Goal: Information Seeking & Learning: Get advice/opinions

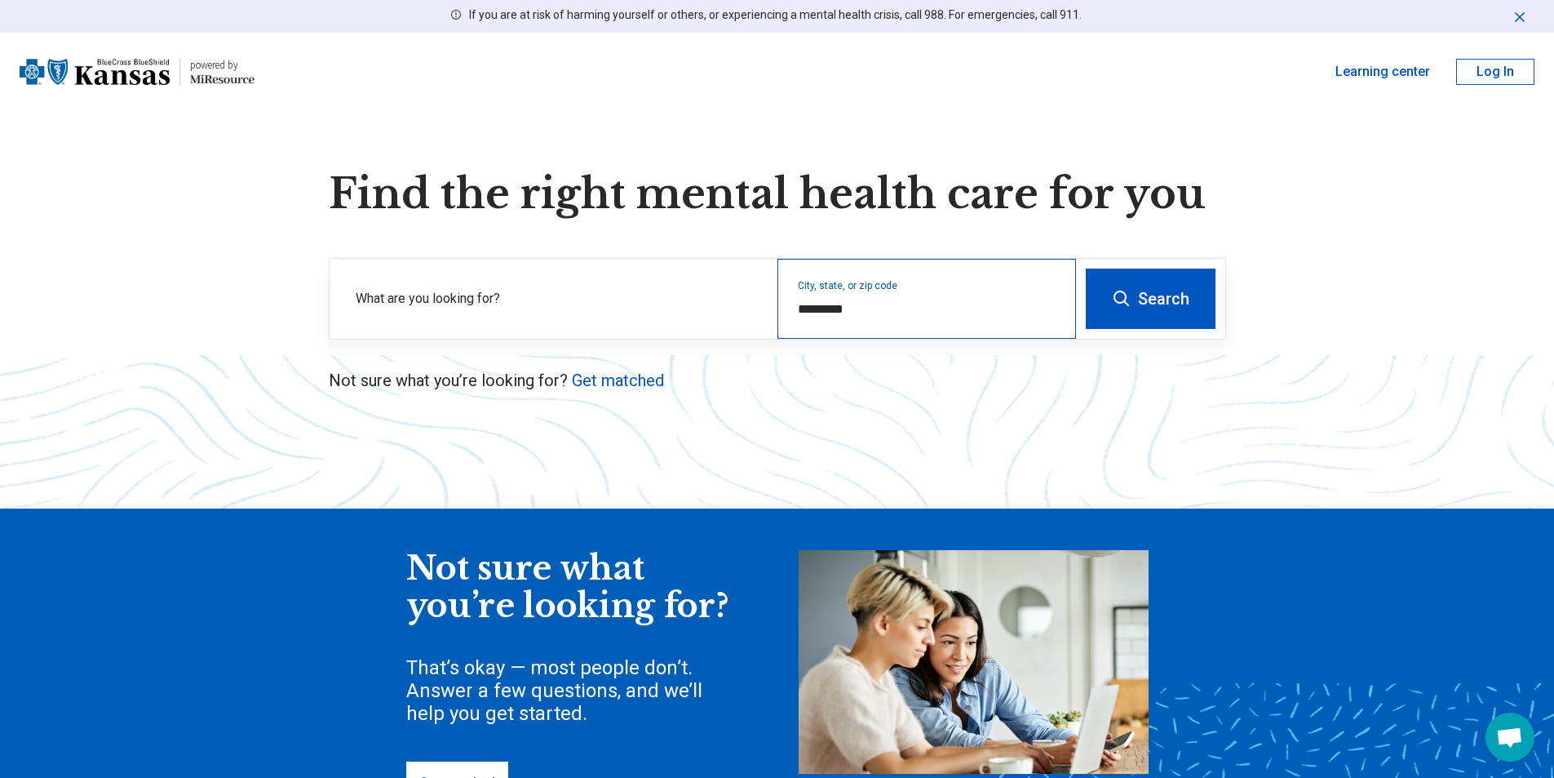
click at [848, 282] on div "City, state, or zip code *********" at bounding box center [927, 299] width 299 height 80
click at [853, 286] on div "City, state, or zip code *********" at bounding box center [927, 299] width 299 height 80
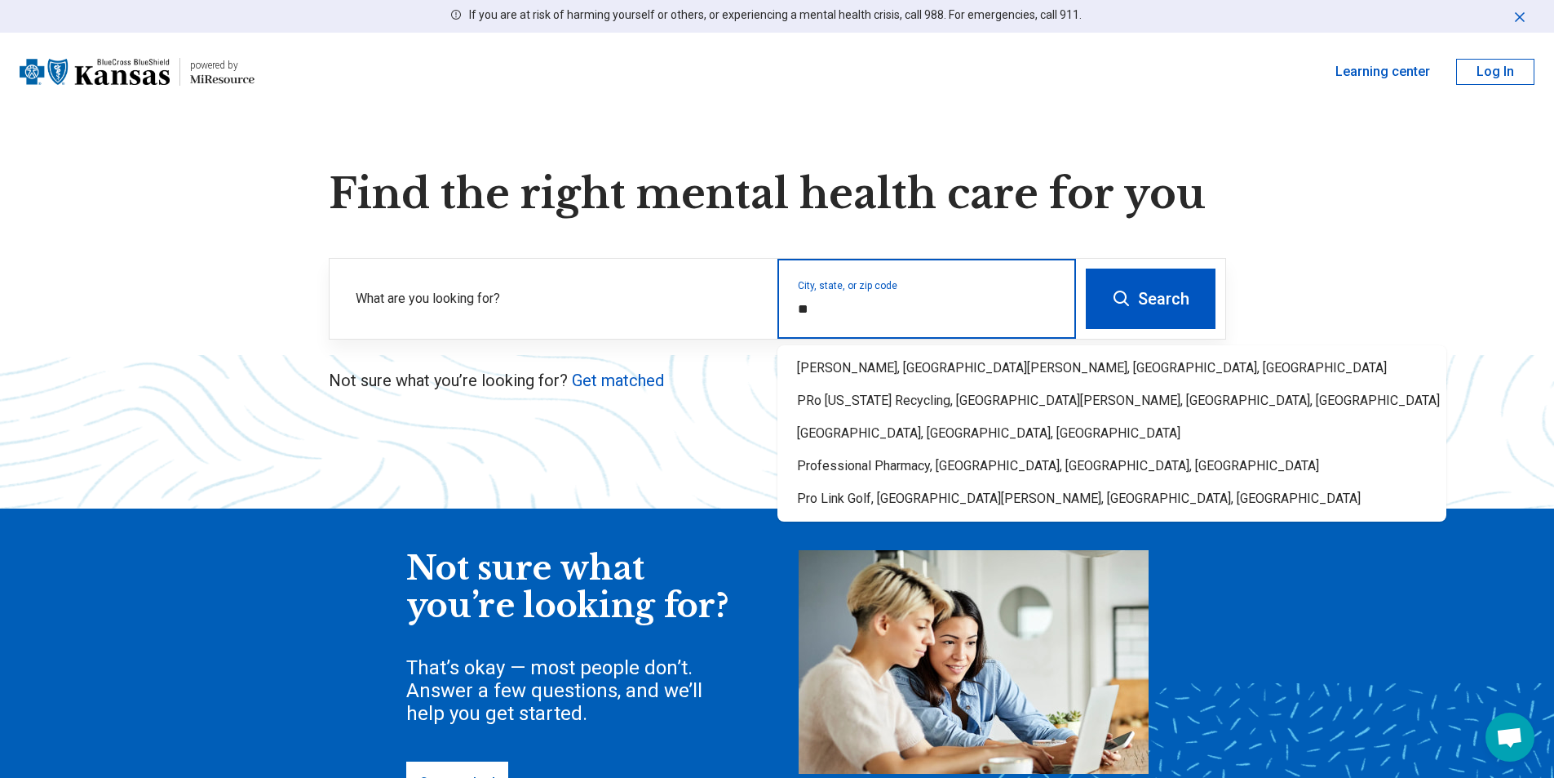
type input "*"
click at [844, 366] on div "Wichita, KS" at bounding box center [1113, 368] width 671 height 33
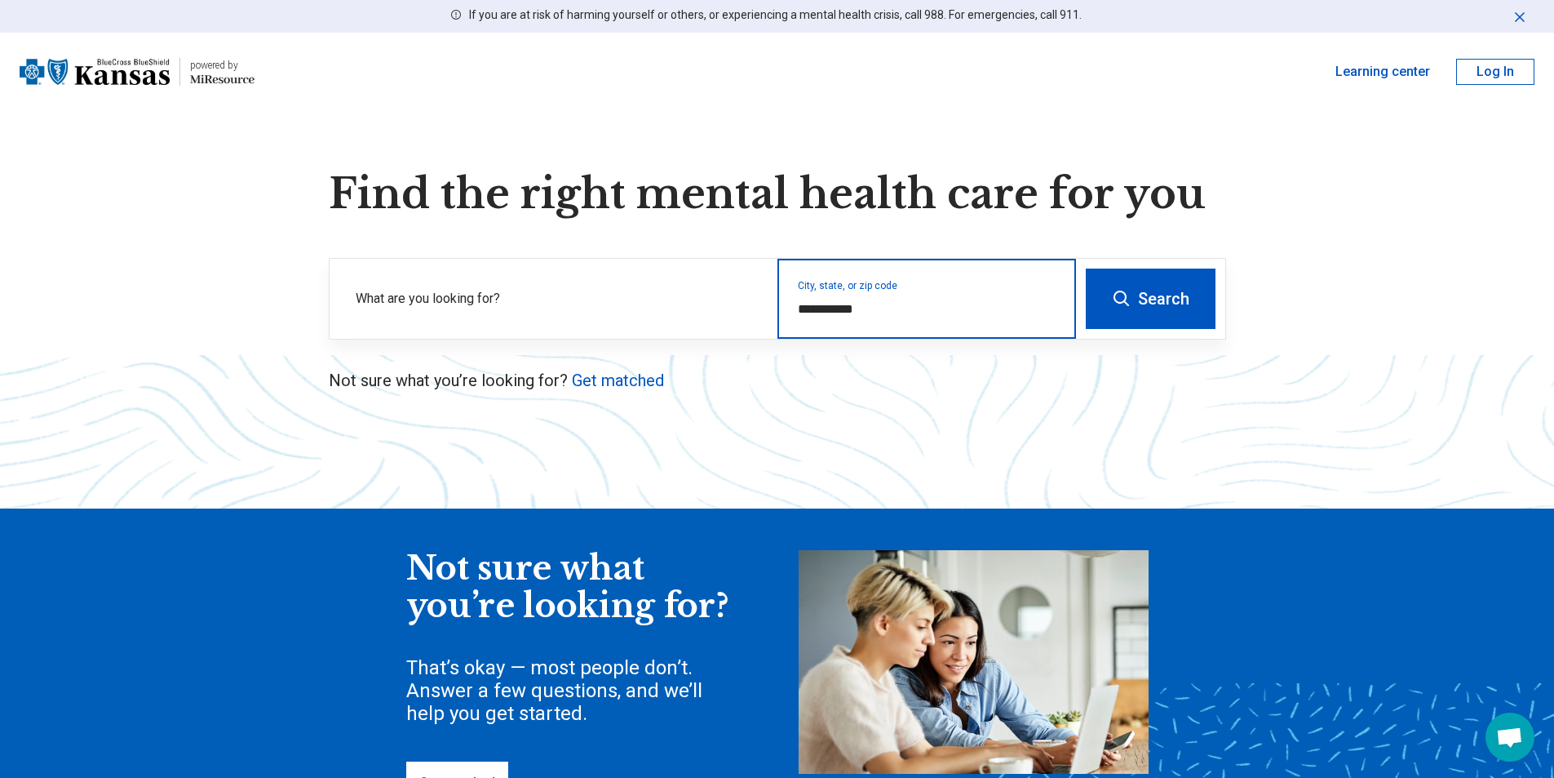
type input "**********"
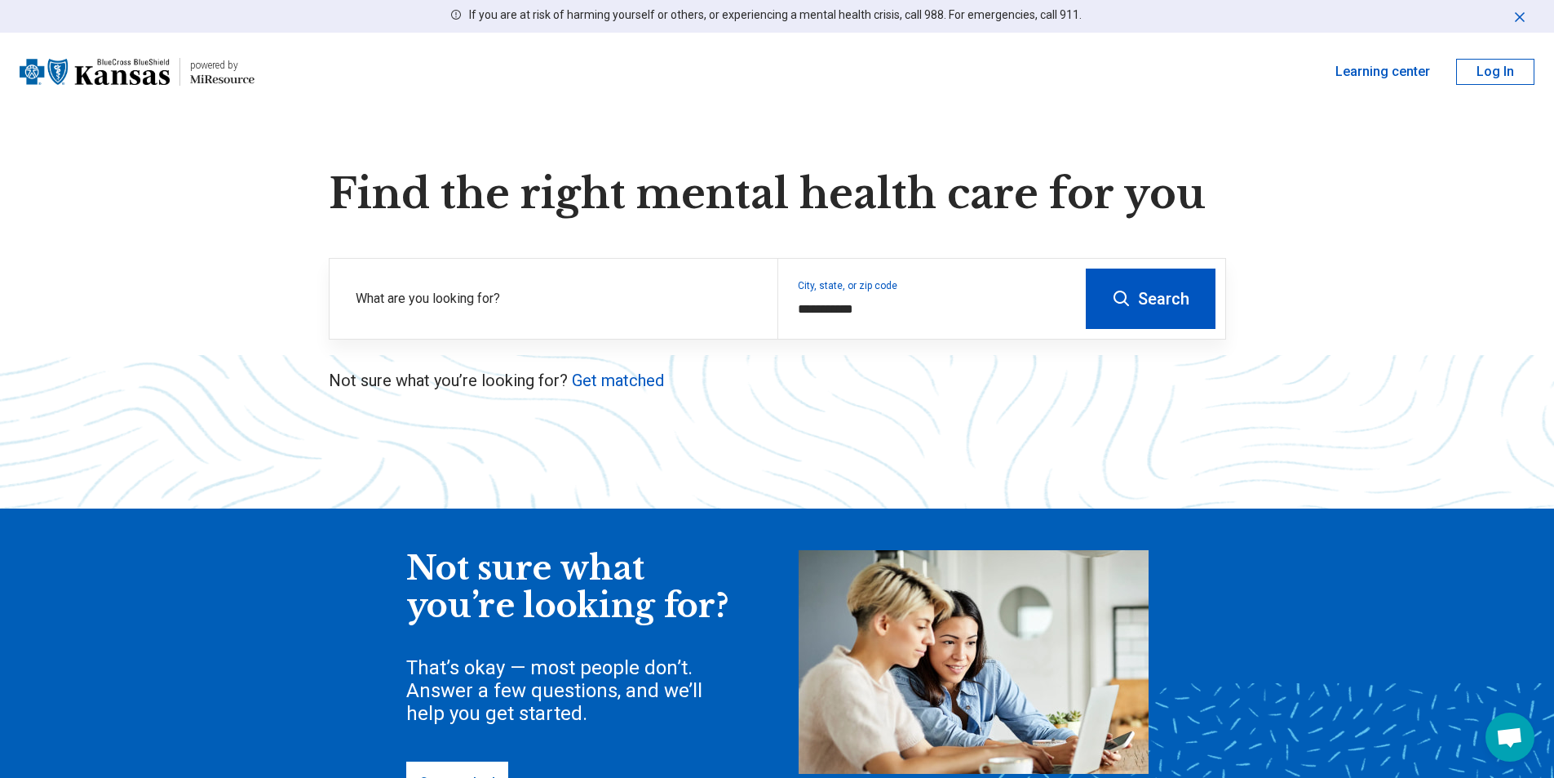
click at [1154, 294] on button "Search" at bounding box center [1151, 298] width 130 height 60
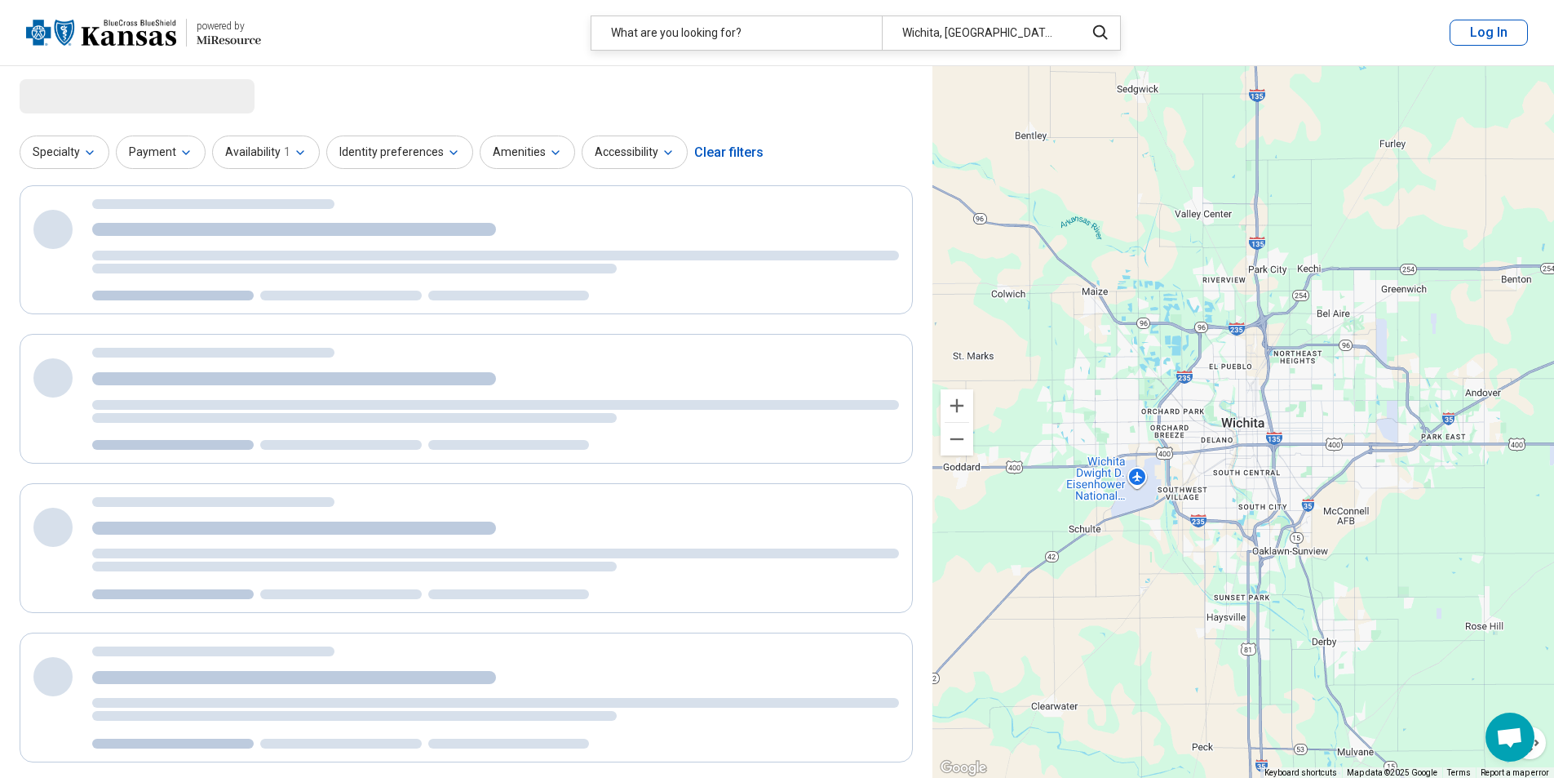
select select "***"
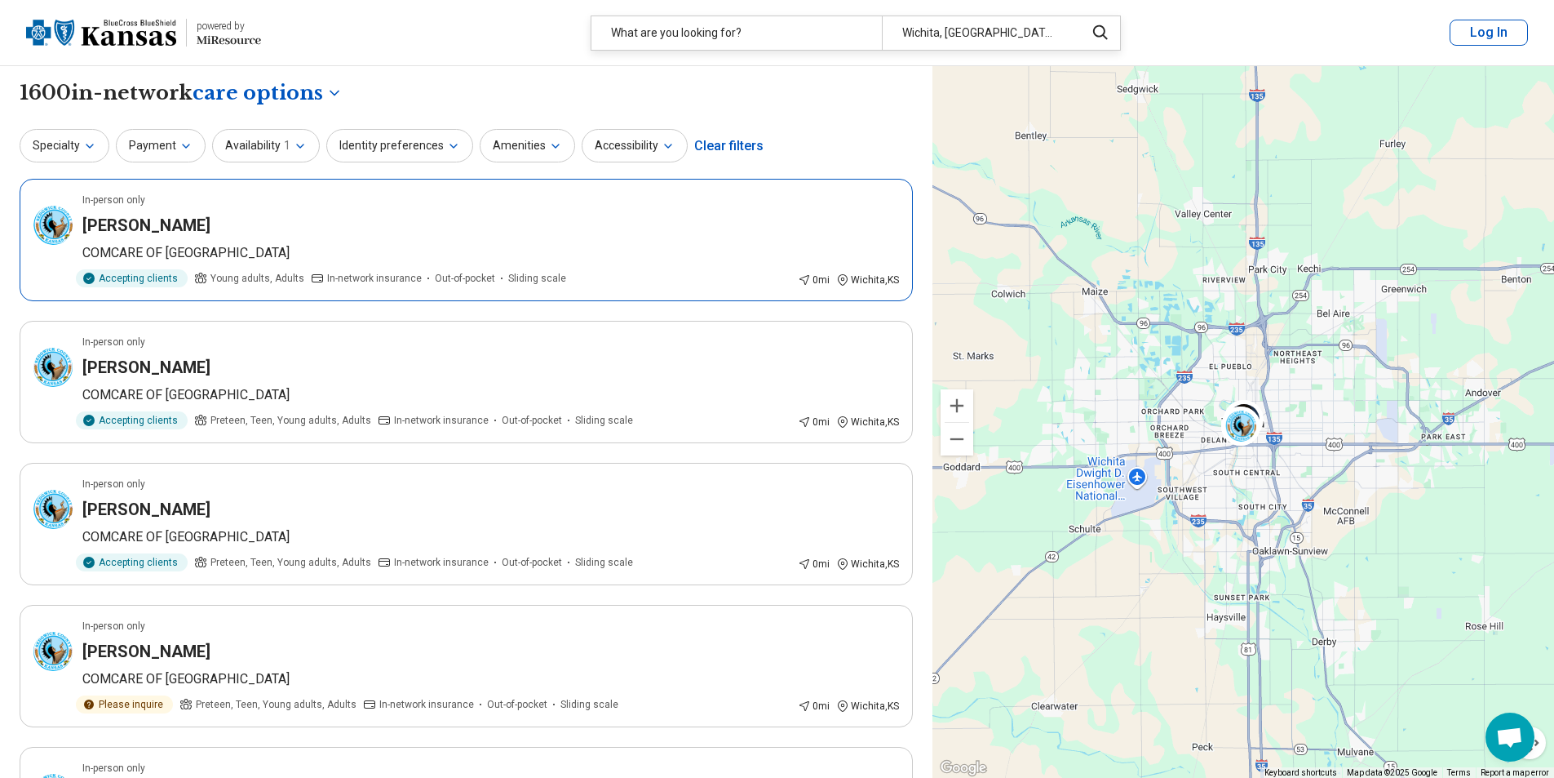
click at [295, 233] on div "Stephanie Franklin" at bounding box center [490, 225] width 817 height 23
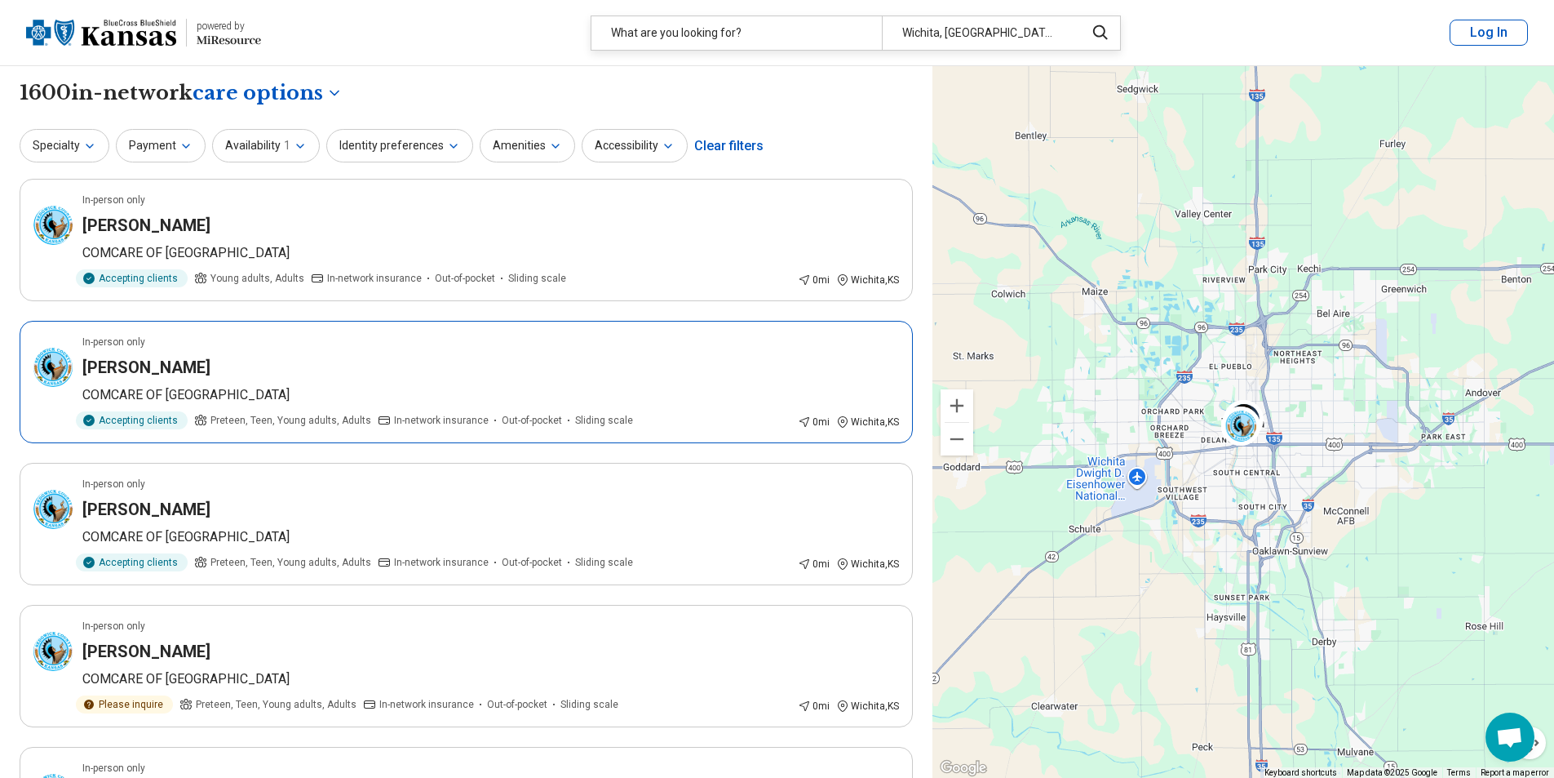
click at [504, 400] on p "COMCARE OF SEDGWICK COUNTY" at bounding box center [490, 395] width 817 height 20
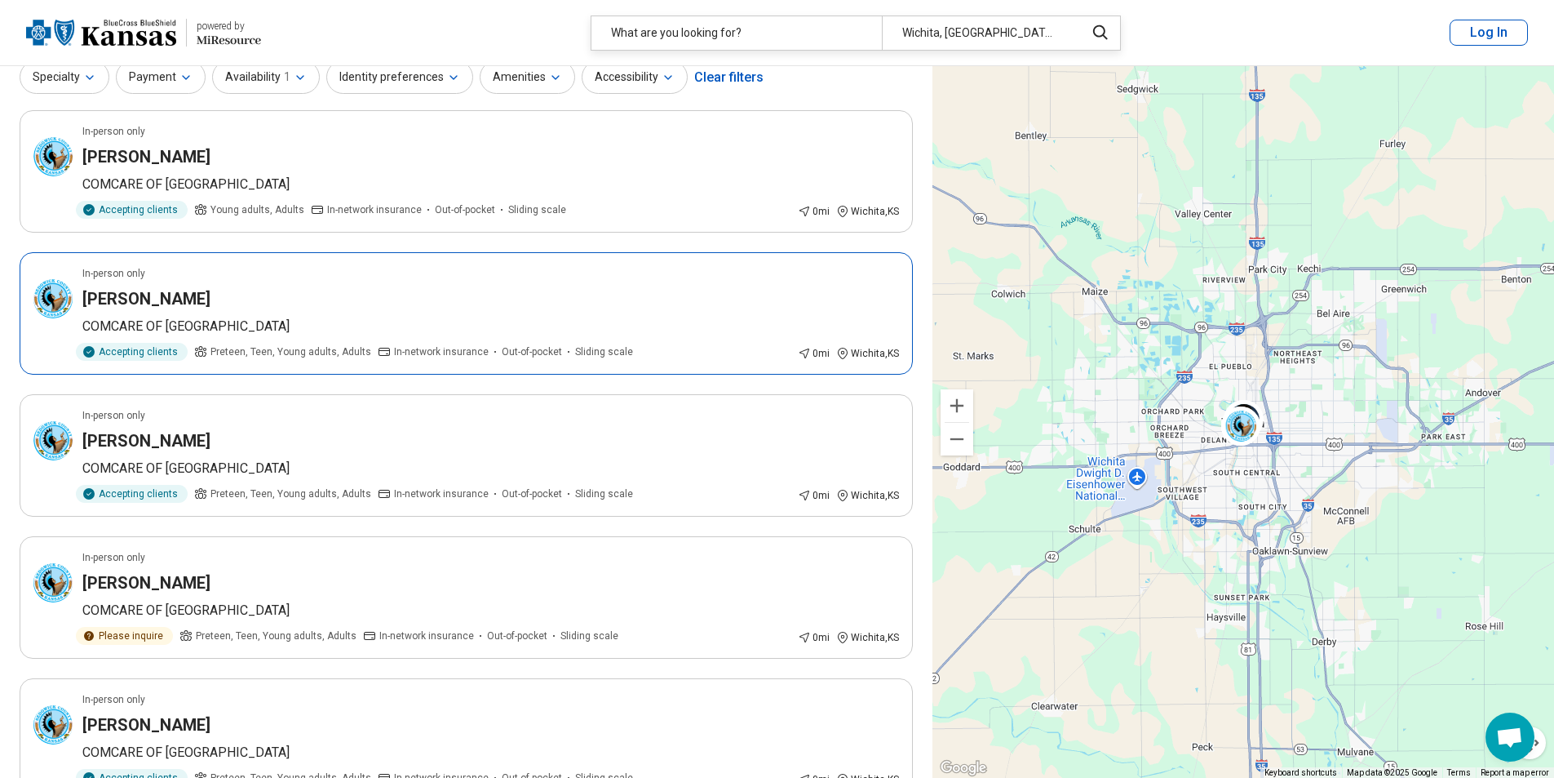
scroll to position [163, 0]
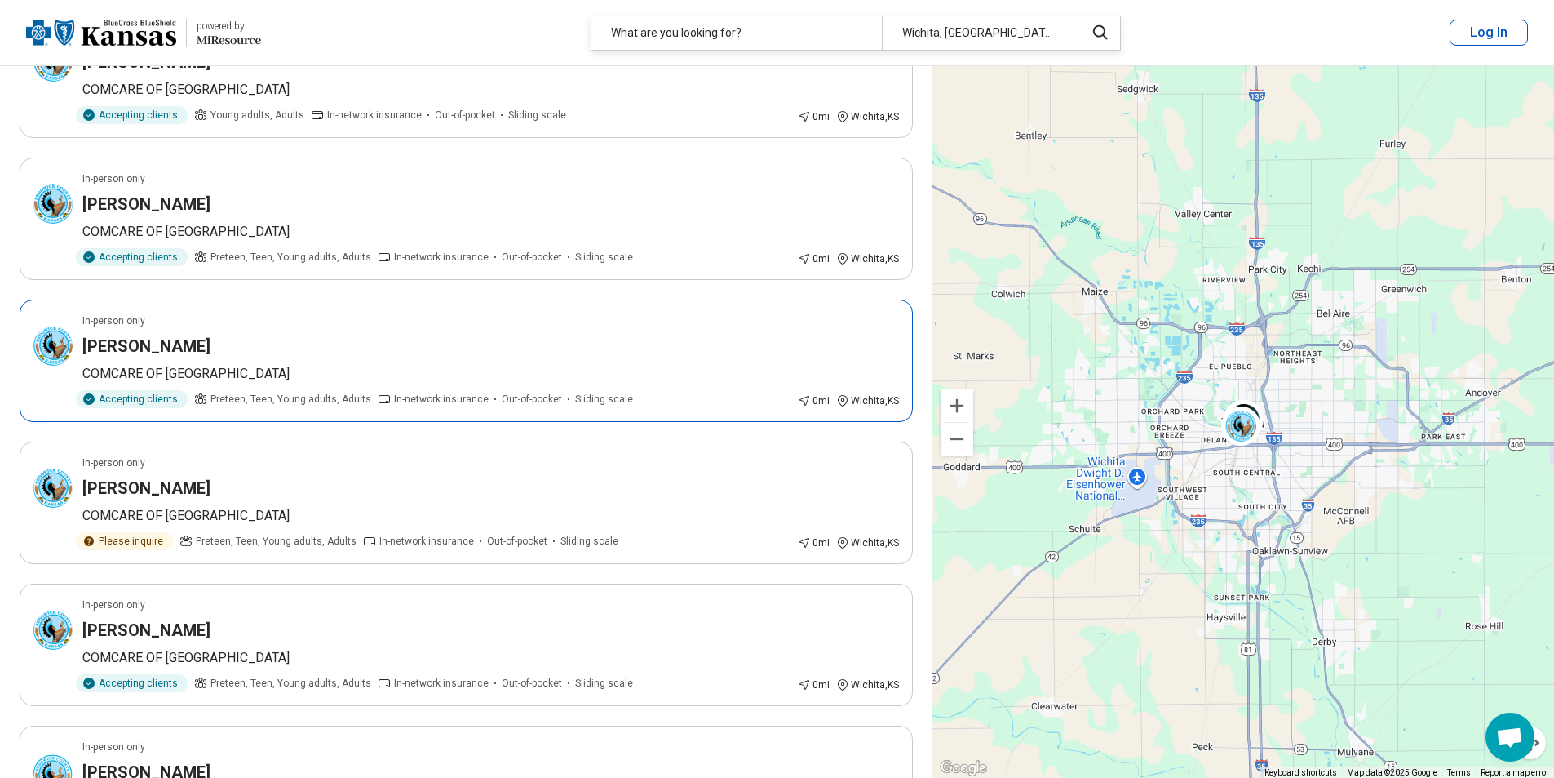
click at [349, 356] on div "COURTNEY TAYLOR" at bounding box center [490, 346] width 817 height 23
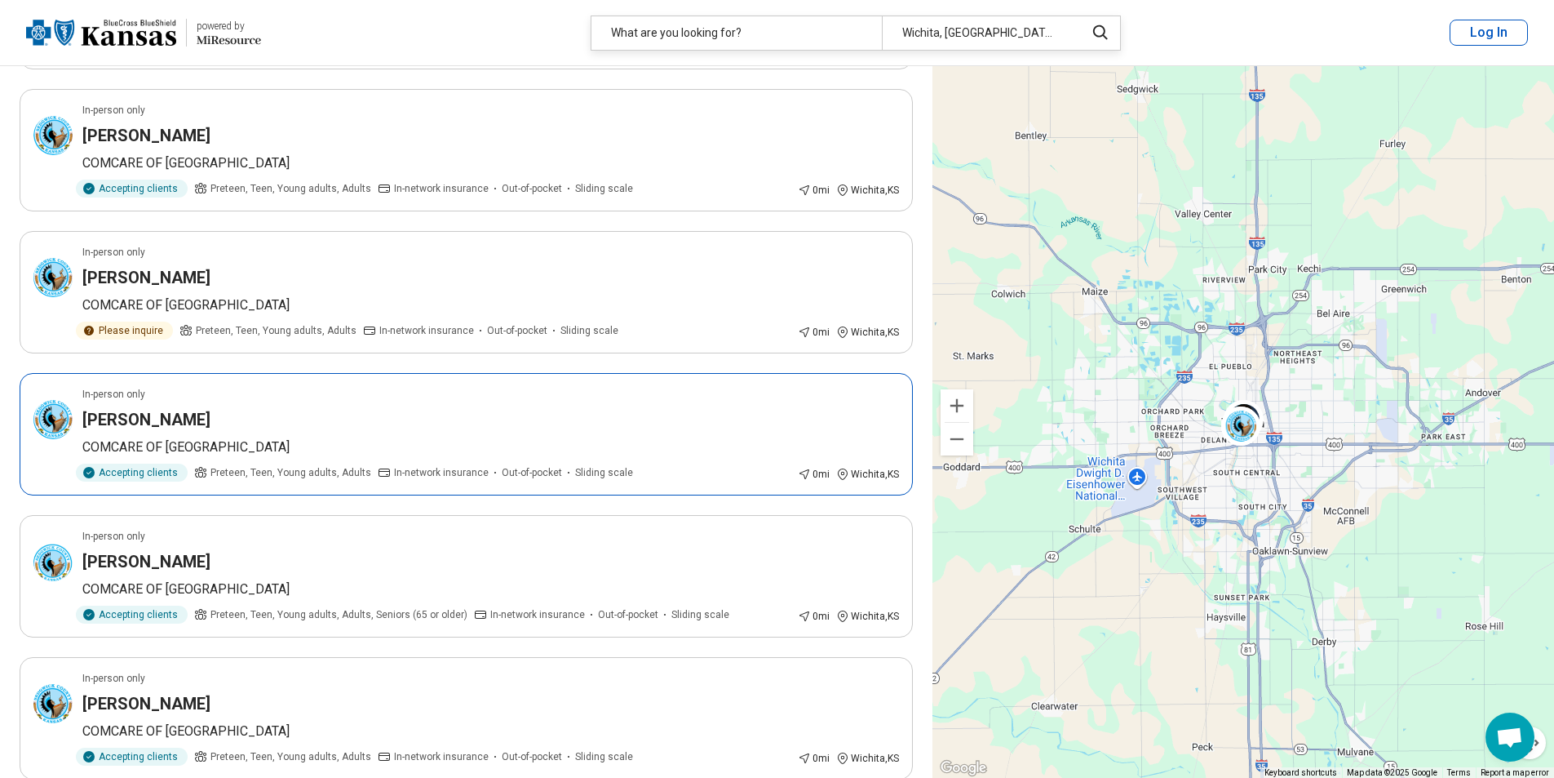
scroll to position [408, 0]
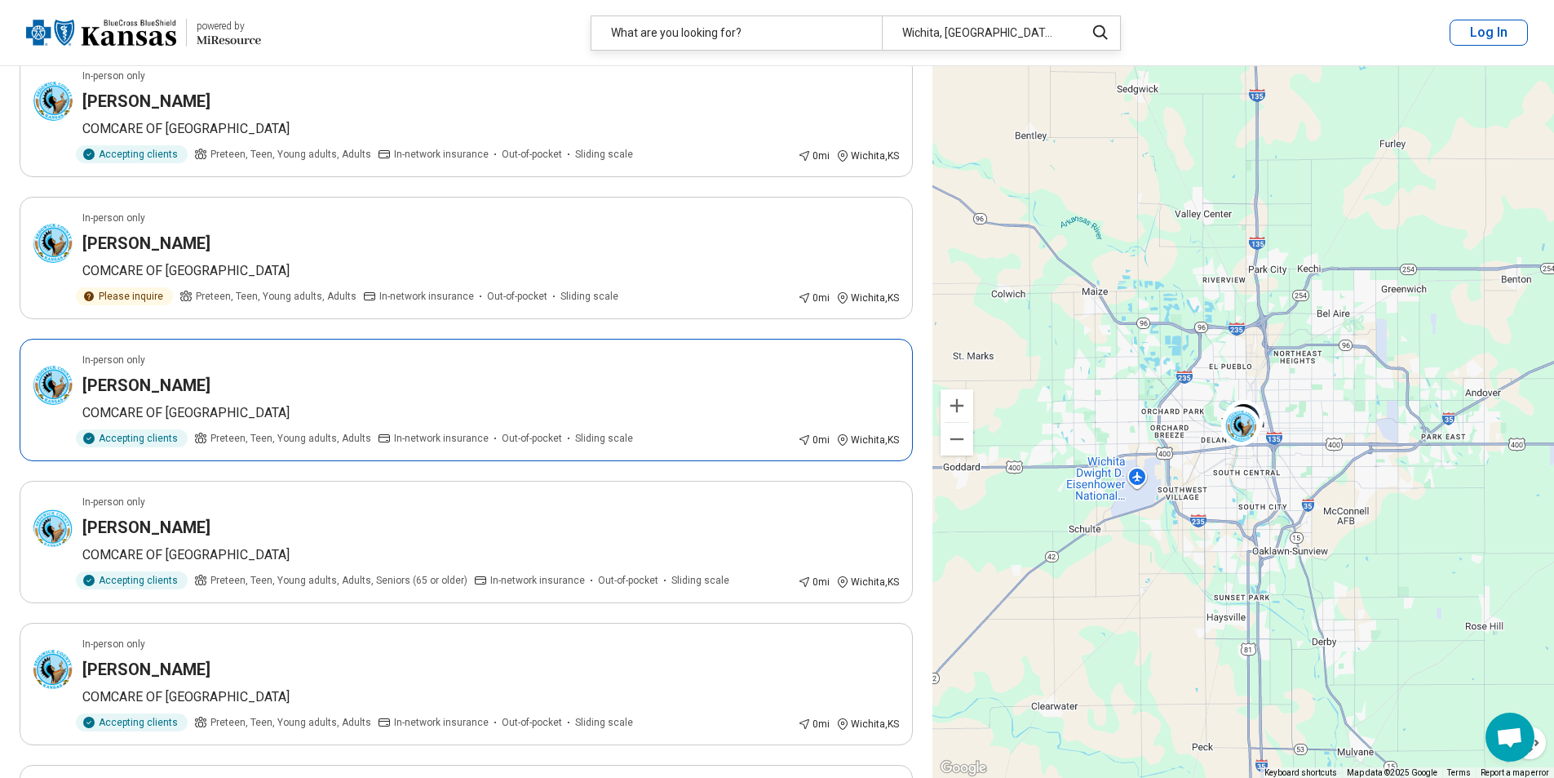
click at [295, 411] on p "COMCARE OF SEDGWICK COUNTY" at bounding box center [490, 413] width 817 height 20
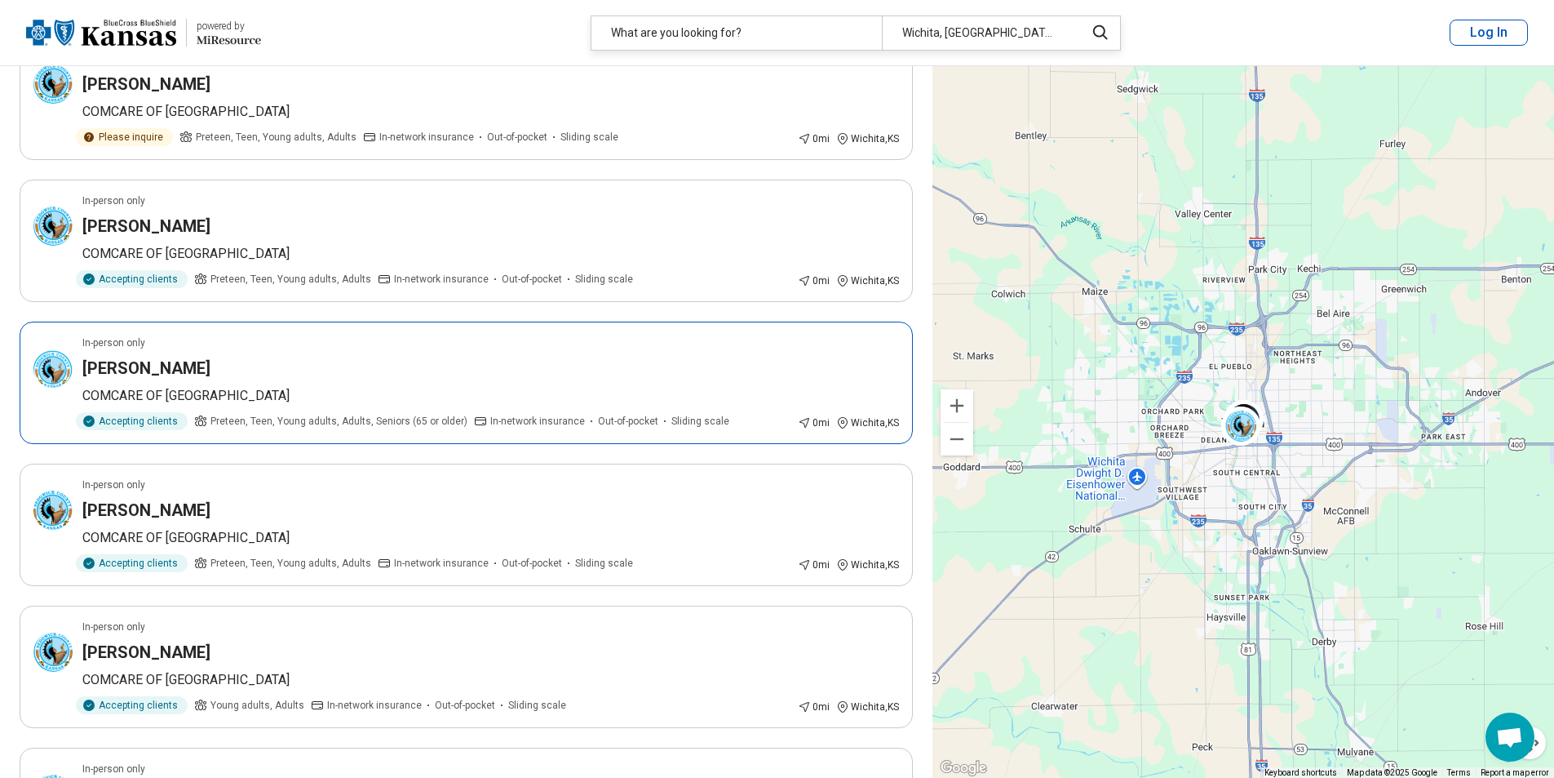
scroll to position [571, 0]
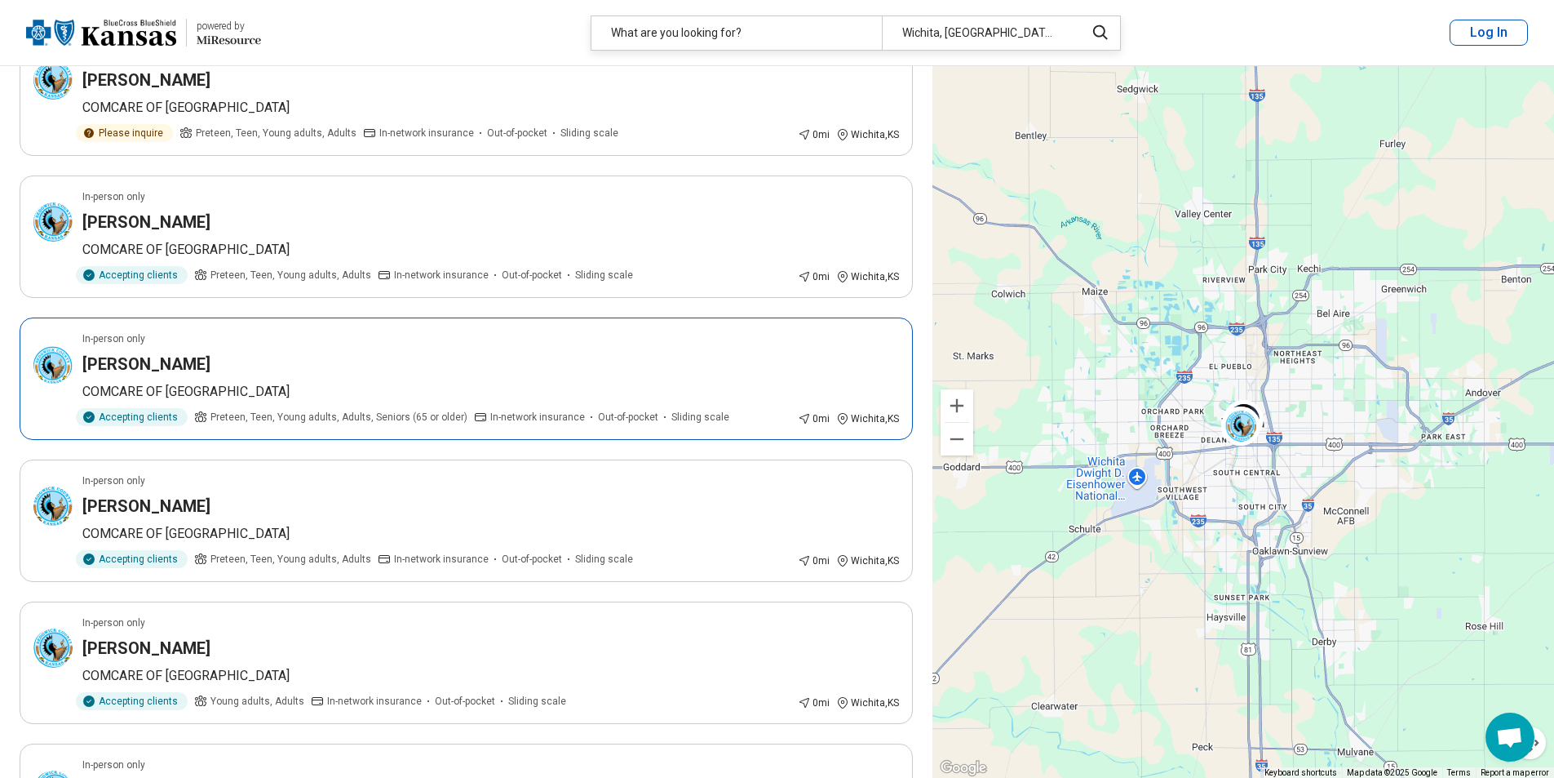
click at [357, 387] on p "COMCARE OF SEDGWICK COUNTY" at bounding box center [490, 392] width 817 height 20
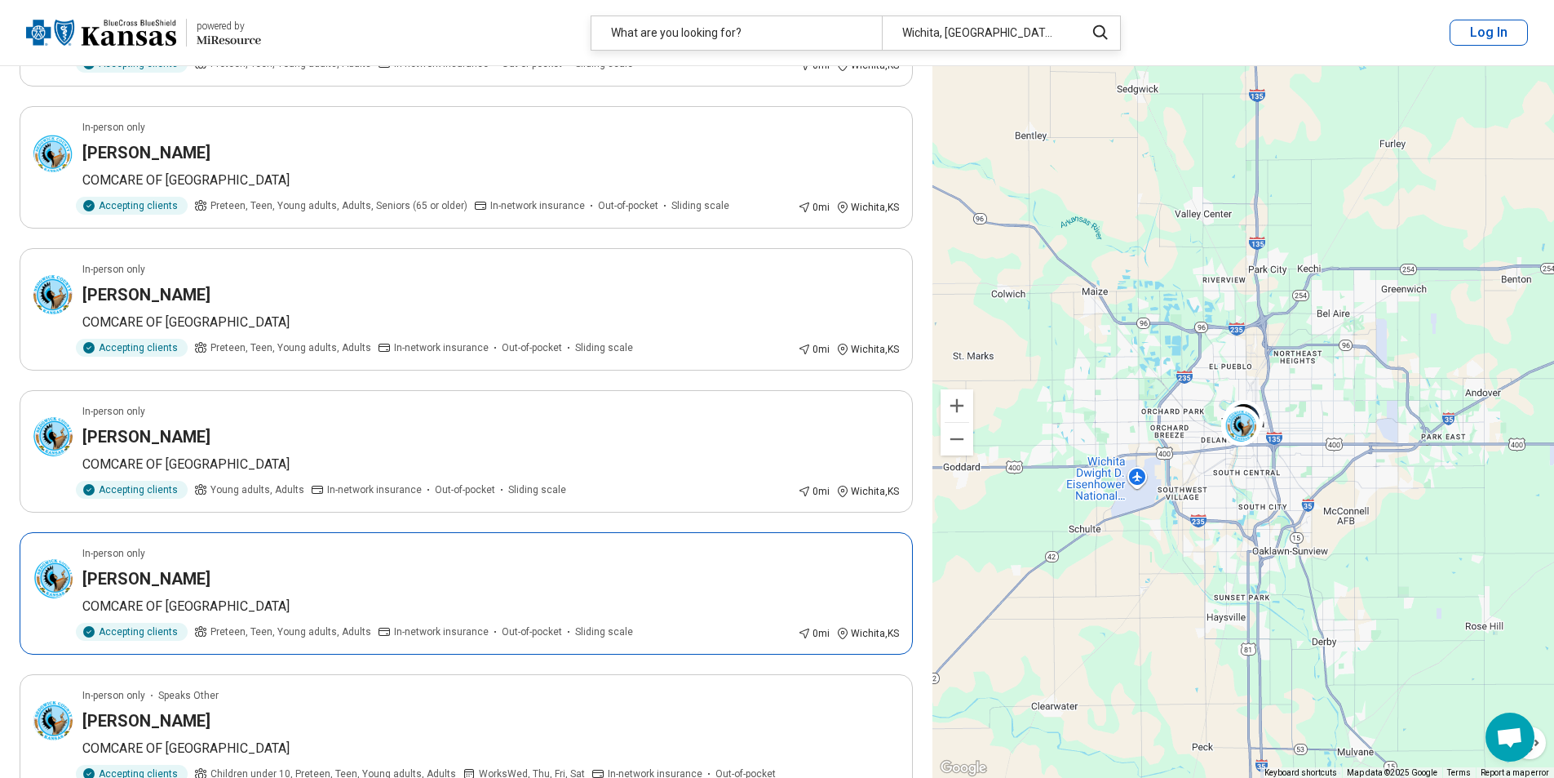
scroll to position [734, 0]
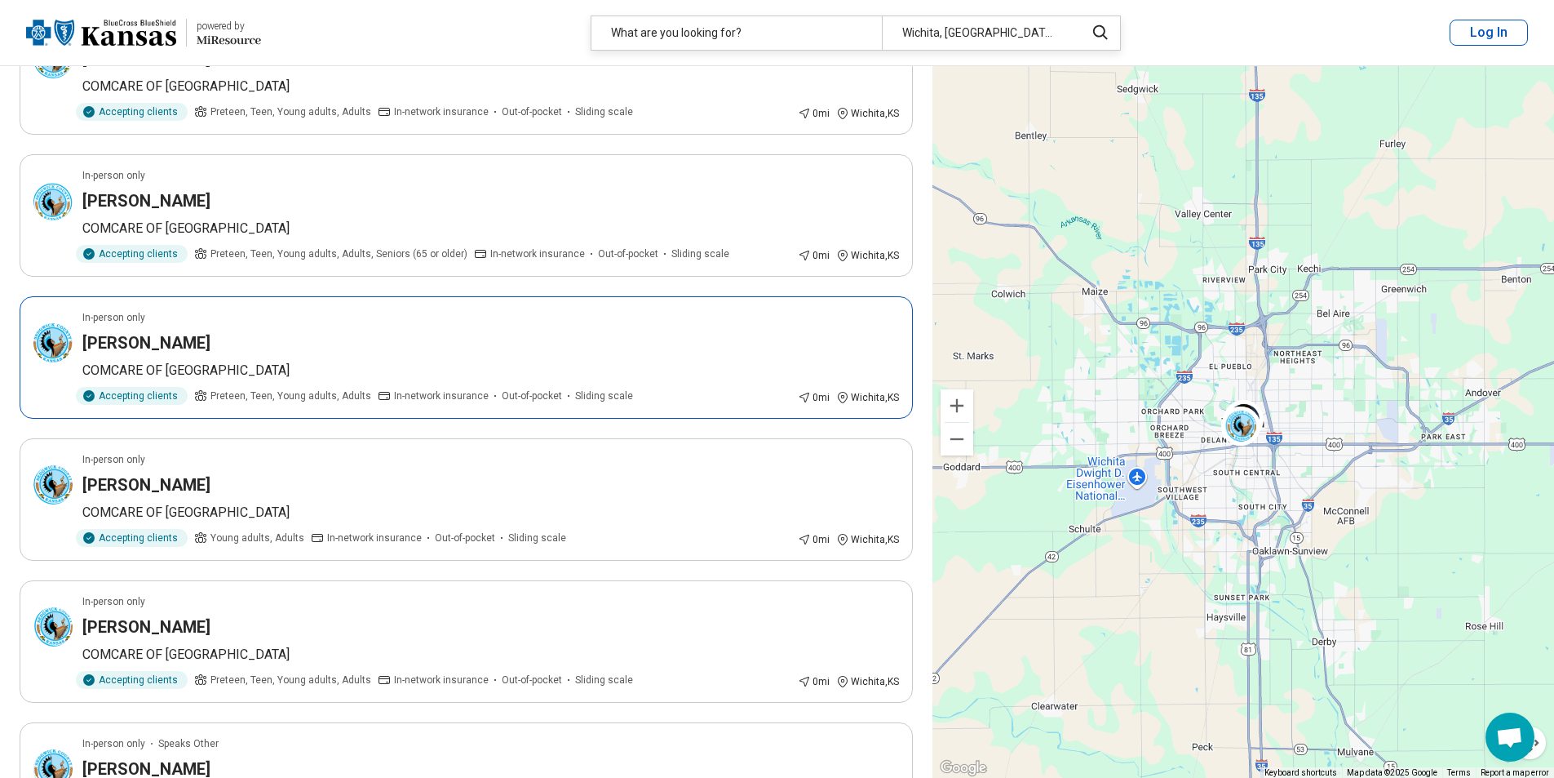
click at [556, 337] on div "DARREN THARP" at bounding box center [490, 342] width 817 height 23
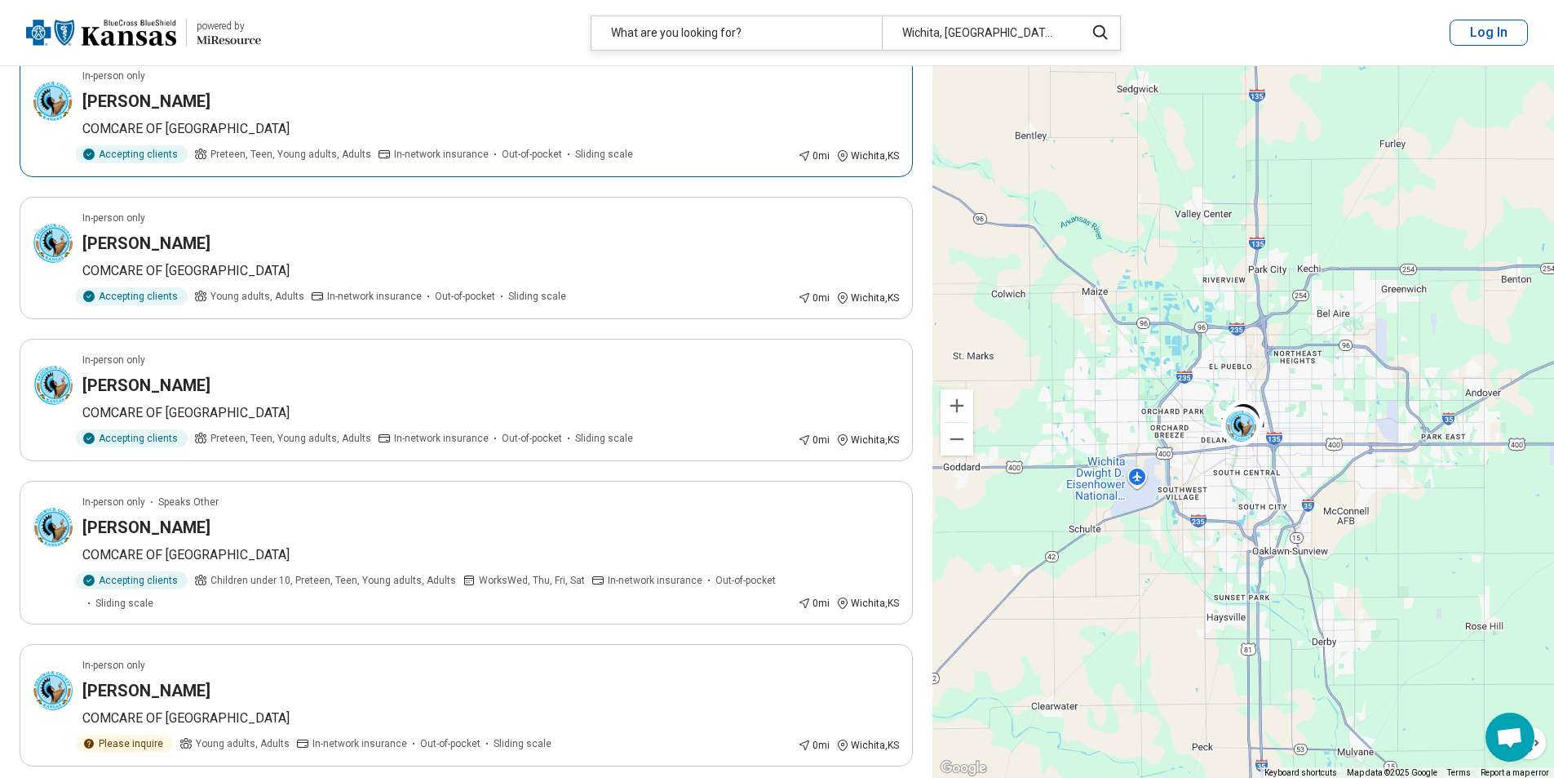
scroll to position [979, 0]
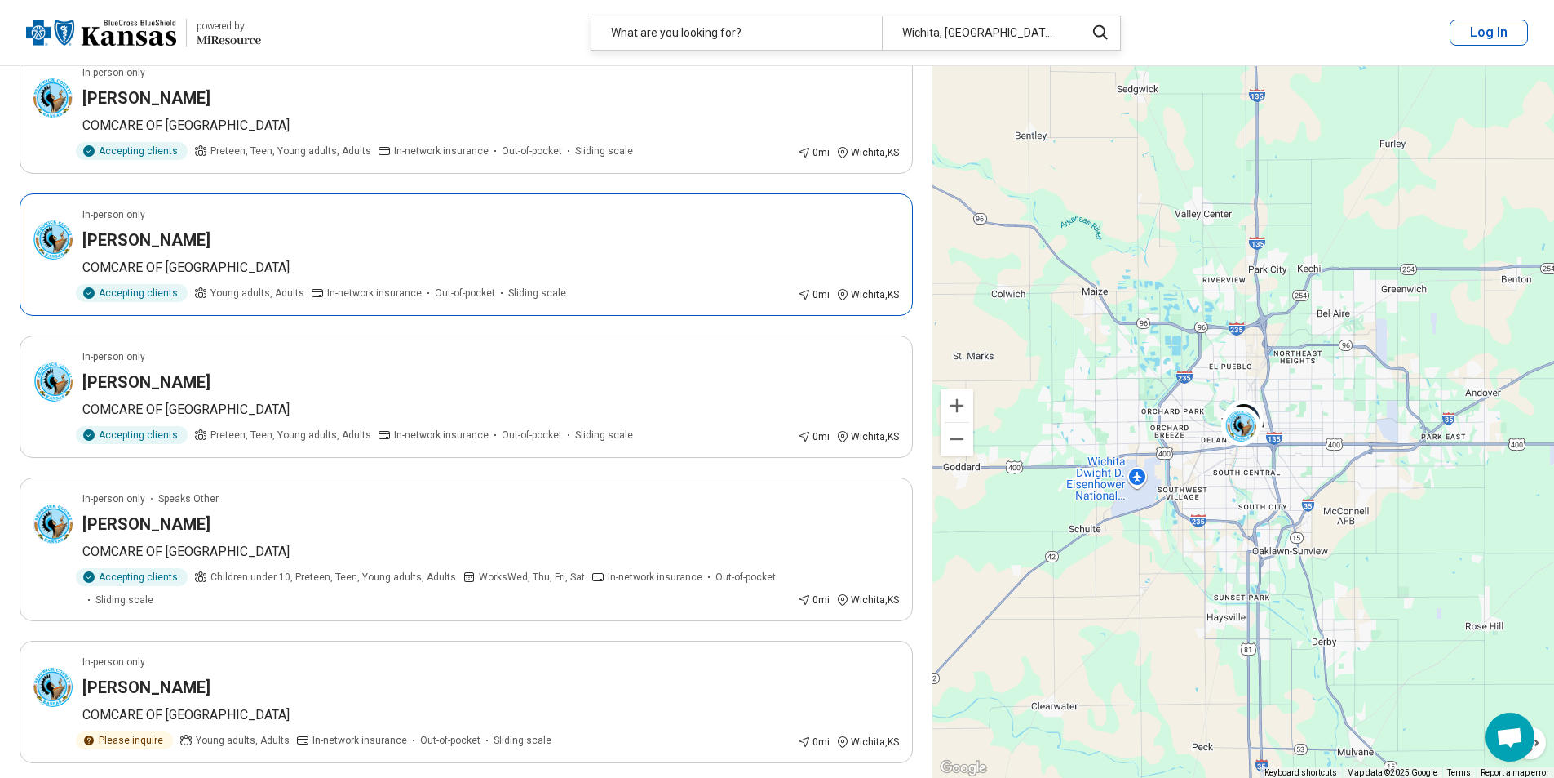
click at [311, 255] on article "In-person only Regina Hafner-Stout COMCARE OF SEDGWICK COUNTY Accepting clients…" at bounding box center [466, 254] width 893 height 122
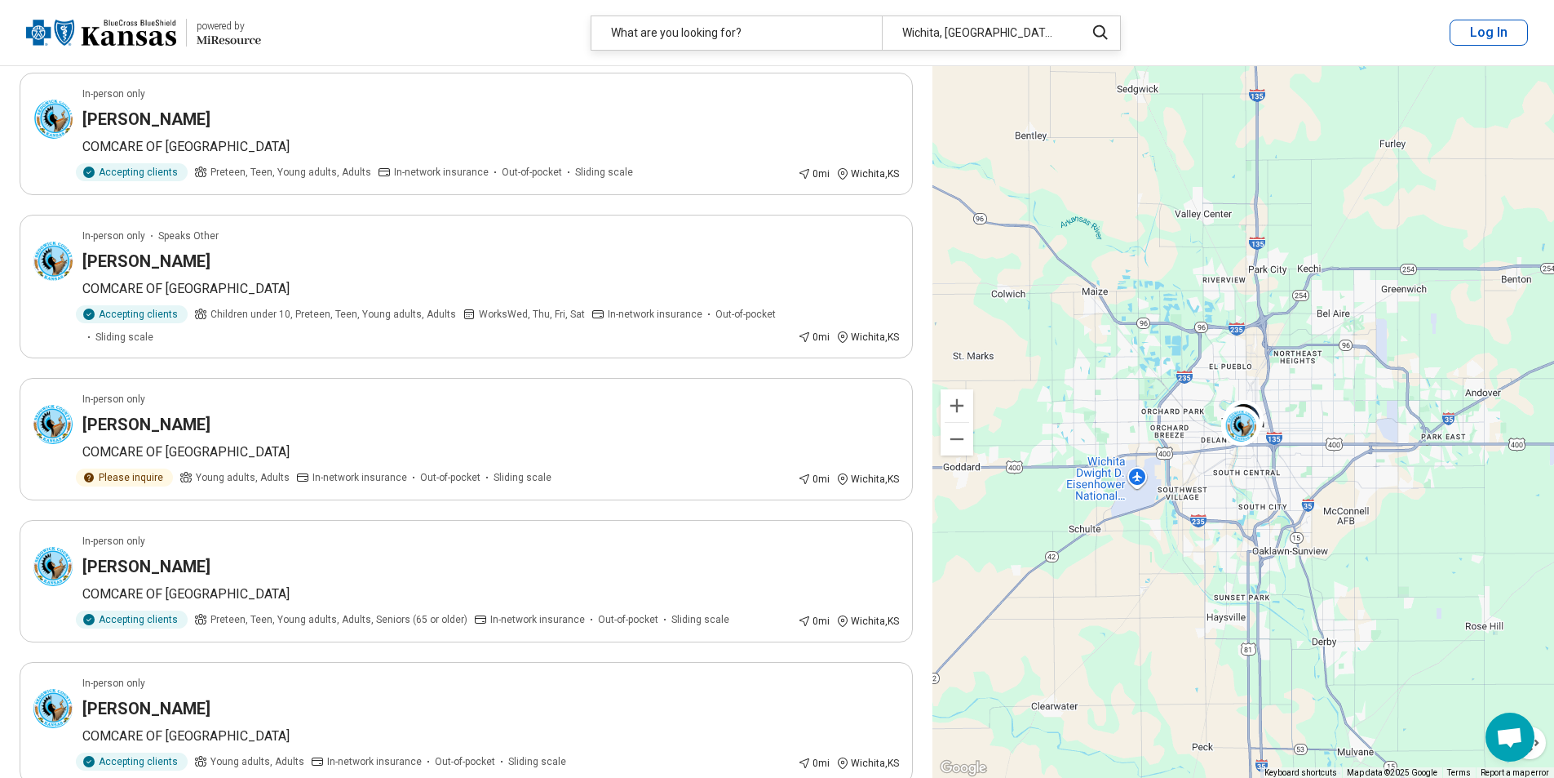
scroll to position [1306, 0]
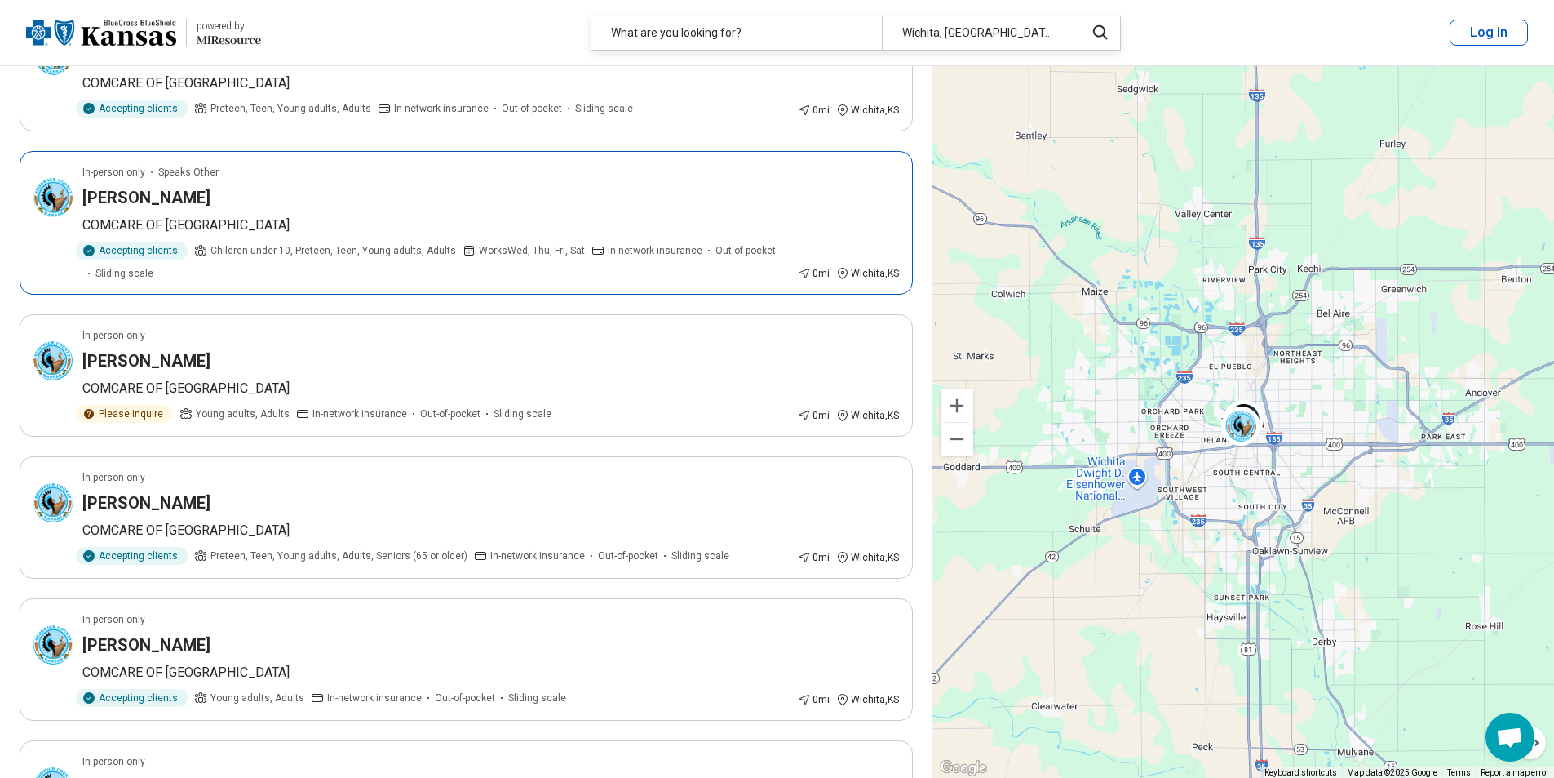
click at [423, 192] on div "Jennifer Billingsley" at bounding box center [490, 197] width 817 height 23
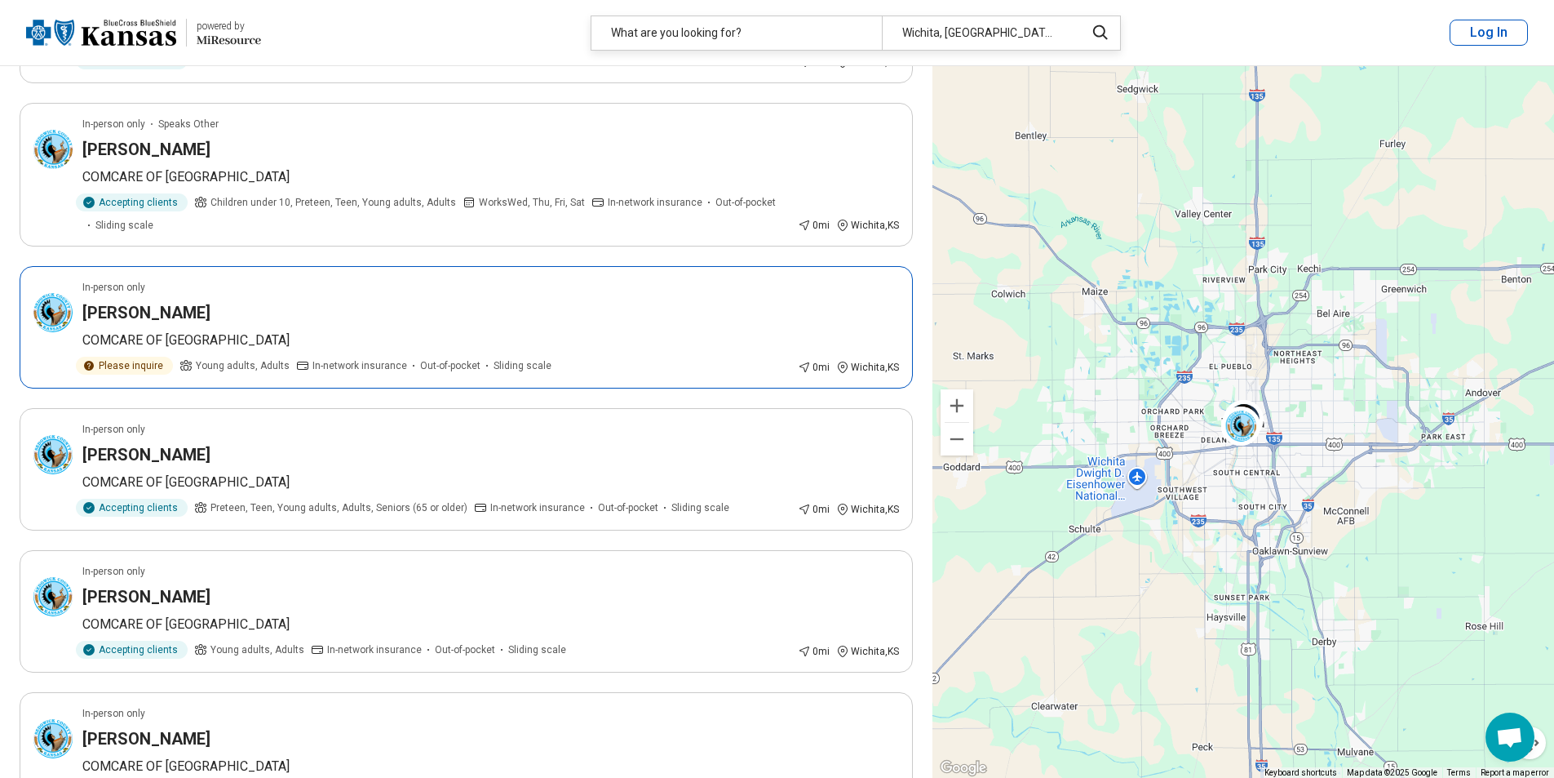
scroll to position [1387, 0]
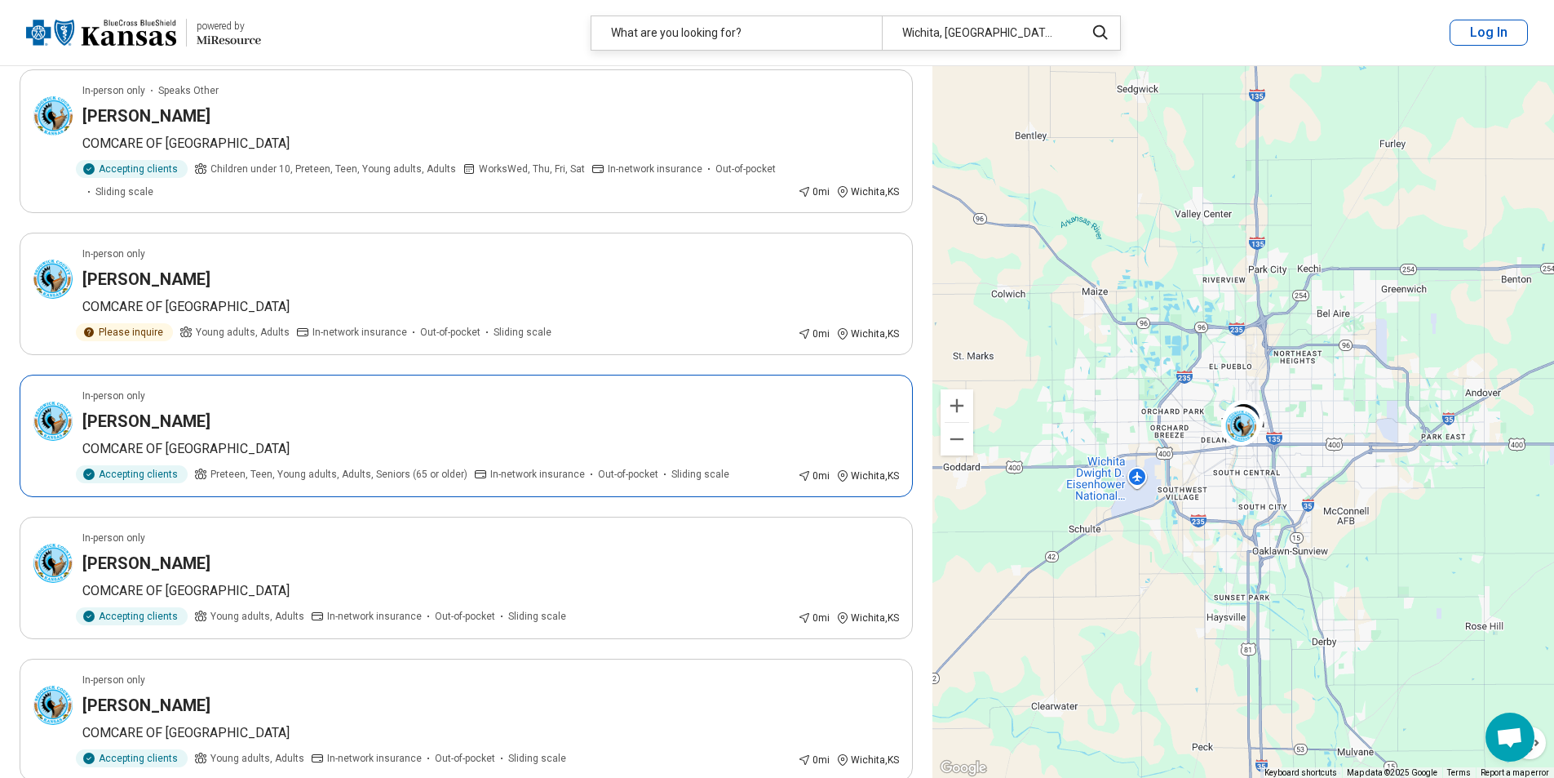
click at [357, 425] on div "Lindsey Selzer" at bounding box center [490, 421] width 817 height 23
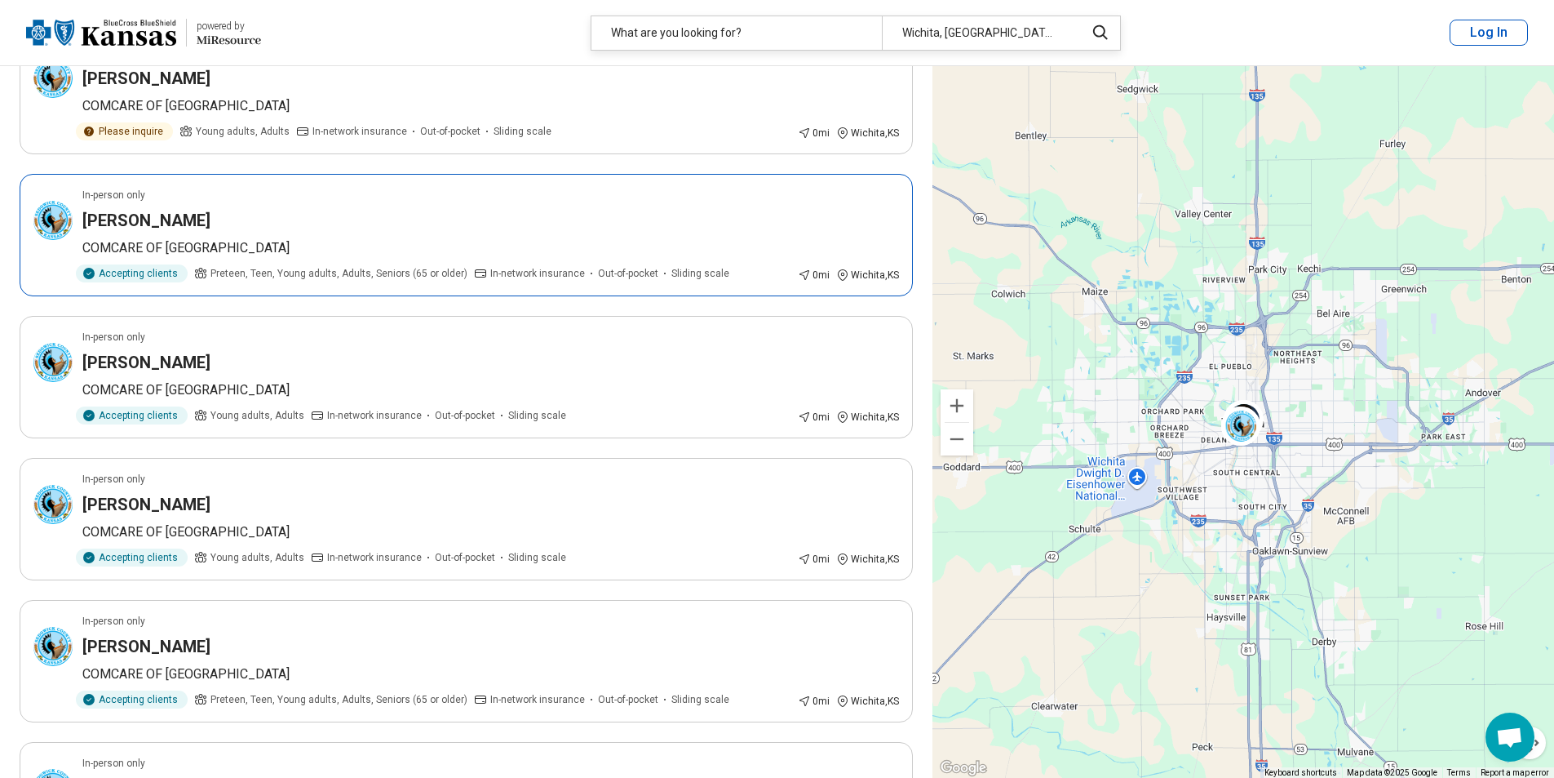
scroll to position [1632, 0]
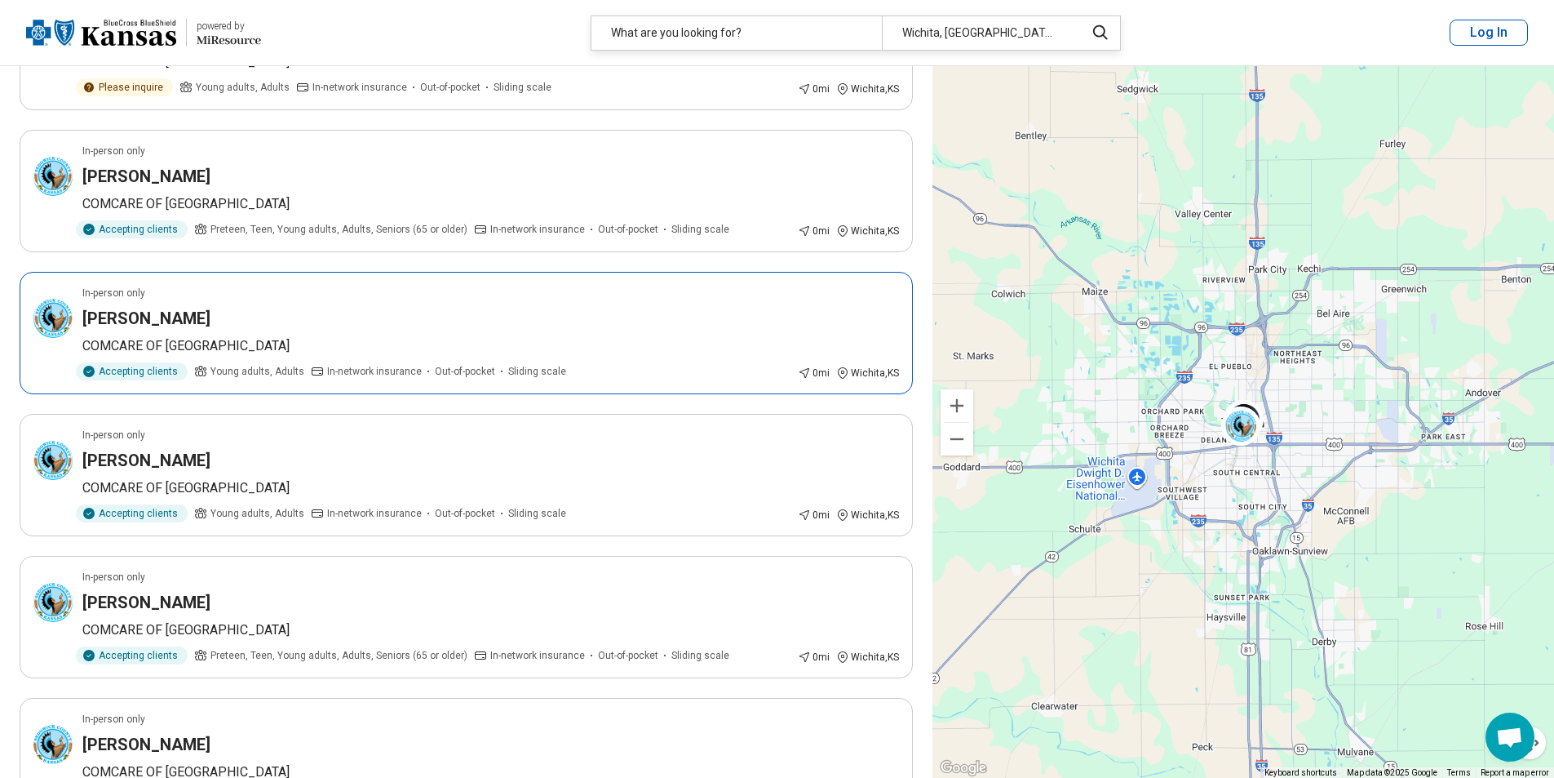
click at [439, 330] on article "In-person only Allison Farres COMCARE OF SEDGWICK COUNTY Accepting clients Youn…" at bounding box center [466, 333] width 893 height 122
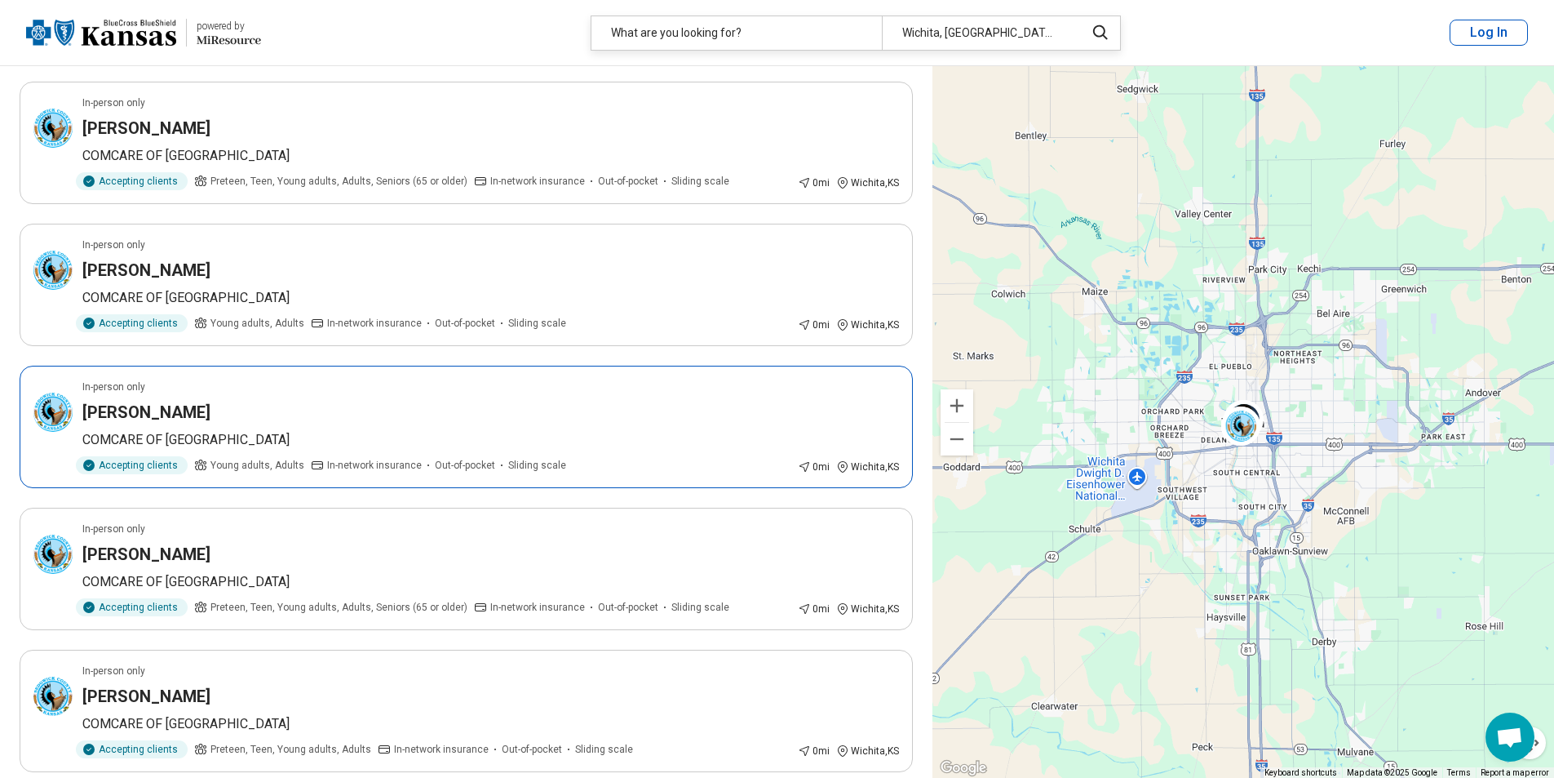
scroll to position [1713, 0]
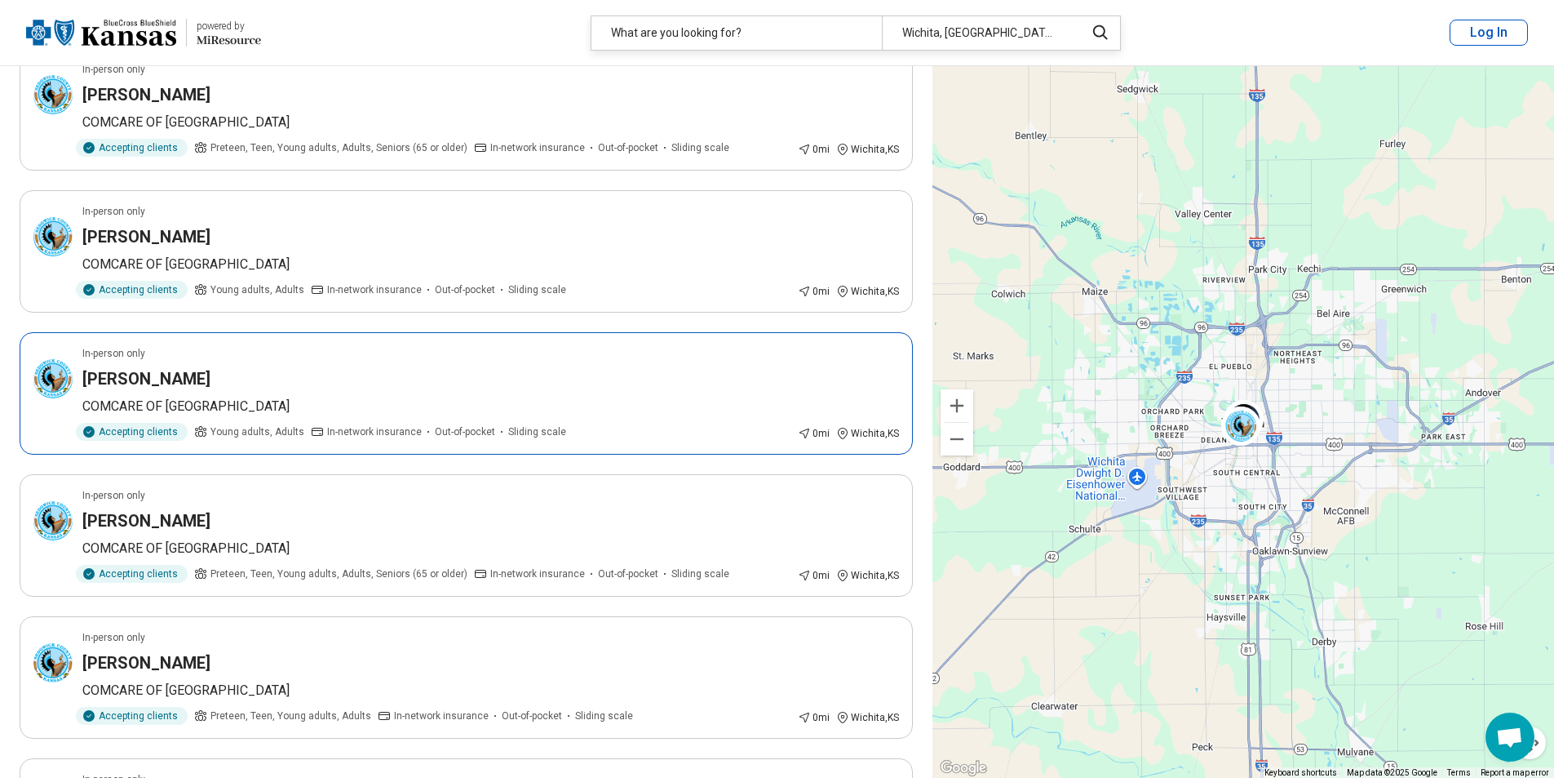
click at [399, 380] on div "Estelle Cowie" at bounding box center [490, 378] width 817 height 23
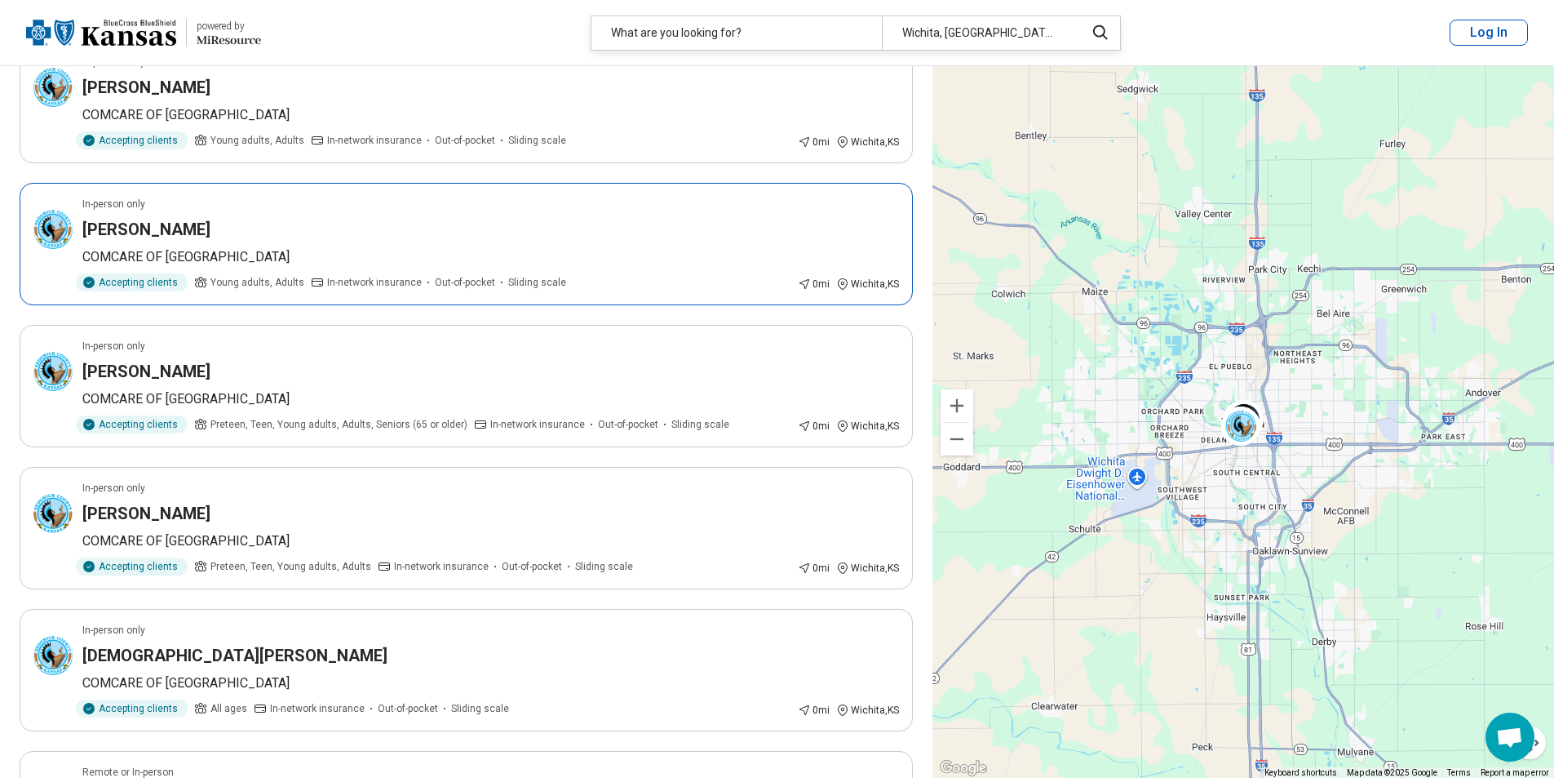
scroll to position [1877, 0]
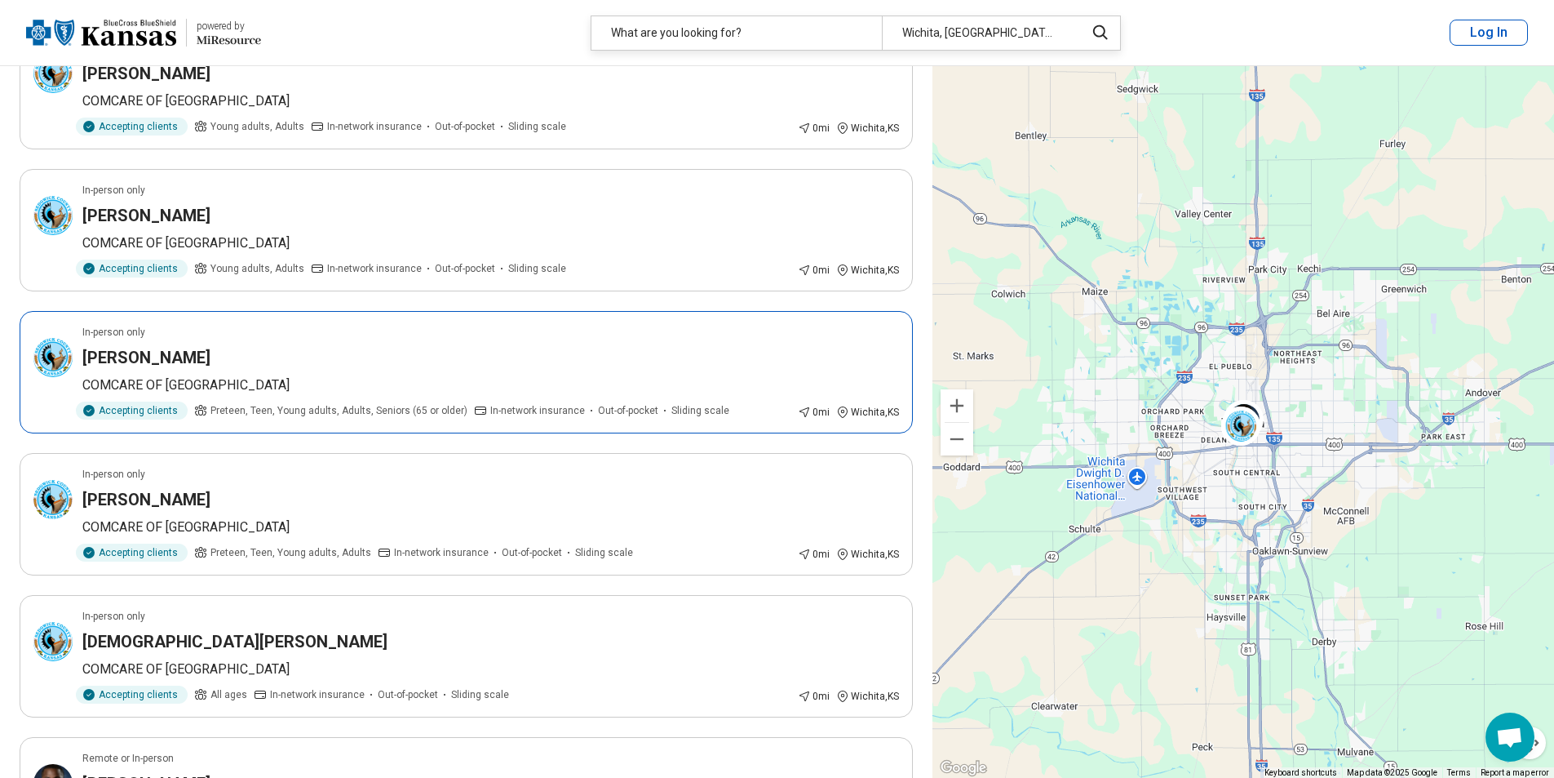
click at [436, 346] on div "Lori Mathies" at bounding box center [490, 357] width 817 height 23
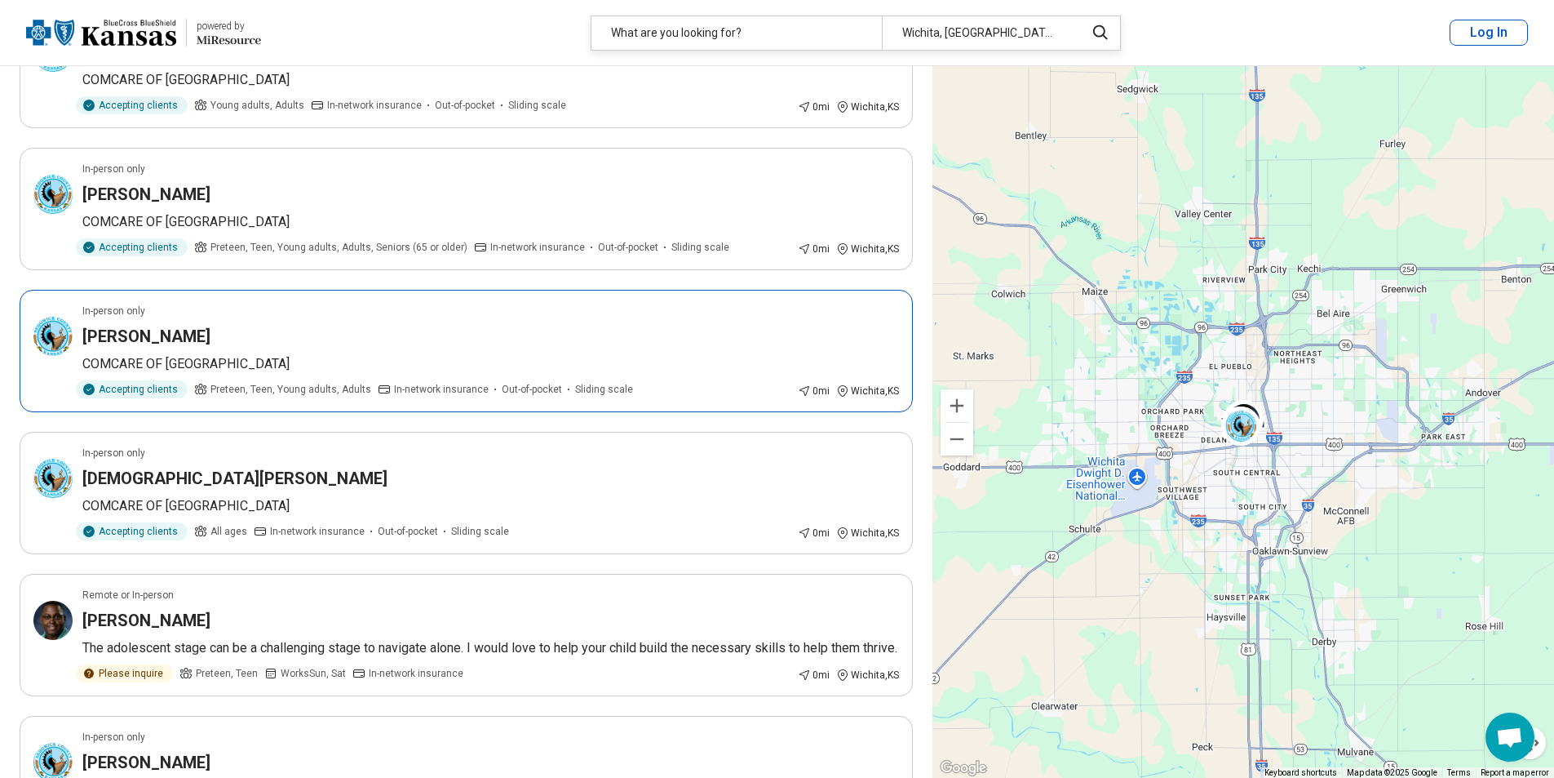
scroll to position [2121, 0]
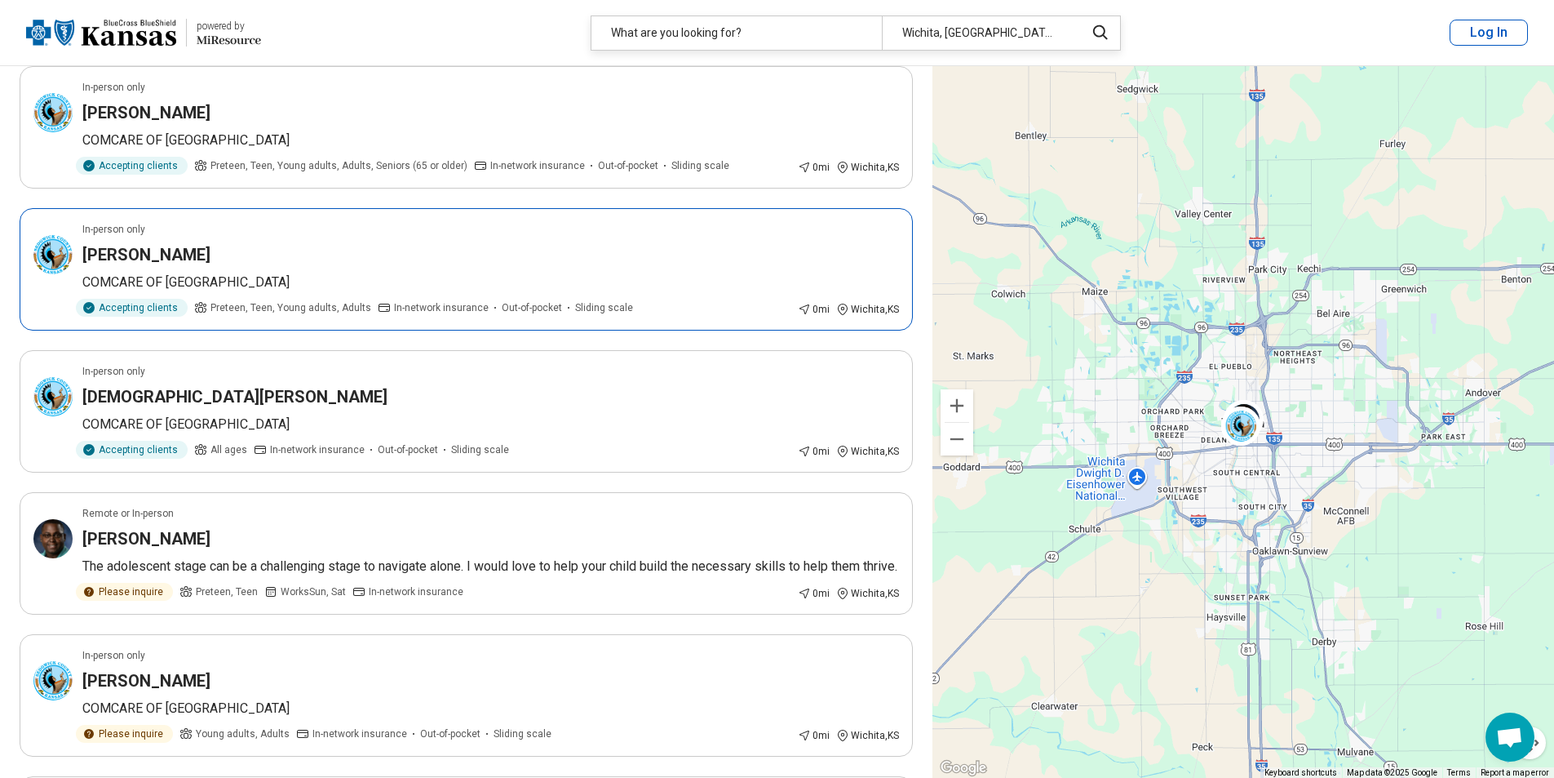
click at [477, 291] on p "COMCARE OF SEDGWICK COUNTY" at bounding box center [490, 283] width 817 height 20
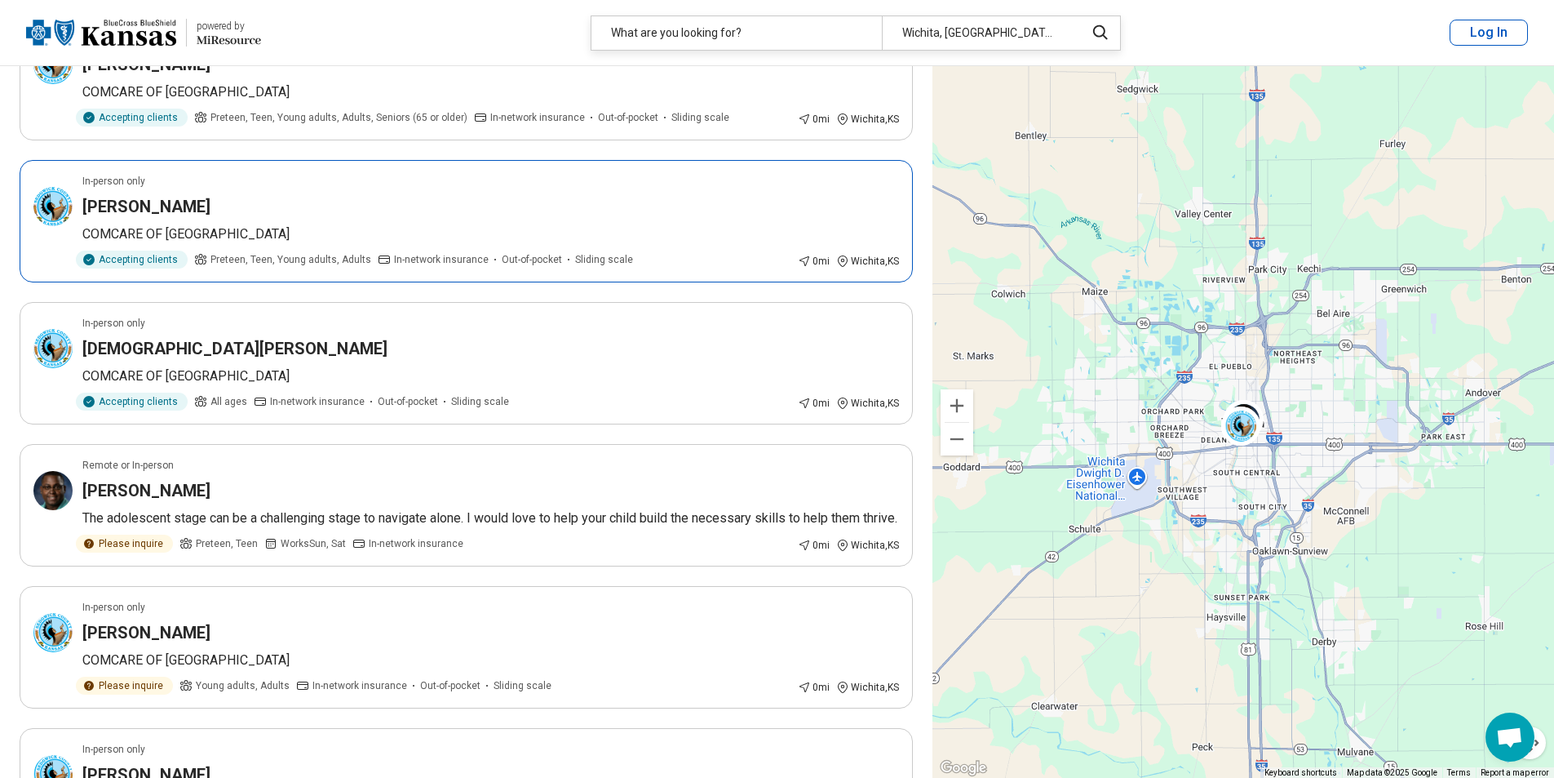
scroll to position [2203, 0]
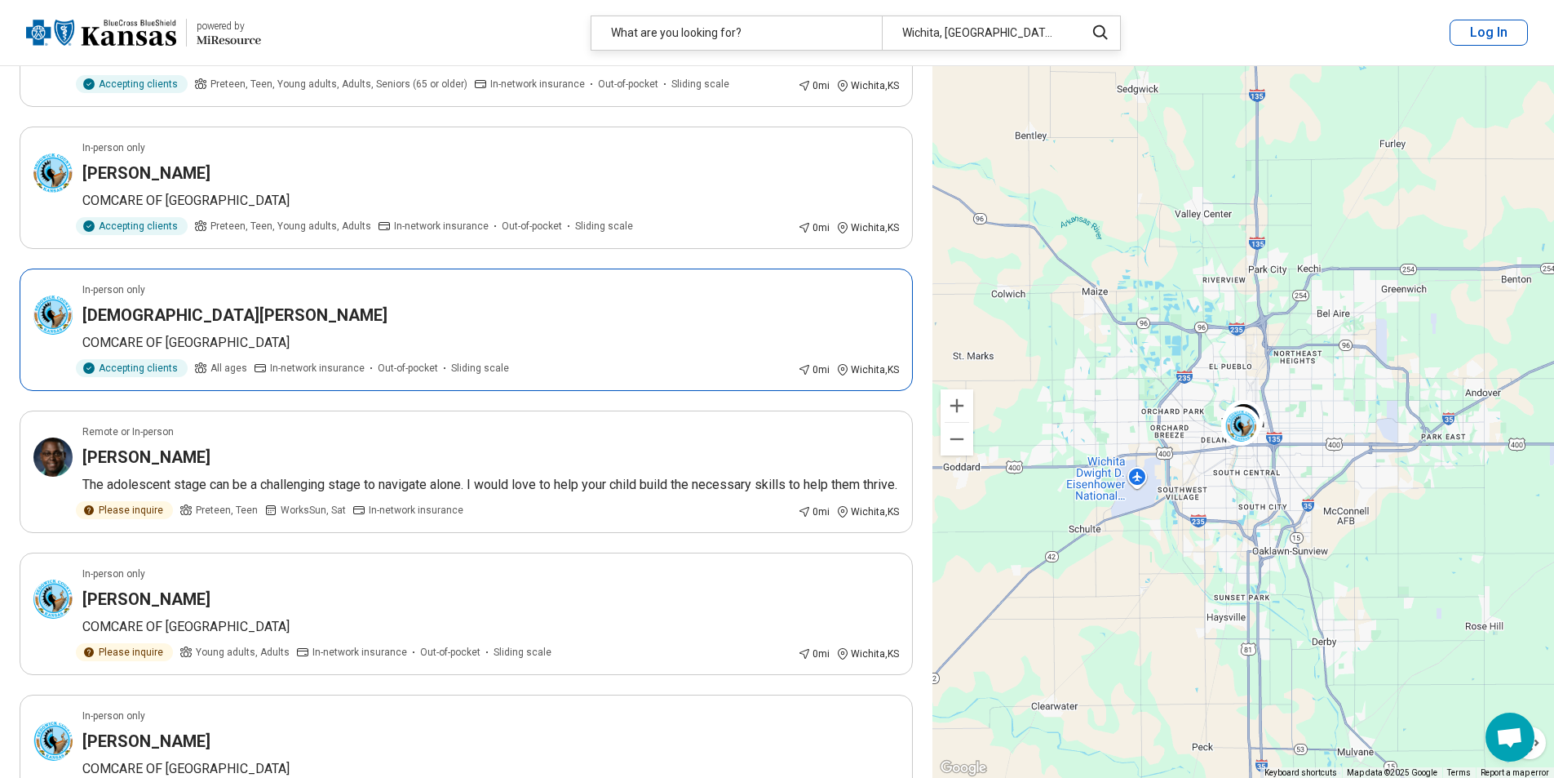
click at [525, 338] on p "COMCARE OF SEDGWICK COUNTY" at bounding box center [490, 343] width 817 height 20
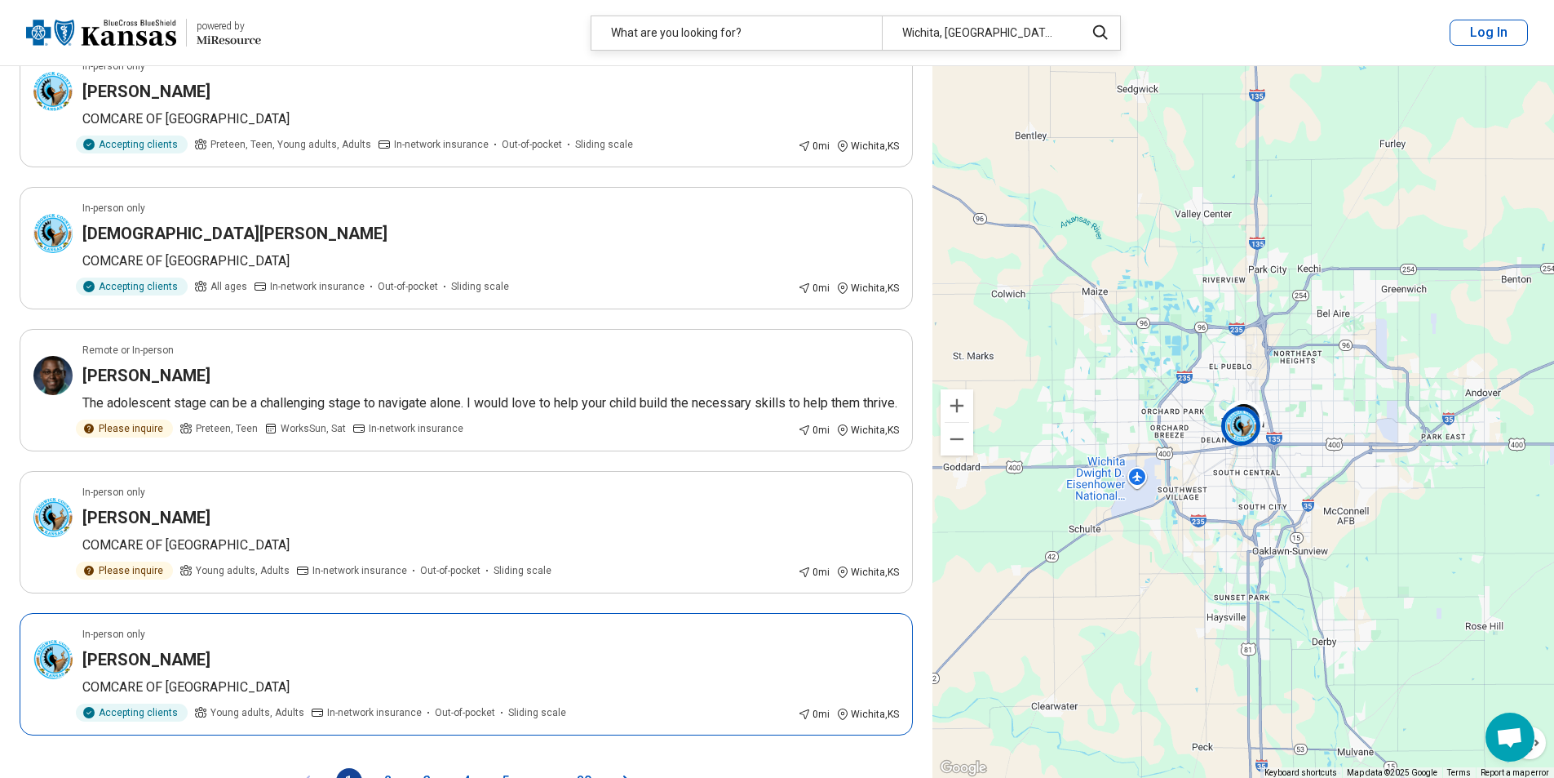
scroll to position [2529, 0]
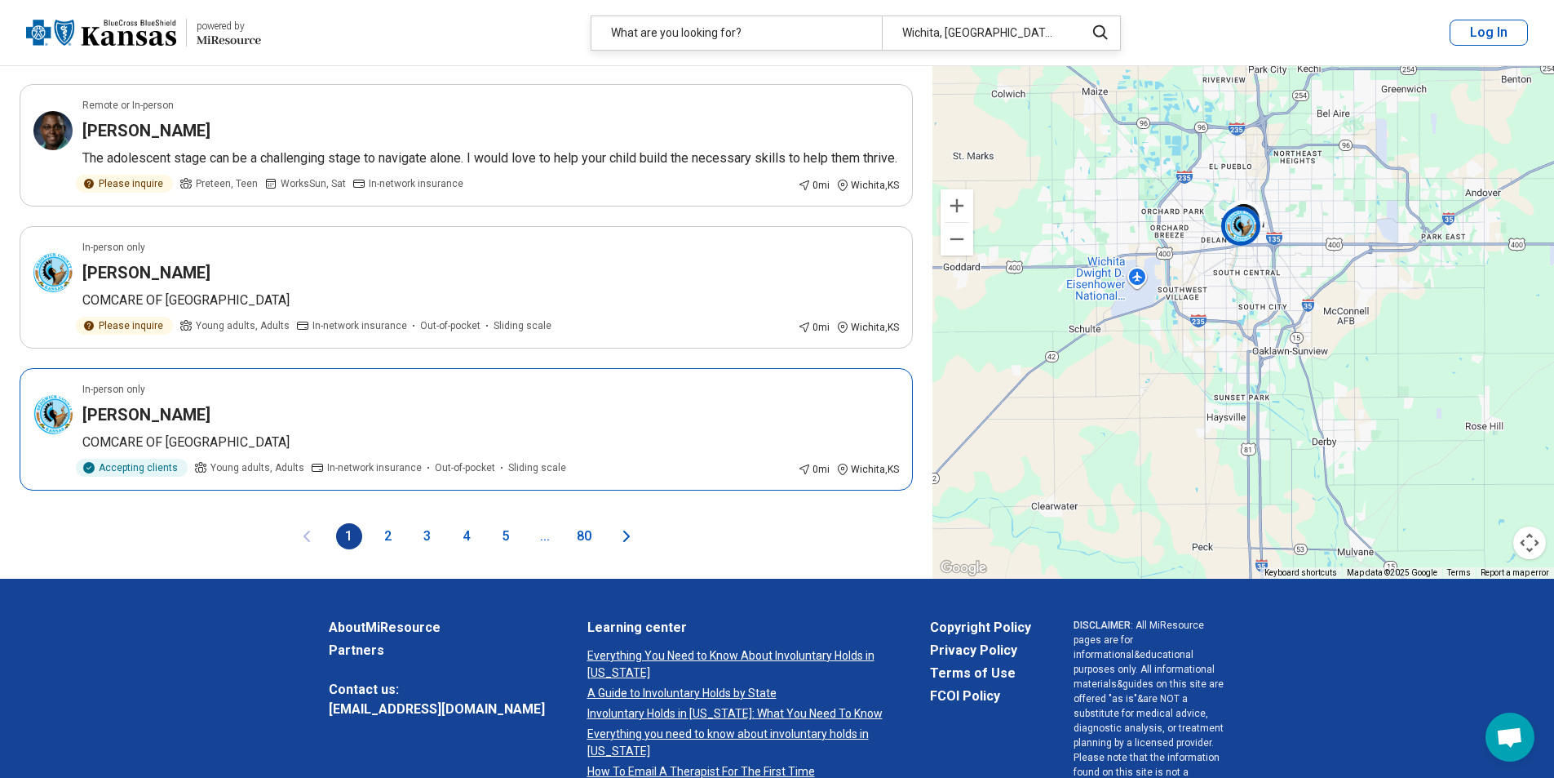
click at [456, 426] on div "MICHELLE CALVERT" at bounding box center [490, 414] width 817 height 23
click at [395, 549] on button "2" at bounding box center [388, 536] width 26 height 26
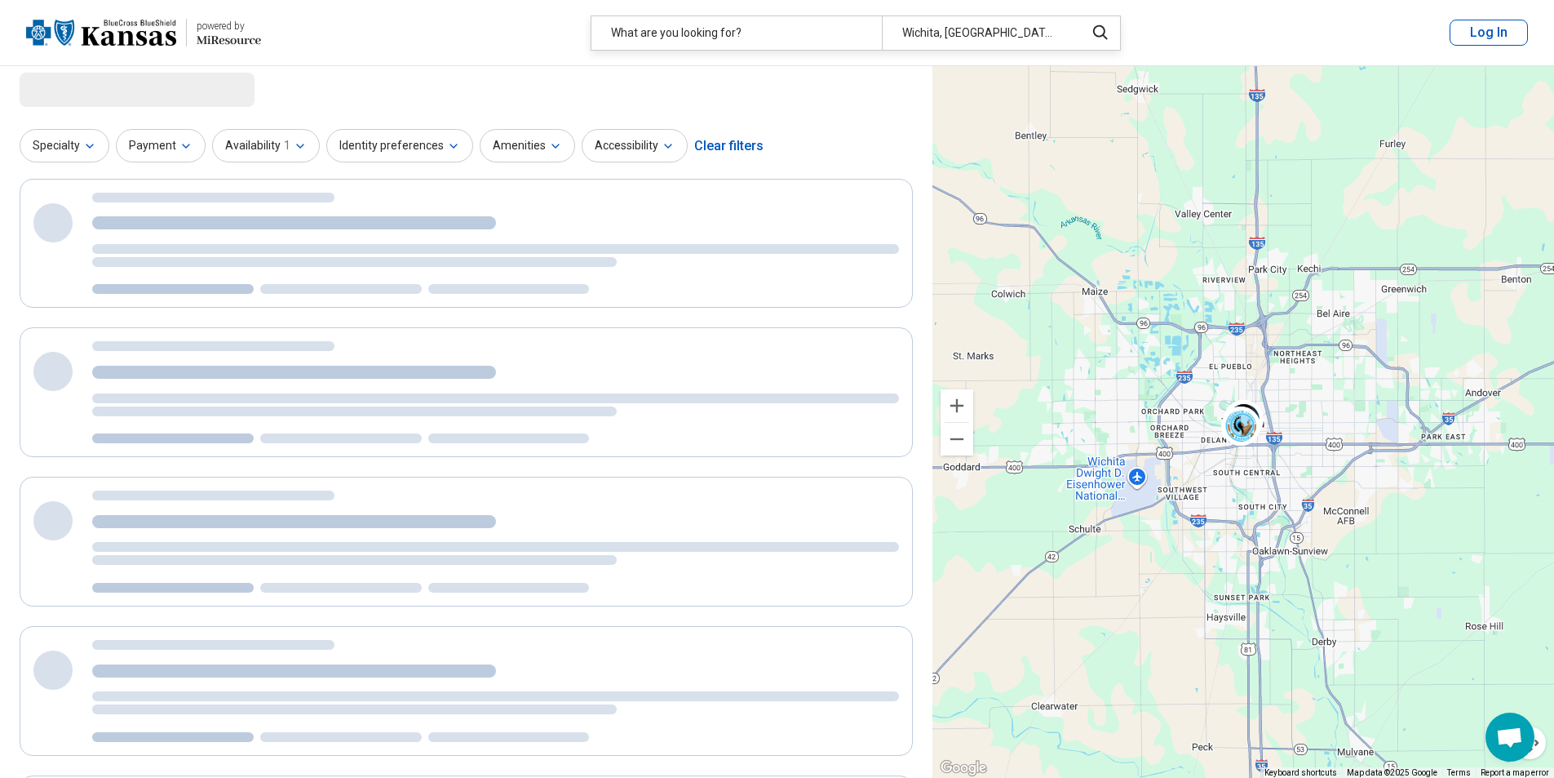
scroll to position [0, 0]
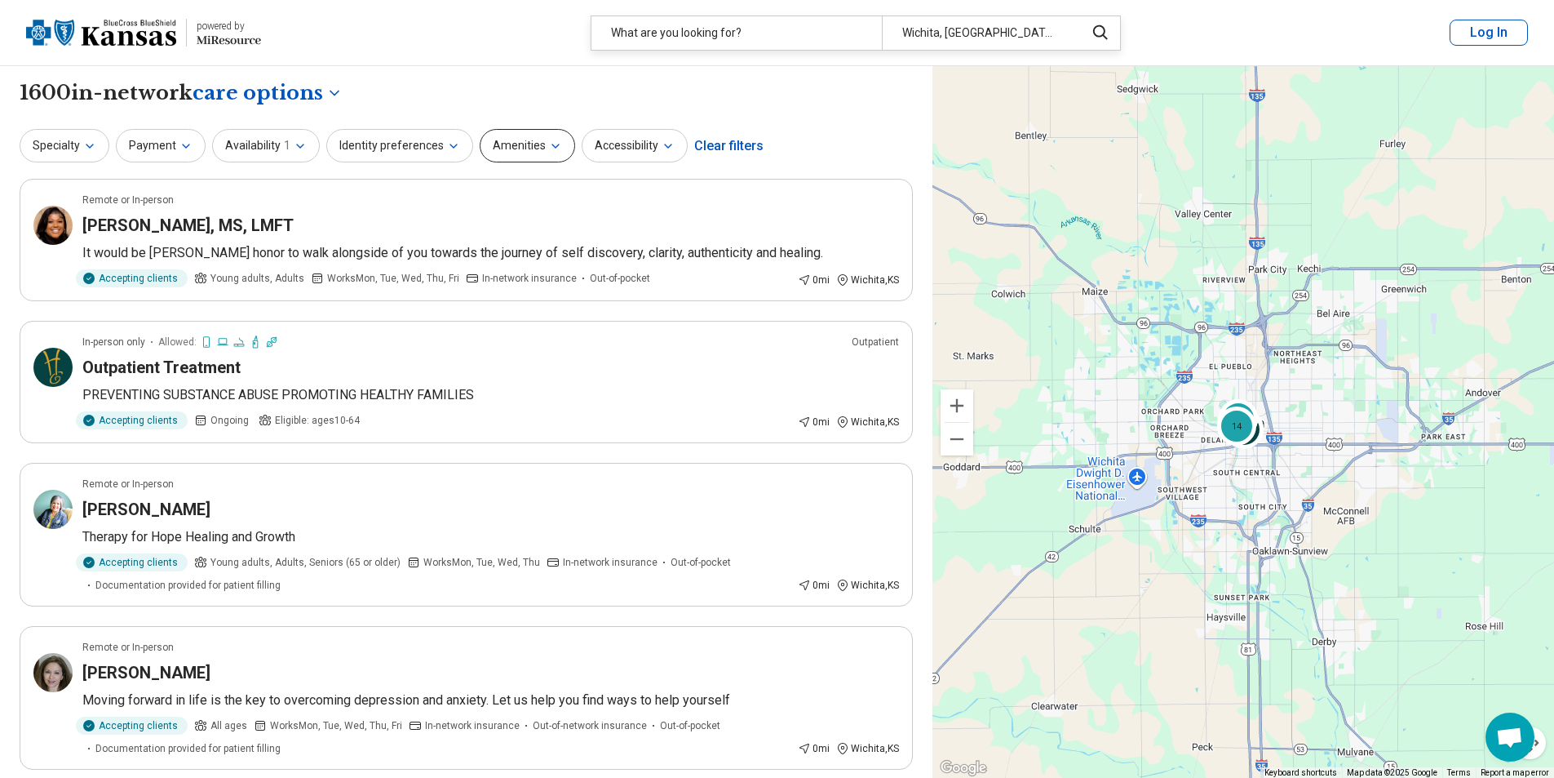
click at [549, 142] on icon "button" at bounding box center [555, 146] width 13 height 13
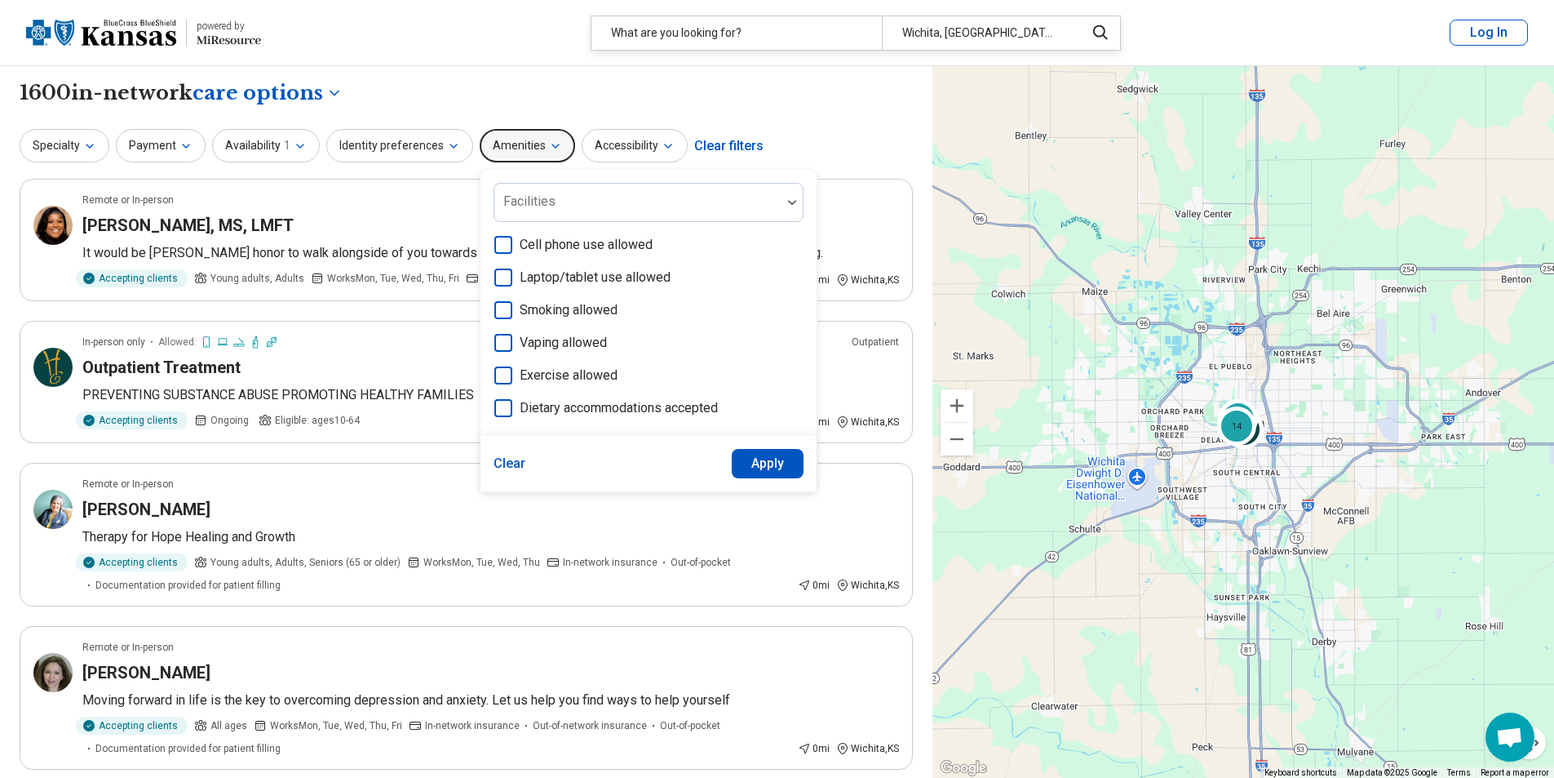
click at [549, 148] on icon "button" at bounding box center [555, 146] width 13 height 13
click at [549, 144] on icon "button" at bounding box center [555, 146] width 13 height 13
click at [549, 143] on icon "button" at bounding box center [555, 146] width 13 height 13
click at [503, 467] on button "Clear" at bounding box center [510, 463] width 33 height 29
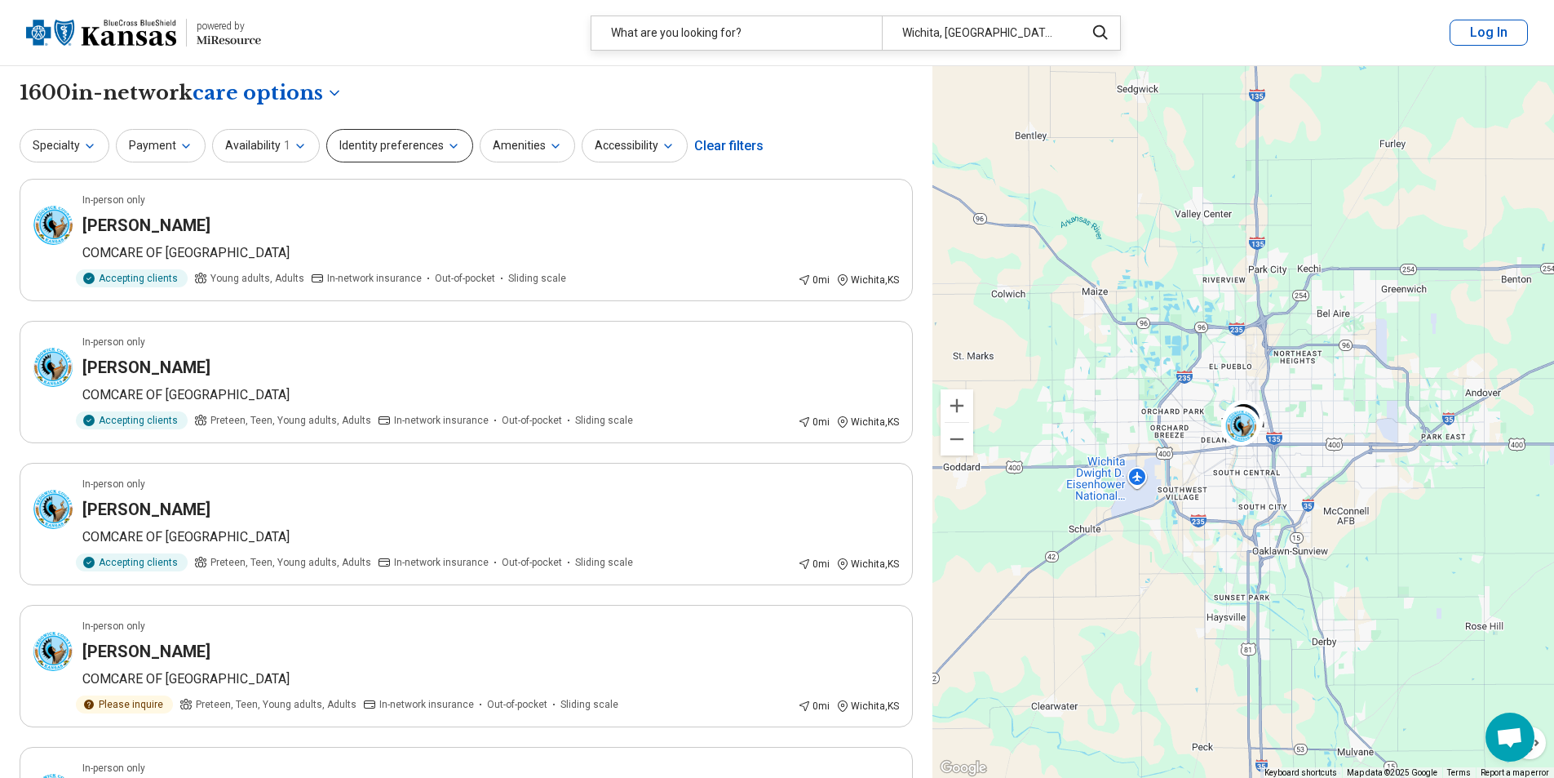
click at [450, 146] on icon "button" at bounding box center [453, 145] width 7 height 3
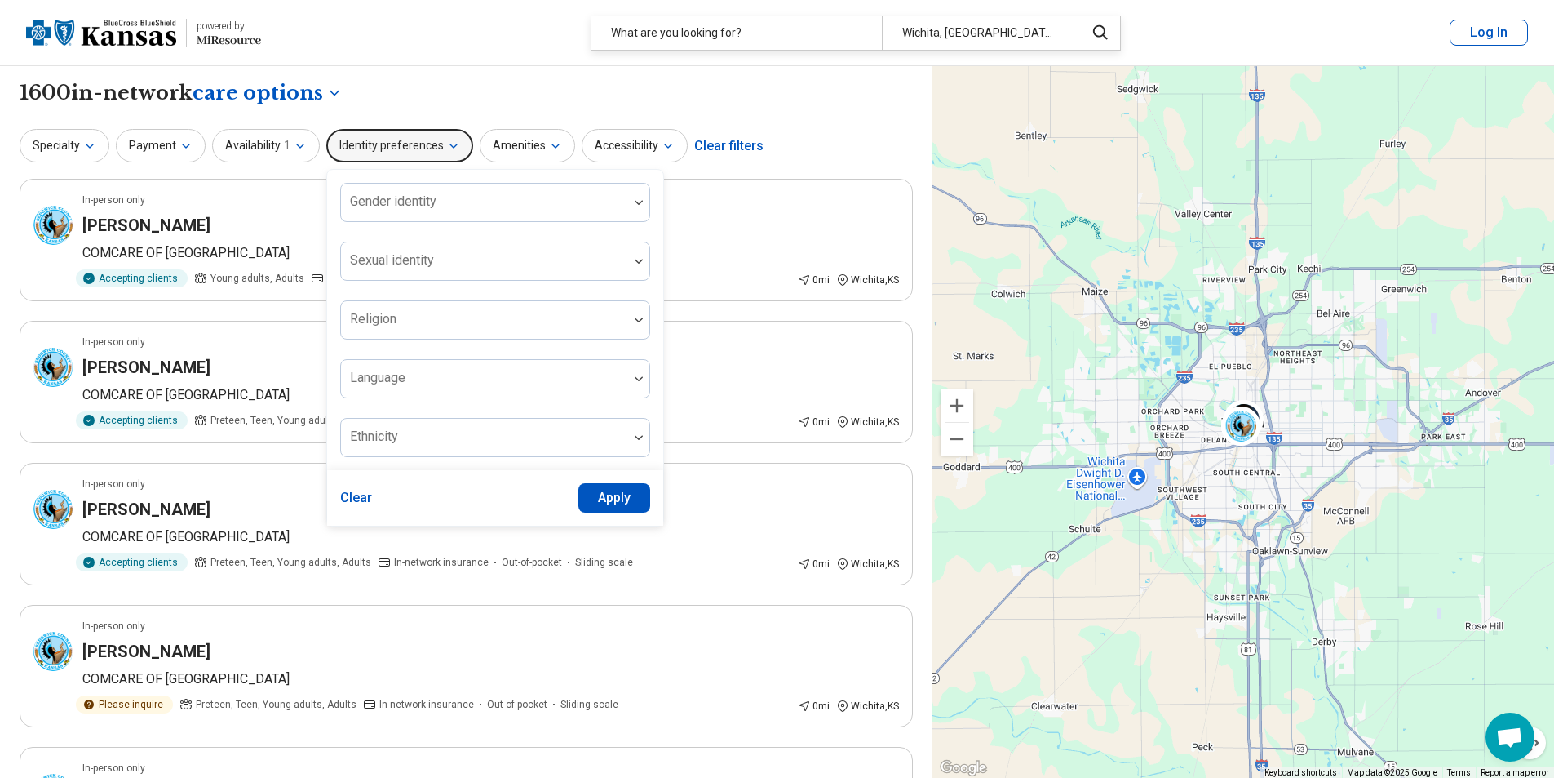
click at [450, 146] on icon "button" at bounding box center [453, 145] width 7 height 3
click at [467, 131] on div "Specialty Payment Availability 1 Identity preferences Gender identity Sexual id…" at bounding box center [466, 145] width 893 height 39
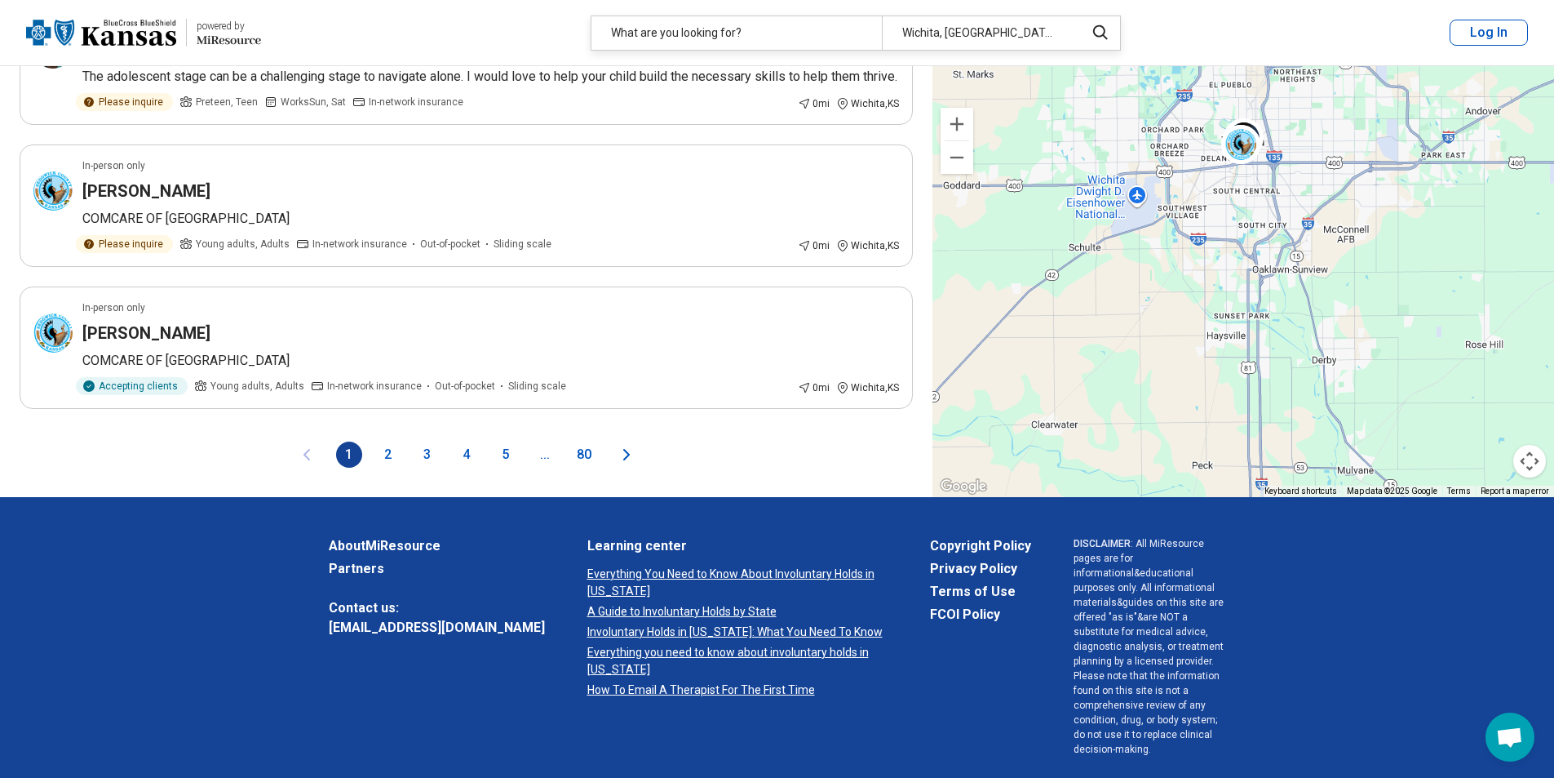
scroll to position [2737, 0]
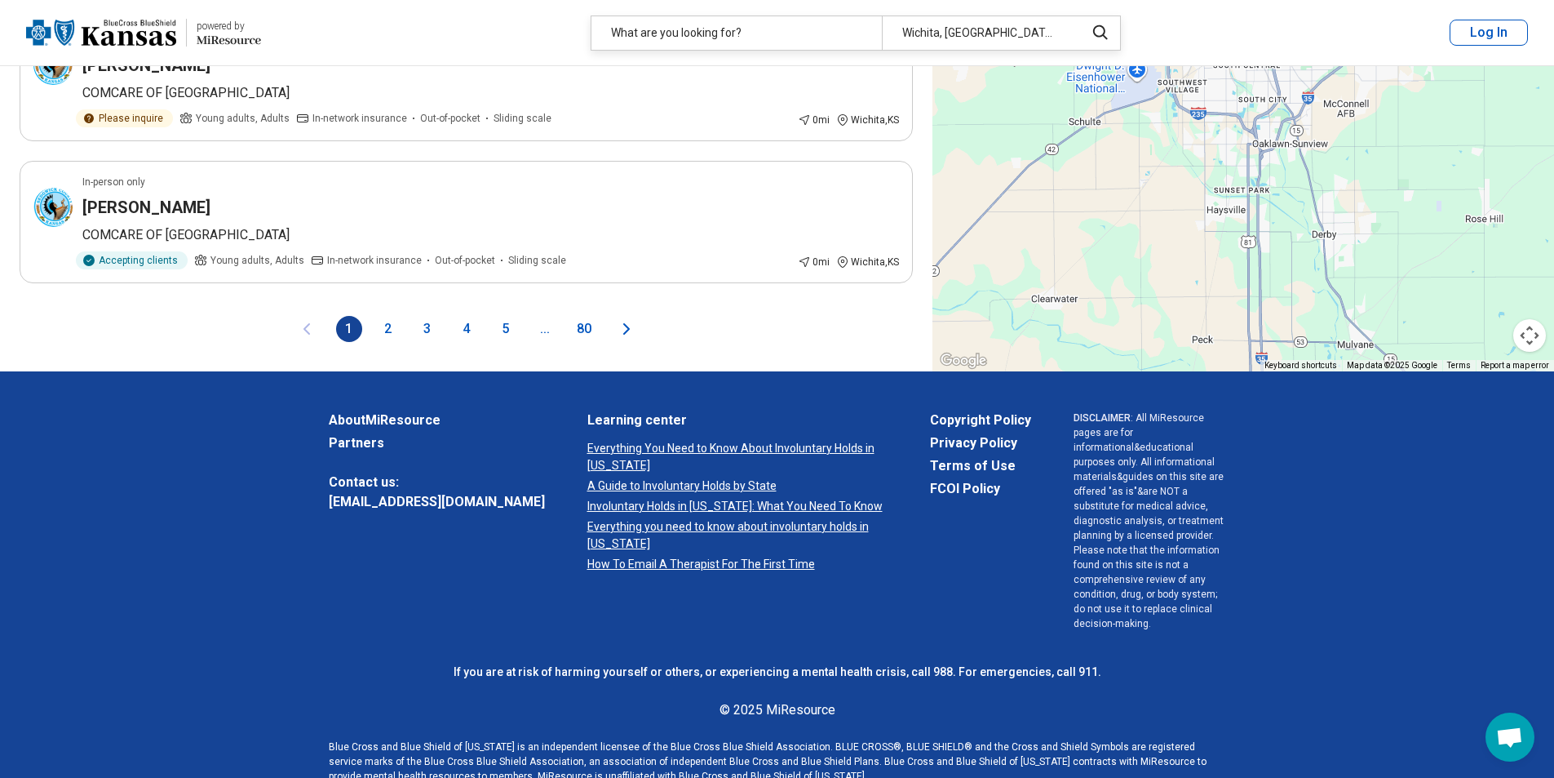
click at [394, 342] on button "2" at bounding box center [388, 329] width 26 height 26
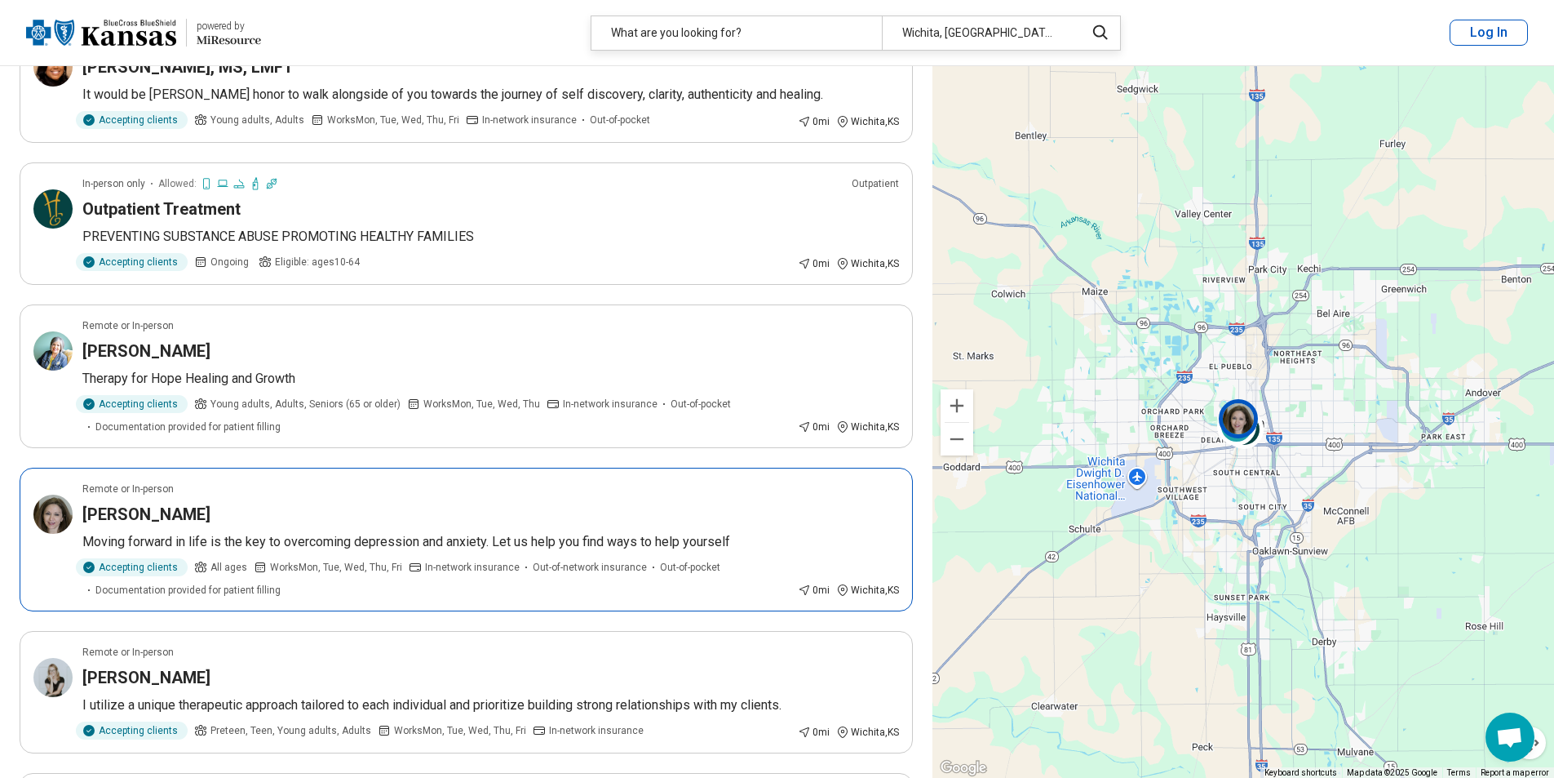
scroll to position [163, 0]
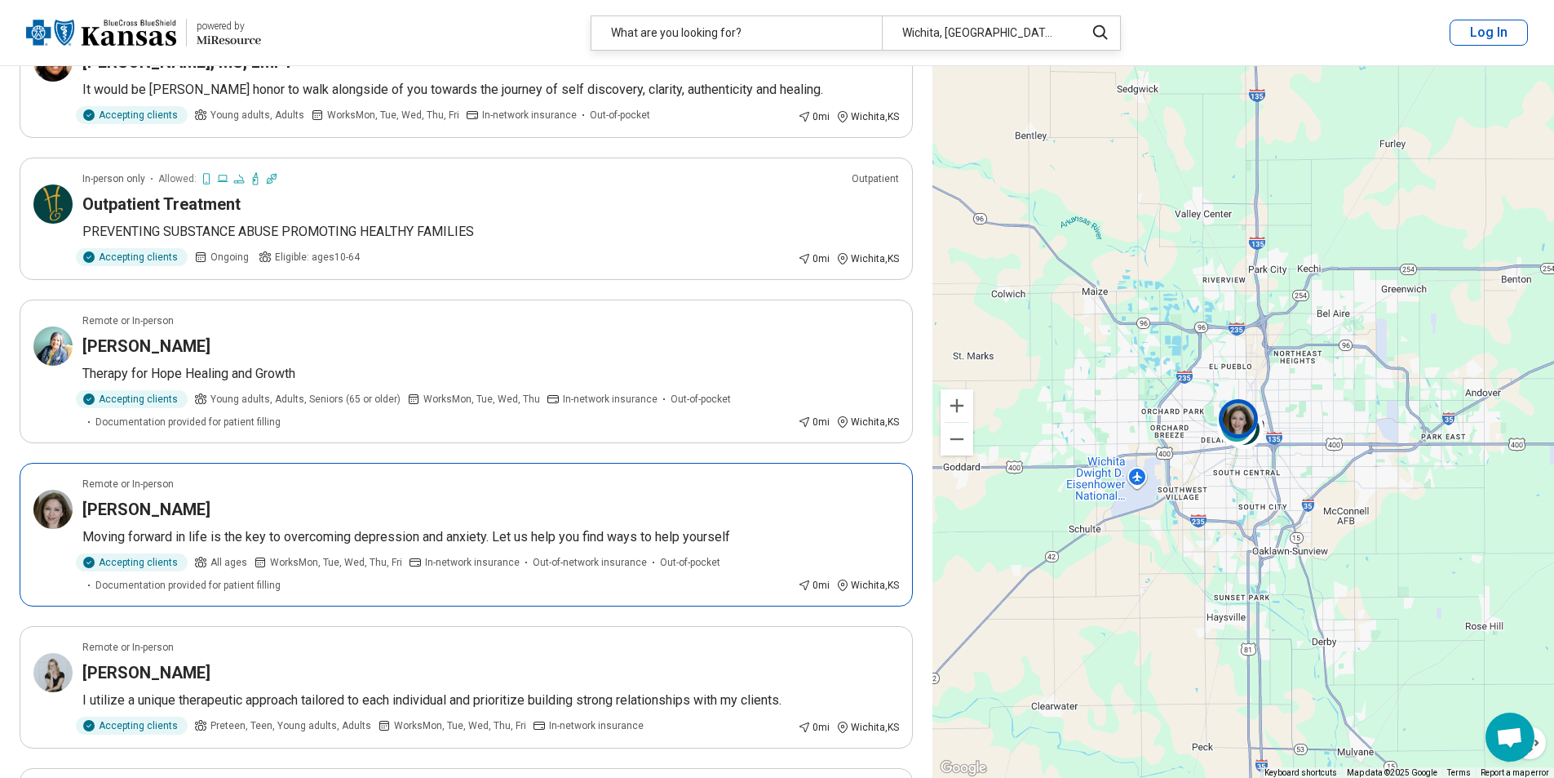
click at [431, 513] on div "Molly Allen" at bounding box center [490, 509] width 817 height 23
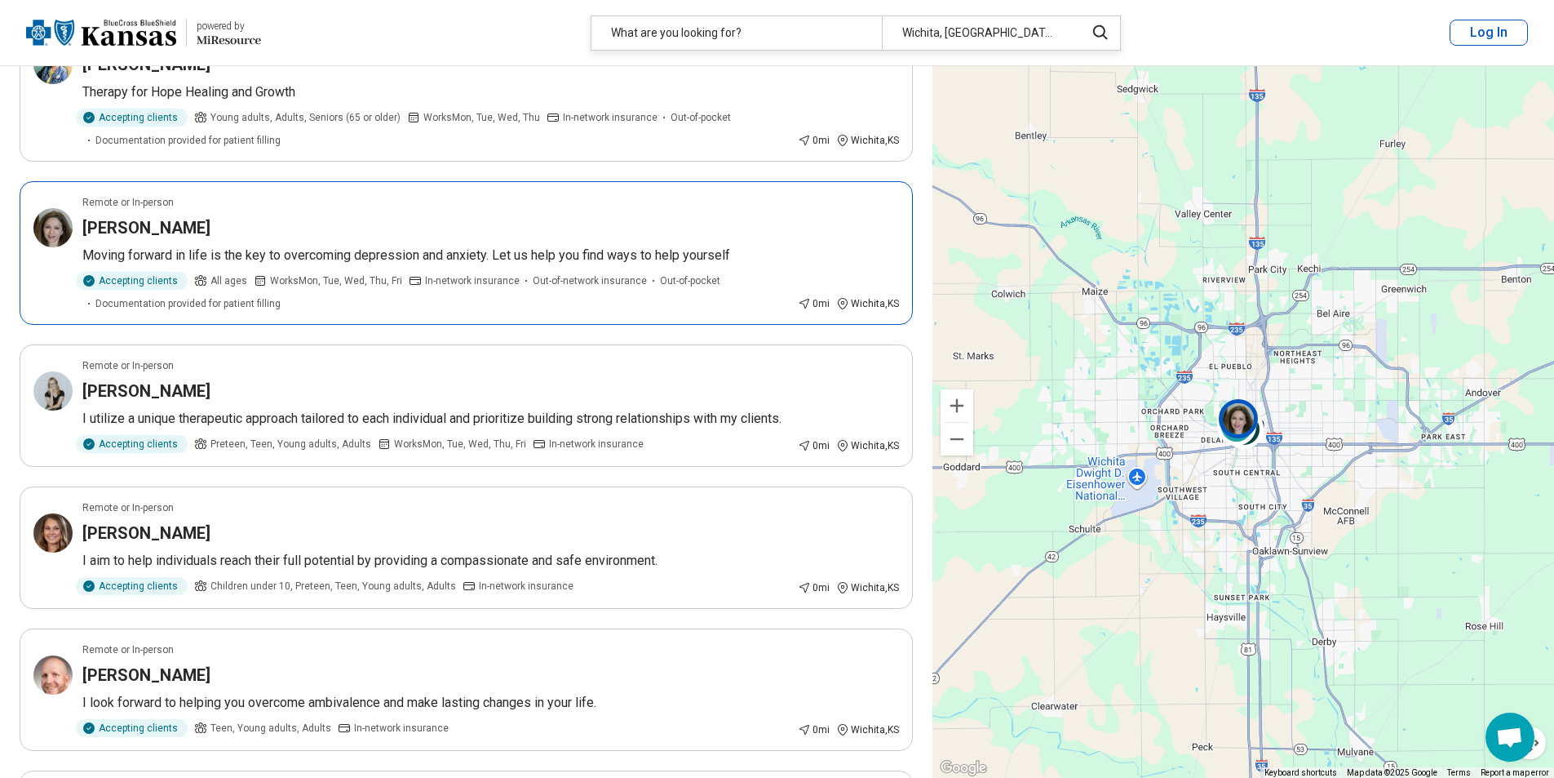
scroll to position [490, 0]
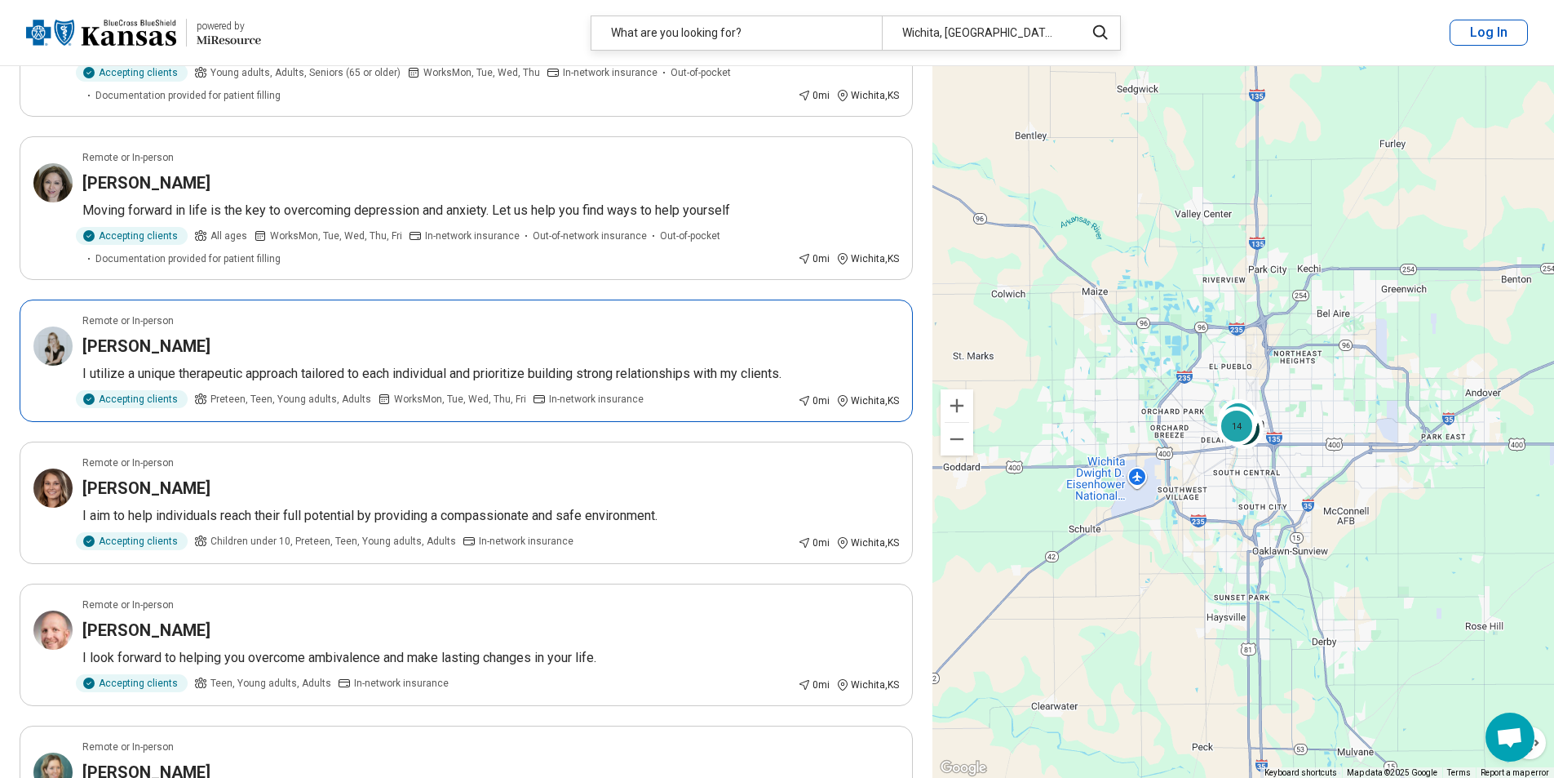
click at [554, 361] on article "Remote or In-person Kelci Fagan I utilize a unique therapeutic approach tailore…" at bounding box center [466, 360] width 893 height 122
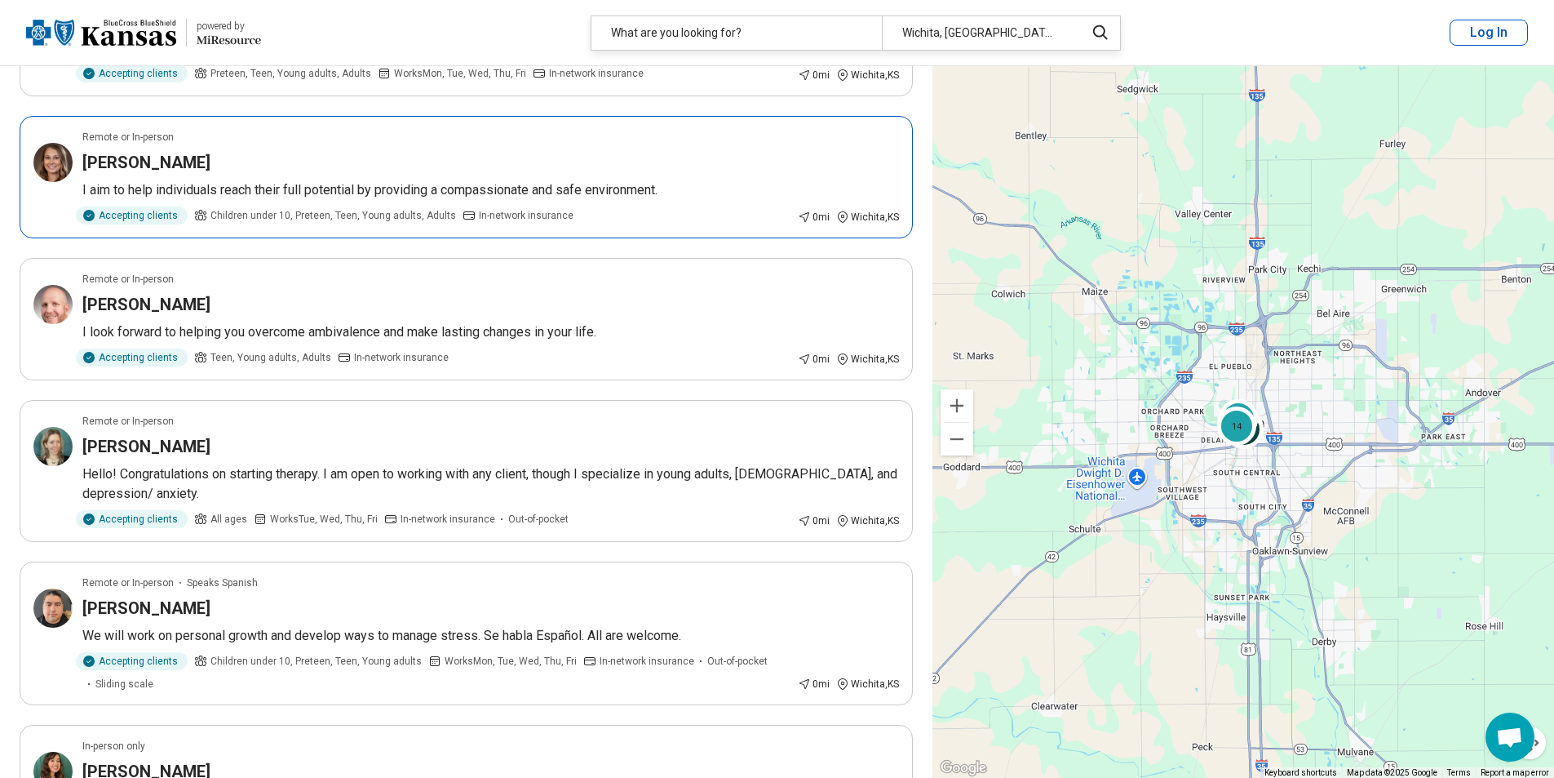
scroll to position [816, 0]
click at [521, 434] on div "[PERSON_NAME]" at bounding box center [490, 445] width 817 height 23
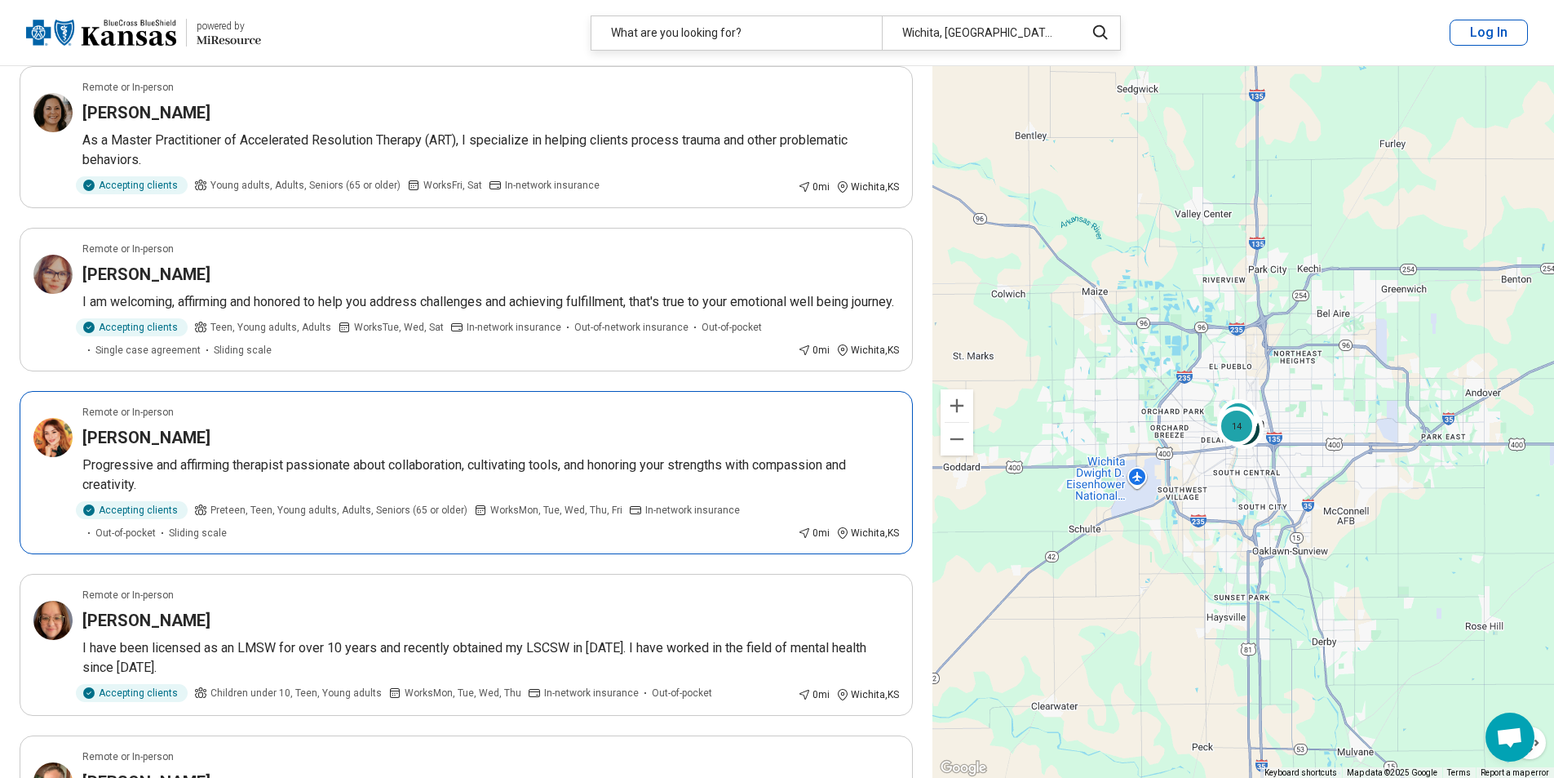
scroll to position [1795, 0]
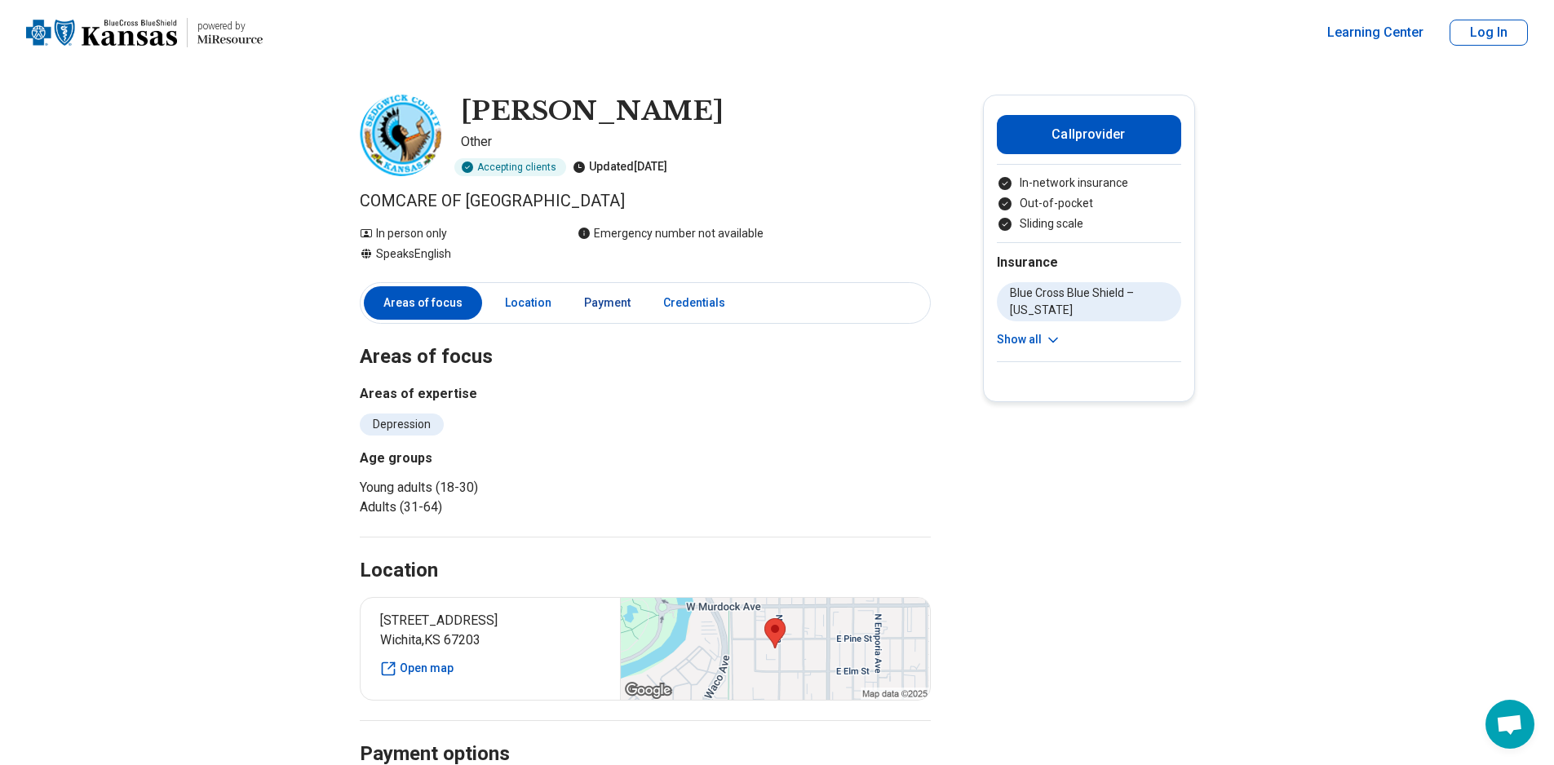
click at [580, 304] on link "Payment" at bounding box center [607, 302] width 66 height 33
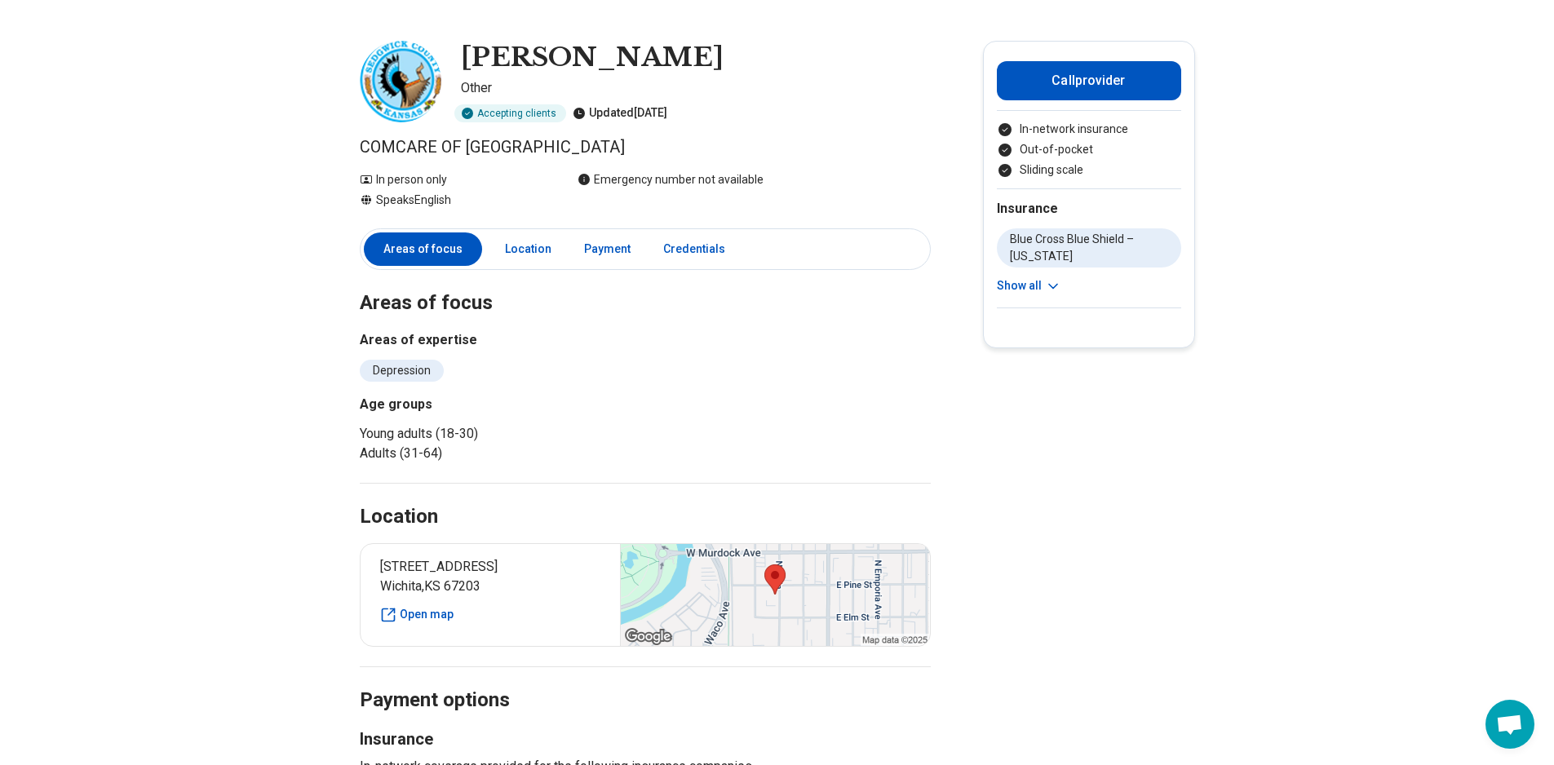
scroll to position [49, 0]
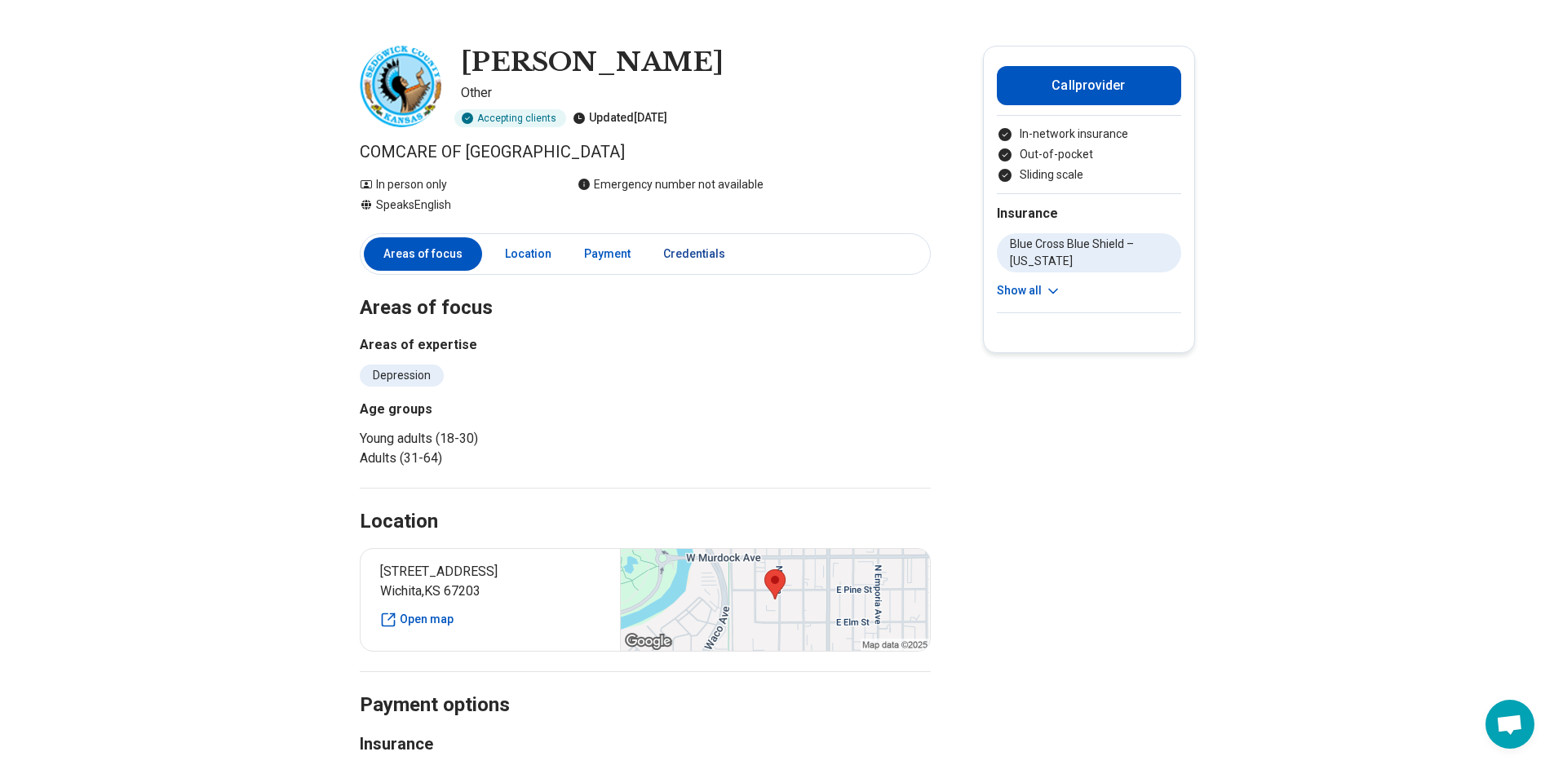
click at [708, 258] on link "Credentials" at bounding box center [699, 253] width 91 height 33
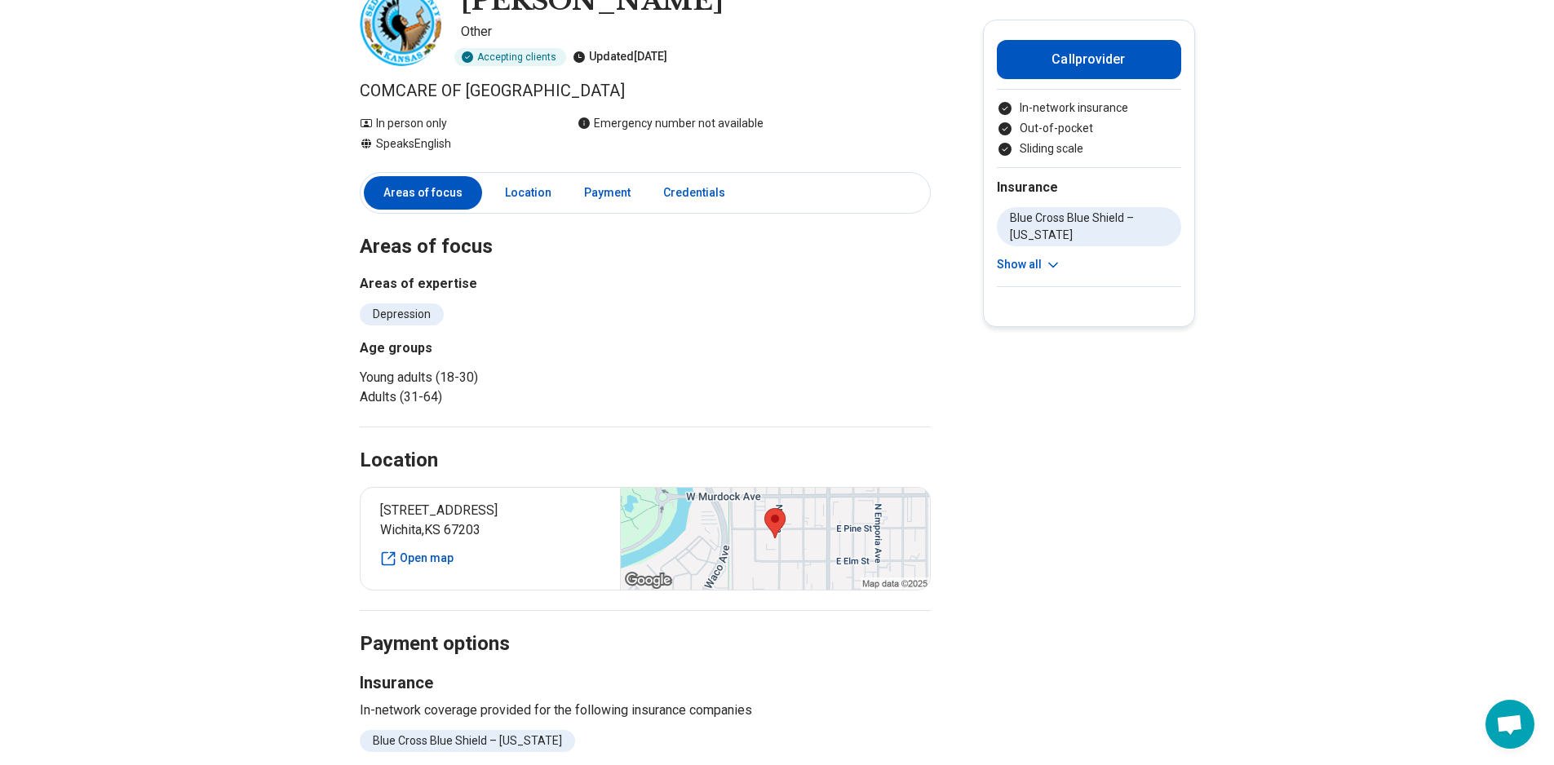
scroll to position [106, 0]
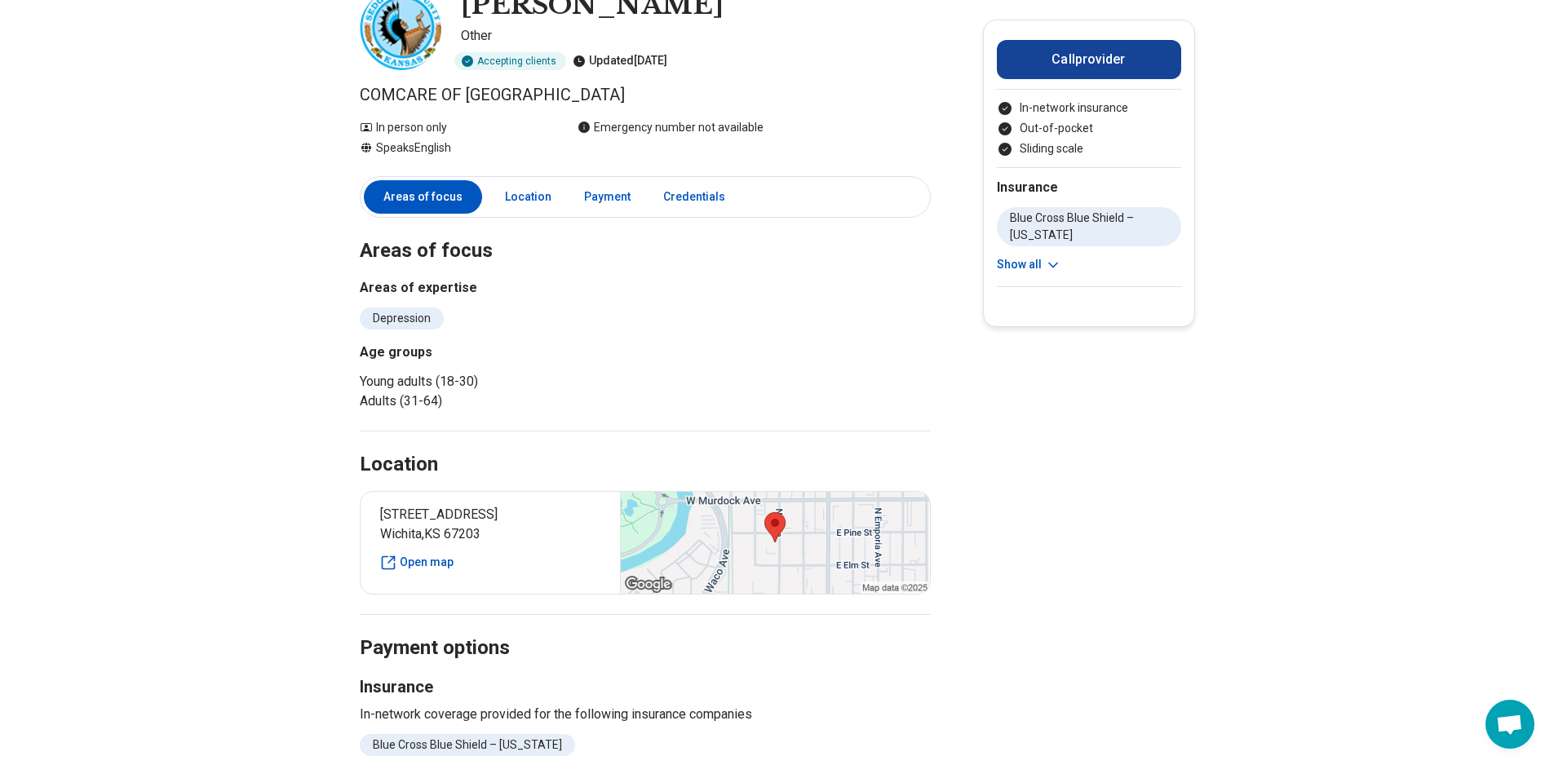
click at [1133, 73] on button "Call provider" at bounding box center [1089, 59] width 184 height 39
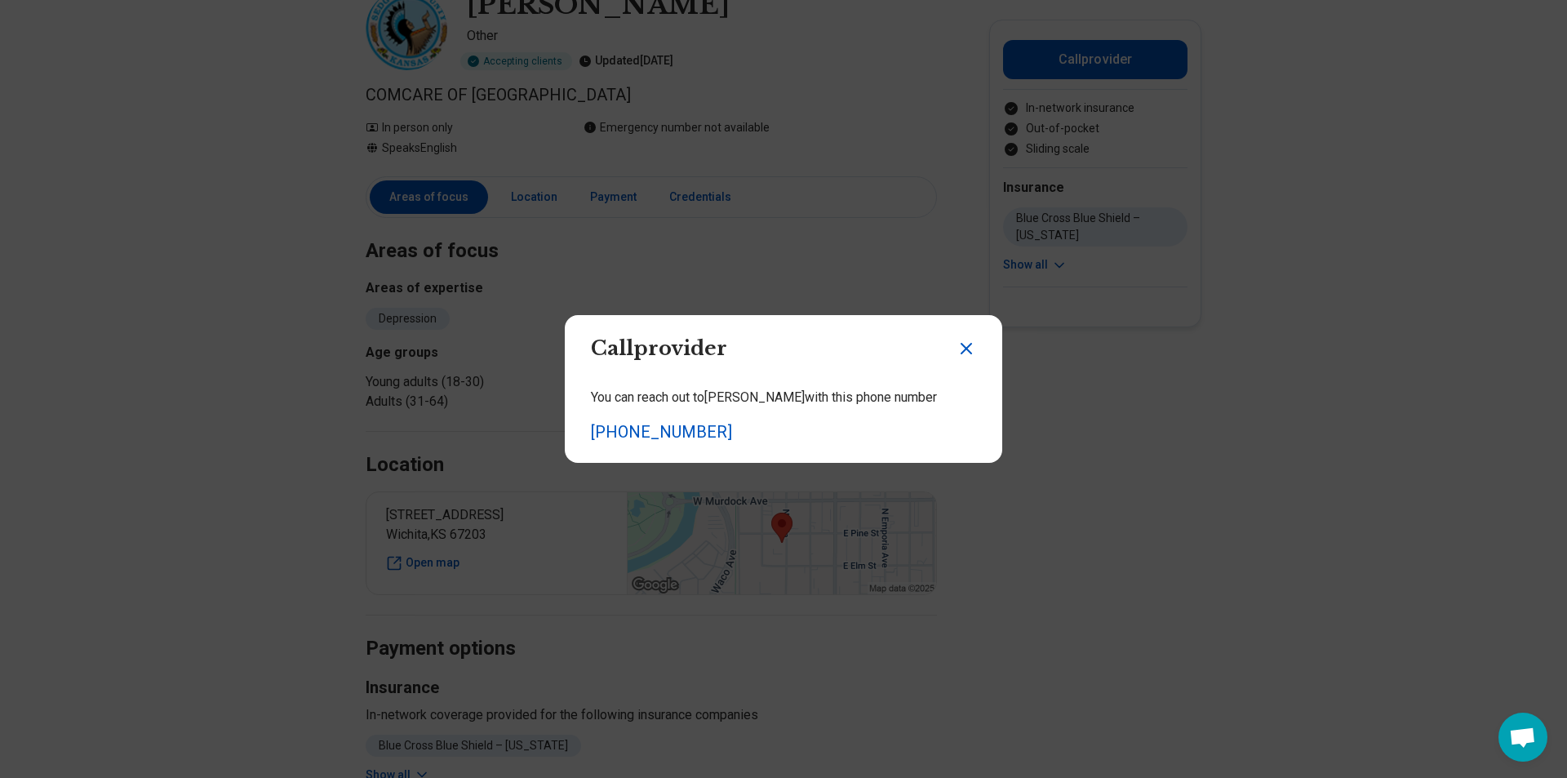
click at [956, 348] on icon "Close dialog" at bounding box center [966, 349] width 20 height 20
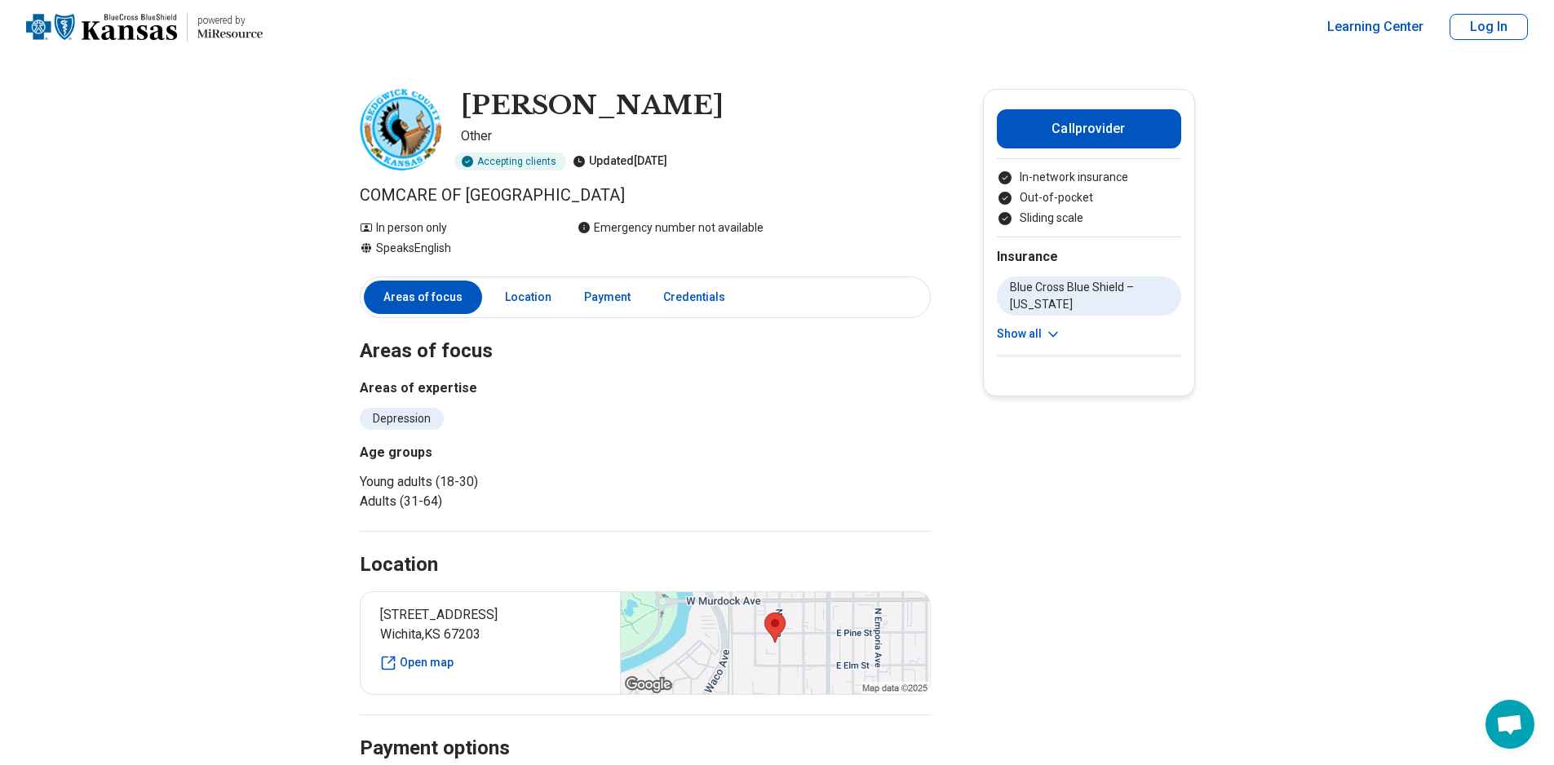
scroll to position [0, 0]
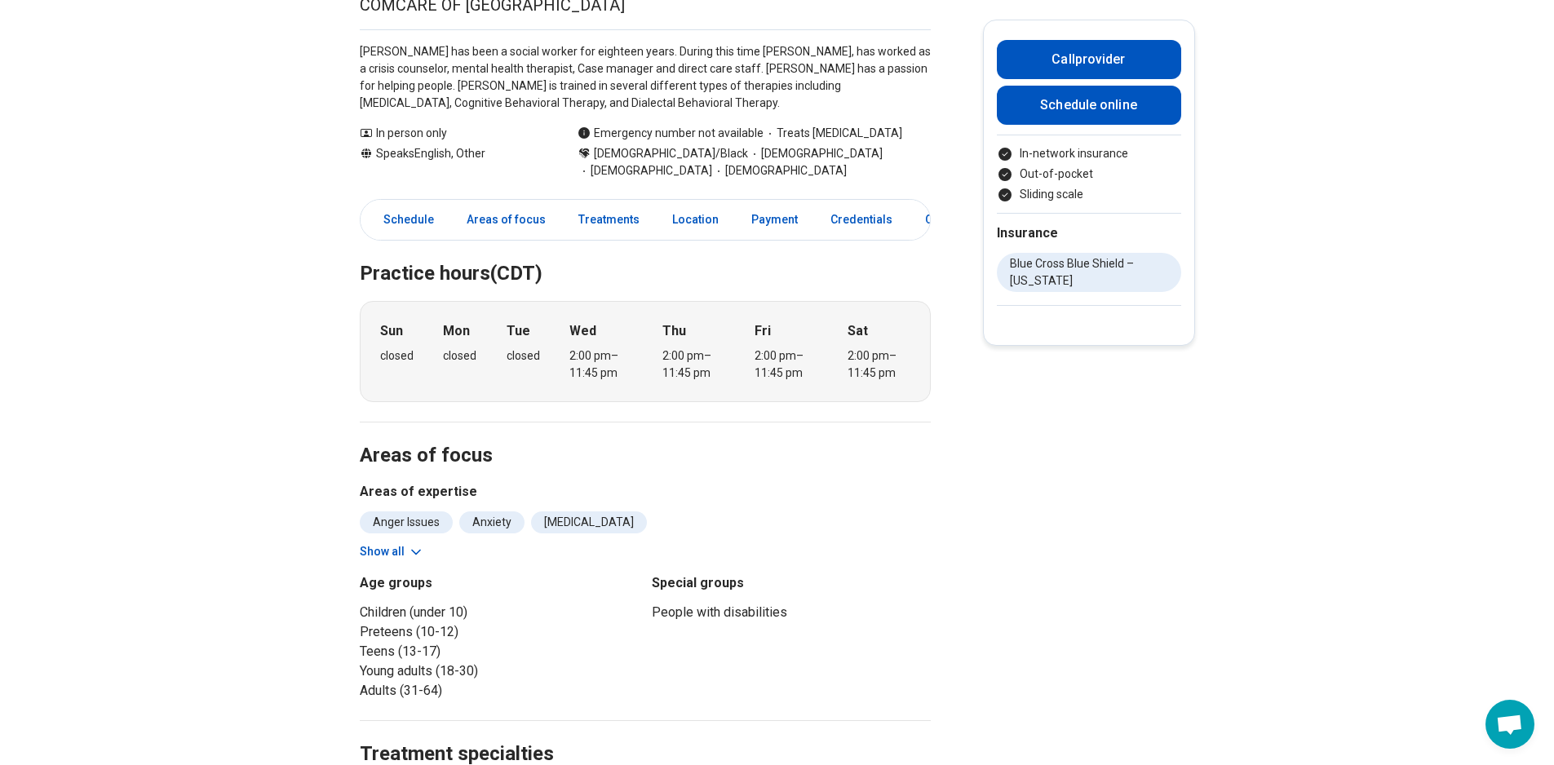
scroll to position [245, 0]
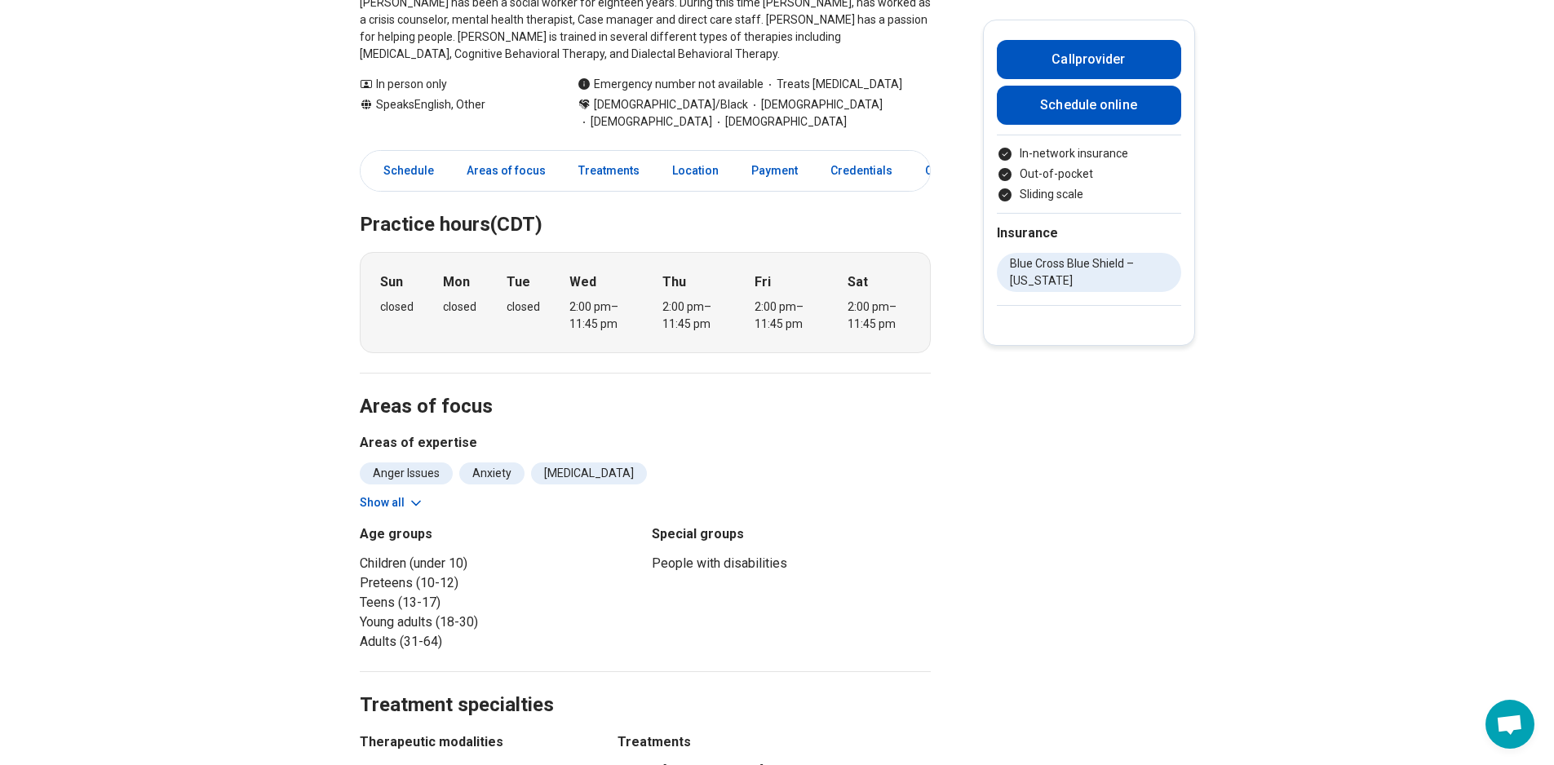
click at [401, 503] on button "Show all" at bounding box center [392, 502] width 64 height 17
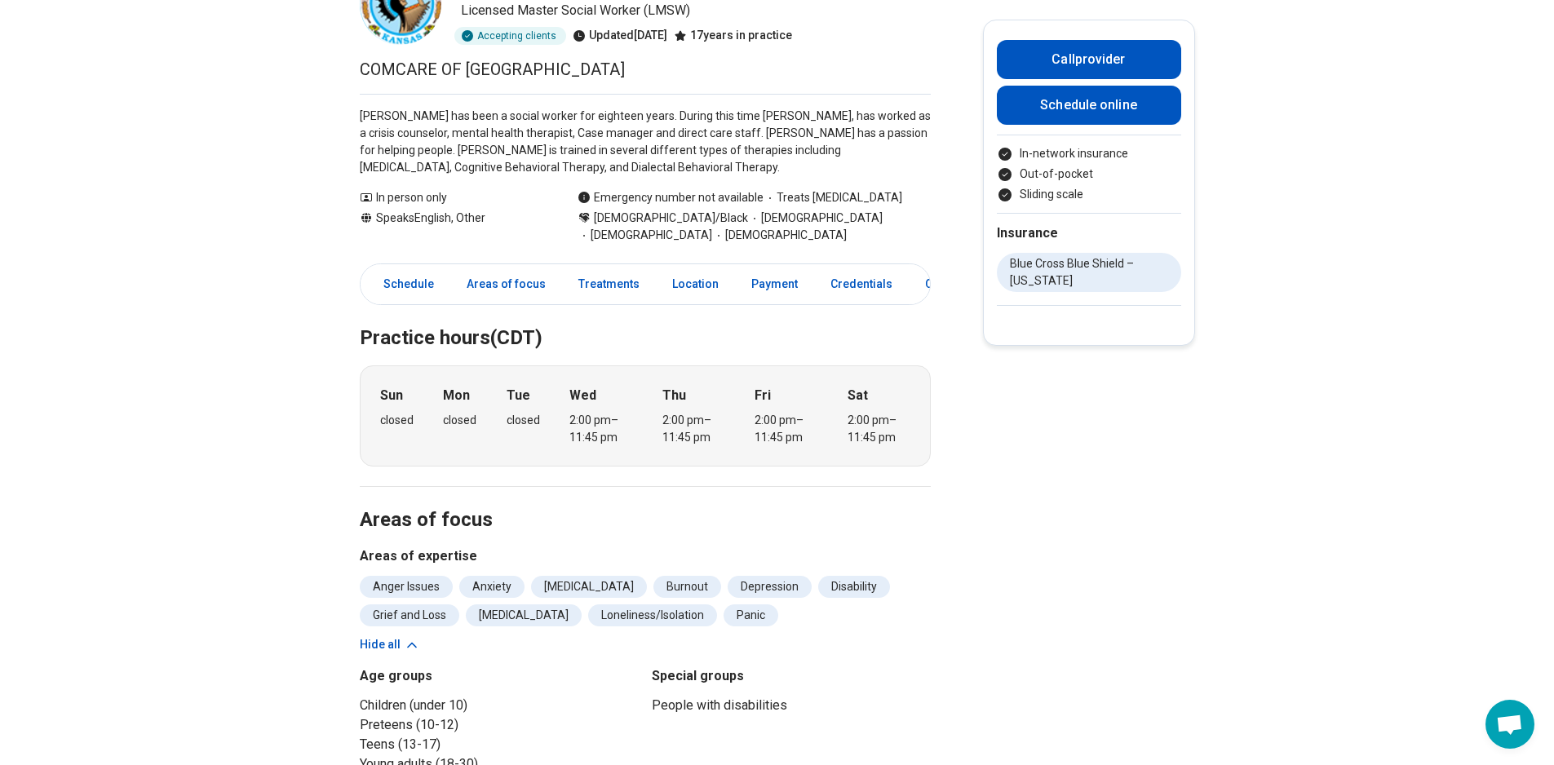
scroll to position [82, 0]
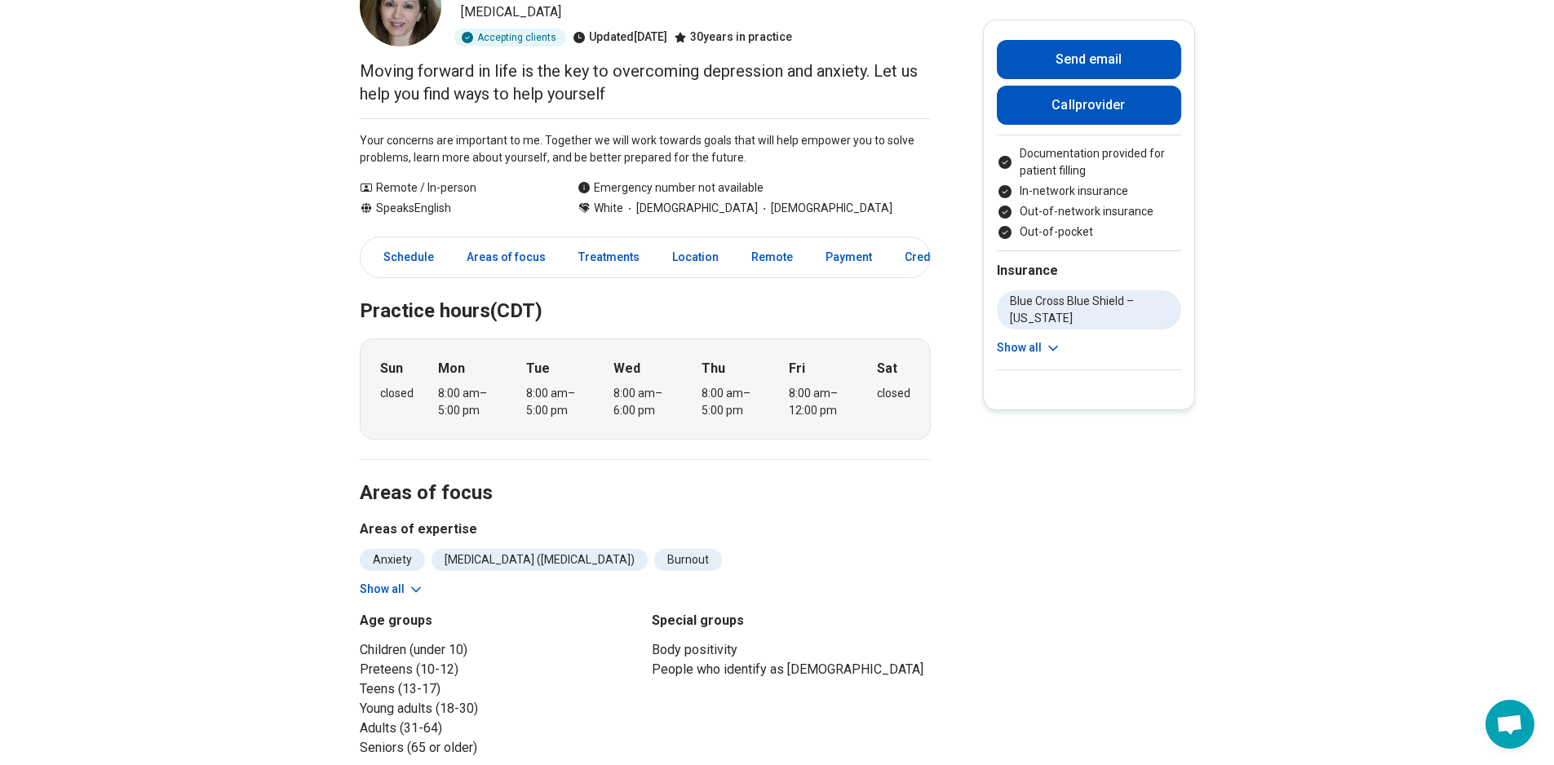
scroll to position [163, 0]
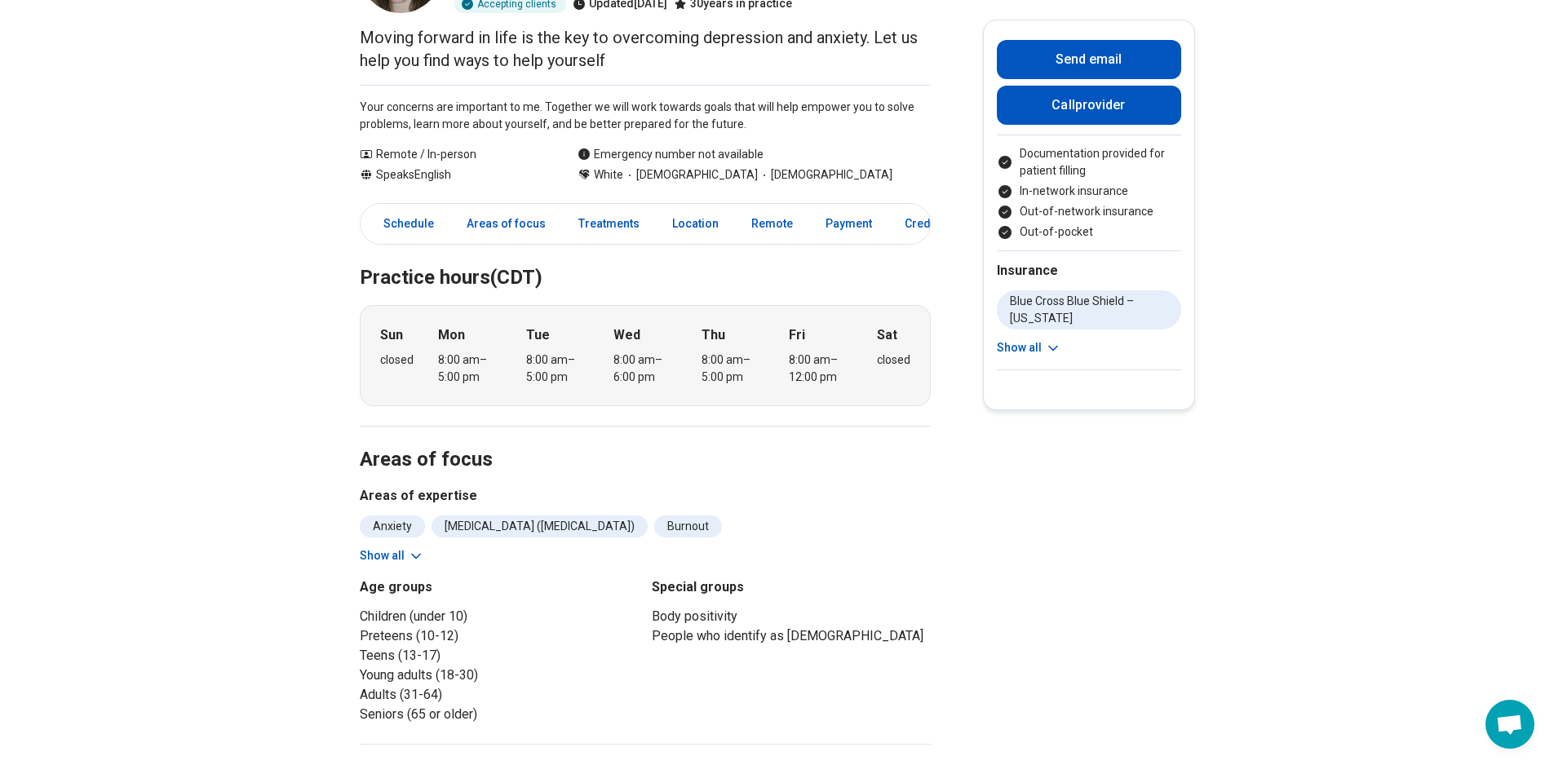
click at [397, 559] on button "Show all" at bounding box center [392, 555] width 64 height 17
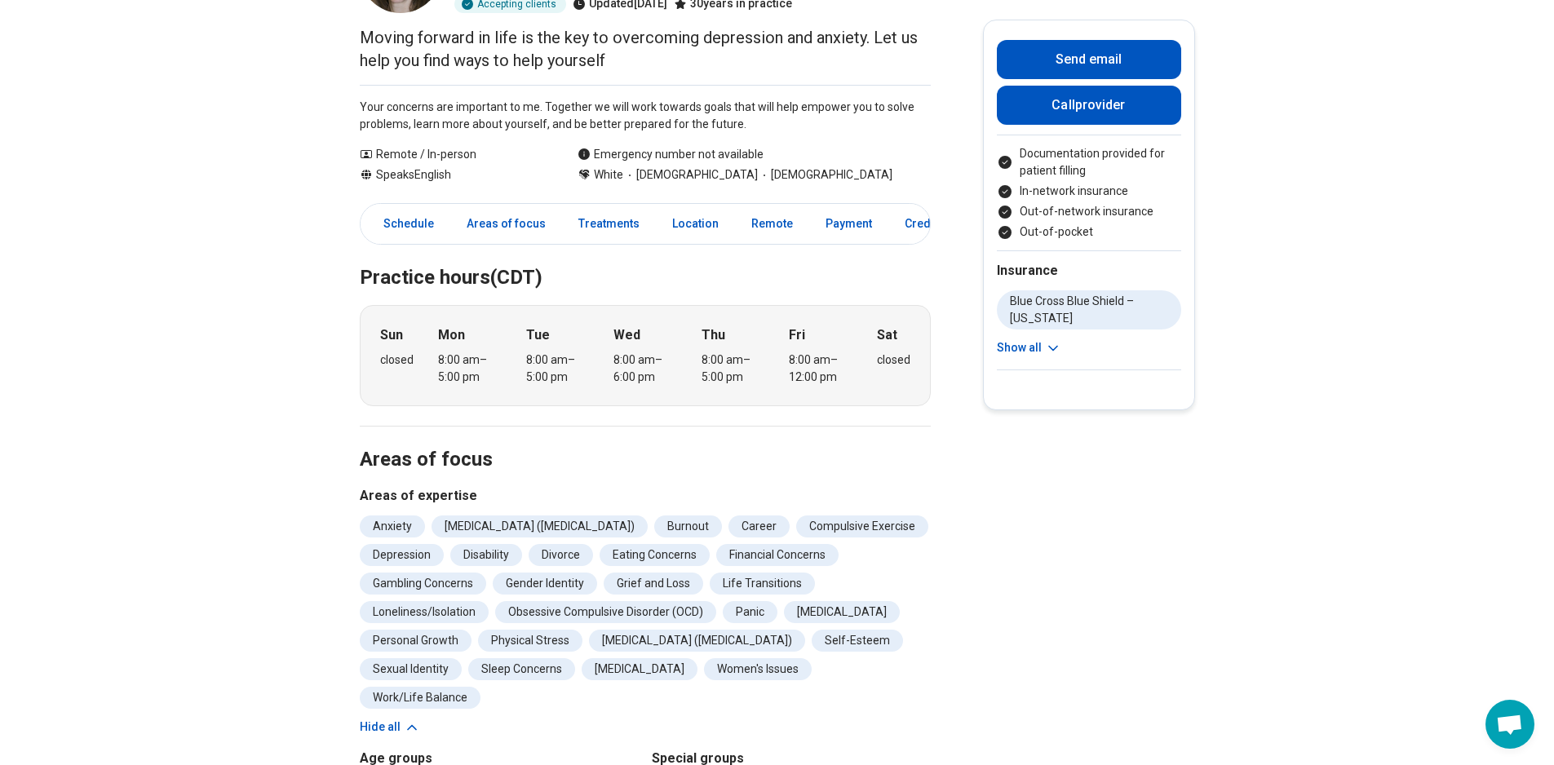
drag, startPoint x: 1120, startPoint y: 577, endPoint x: 1113, endPoint y: 592, distance: 17.2
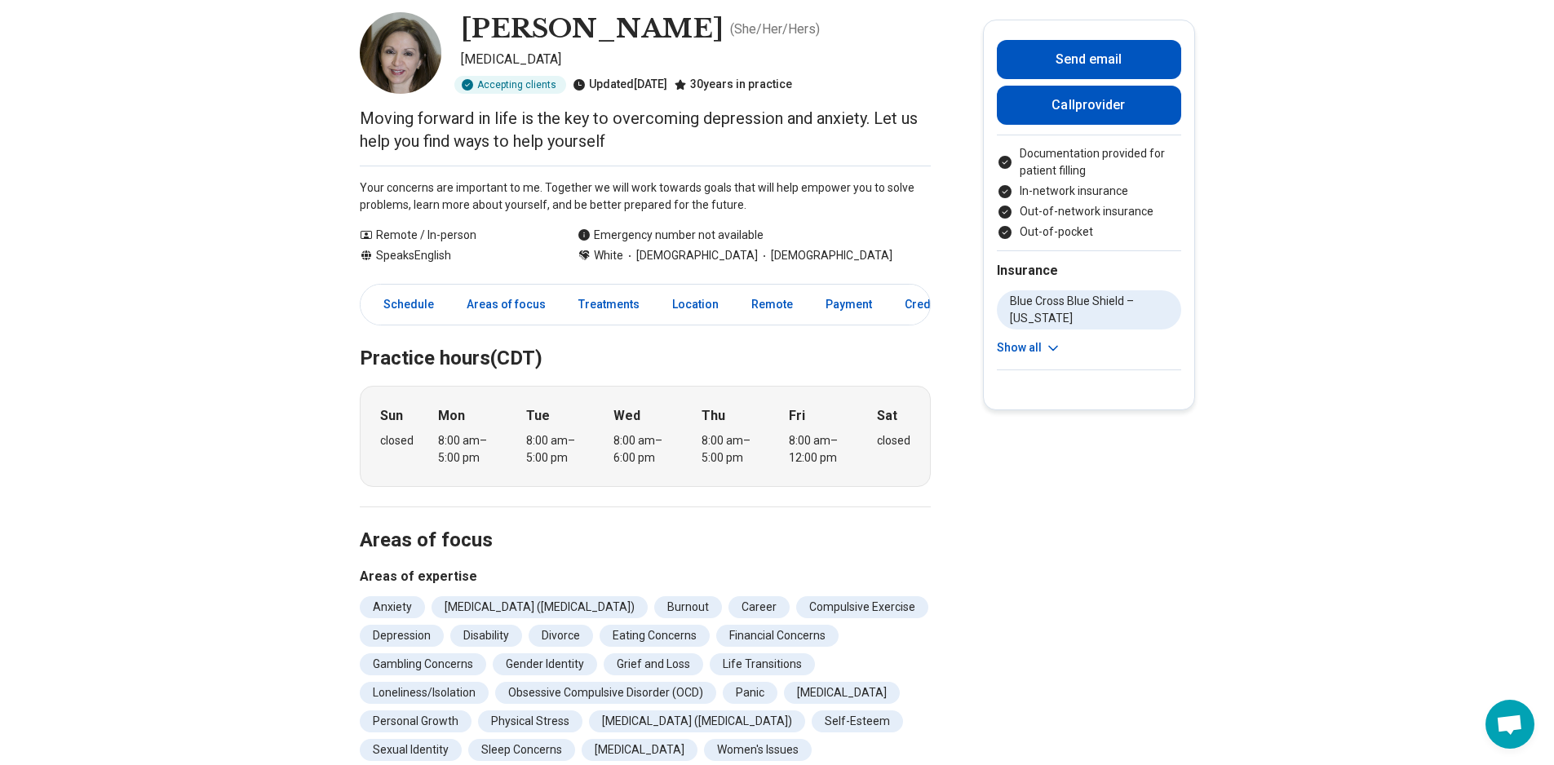
scroll to position [82, 0]
click at [425, 56] on img at bounding box center [401, 54] width 82 height 82
click at [1136, 109] on button "Call provider" at bounding box center [1089, 105] width 184 height 39
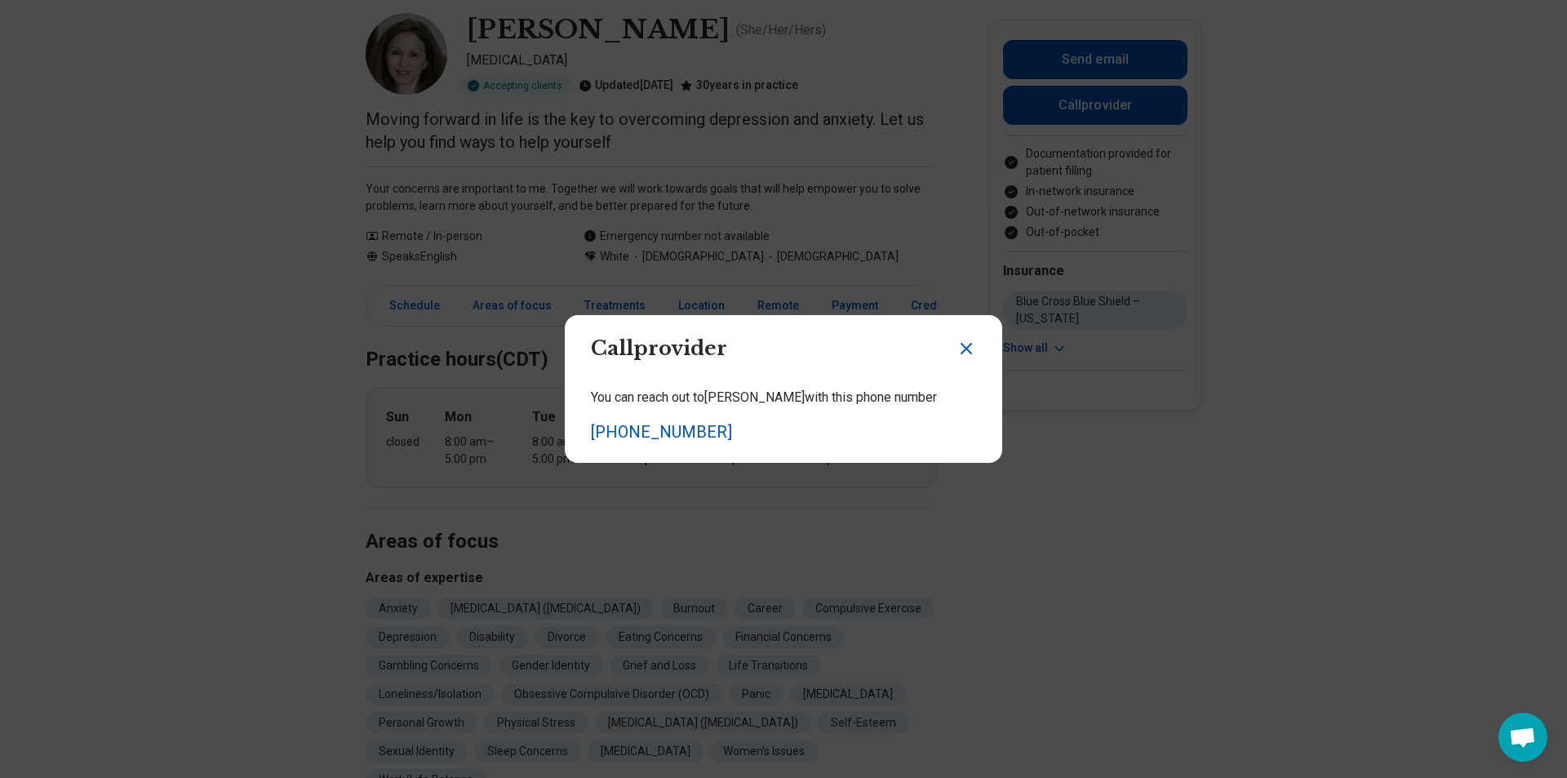
click at [959, 342] on icon "Close dialog" at bounding box center [966, 349] width 20 height 20
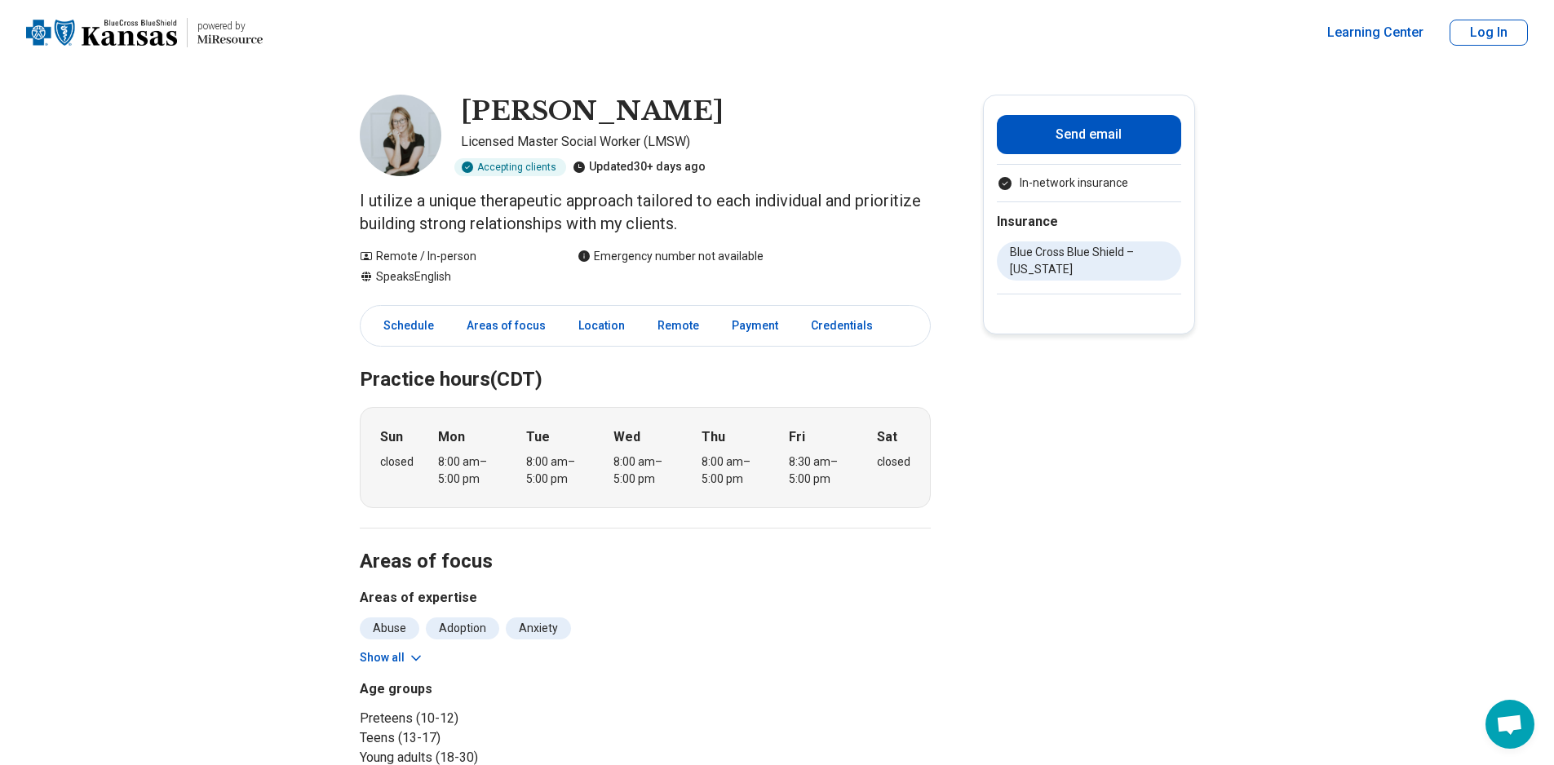
drag, startPoint x: 405, startPoint y: 661, endPoint x: 417, endPoint y: 661, distance: 12.2
click at [406, 661] on button "Show all" at bounding box center [392, 657] width 64 height 17
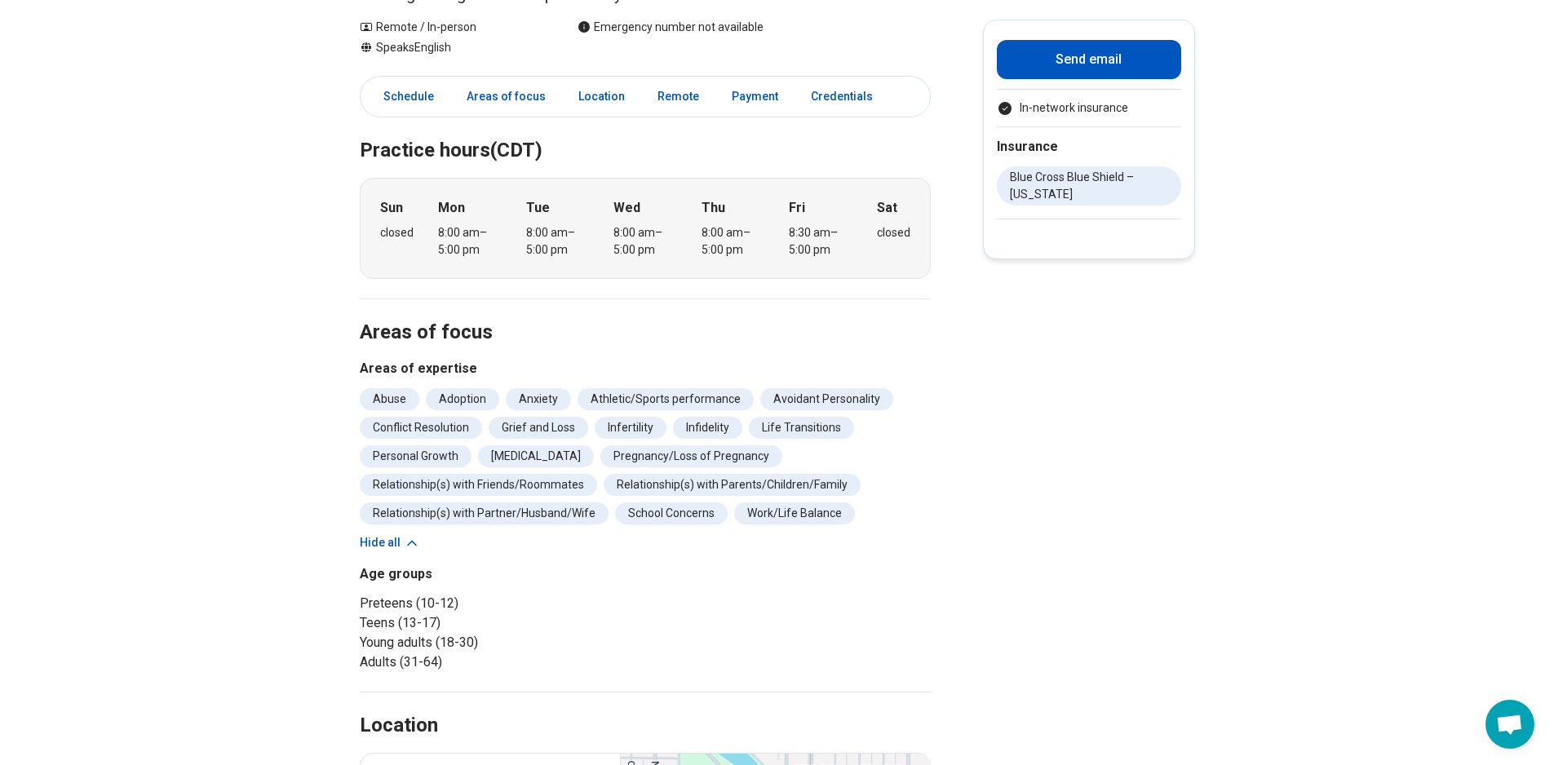
scroll to position [245, 0]
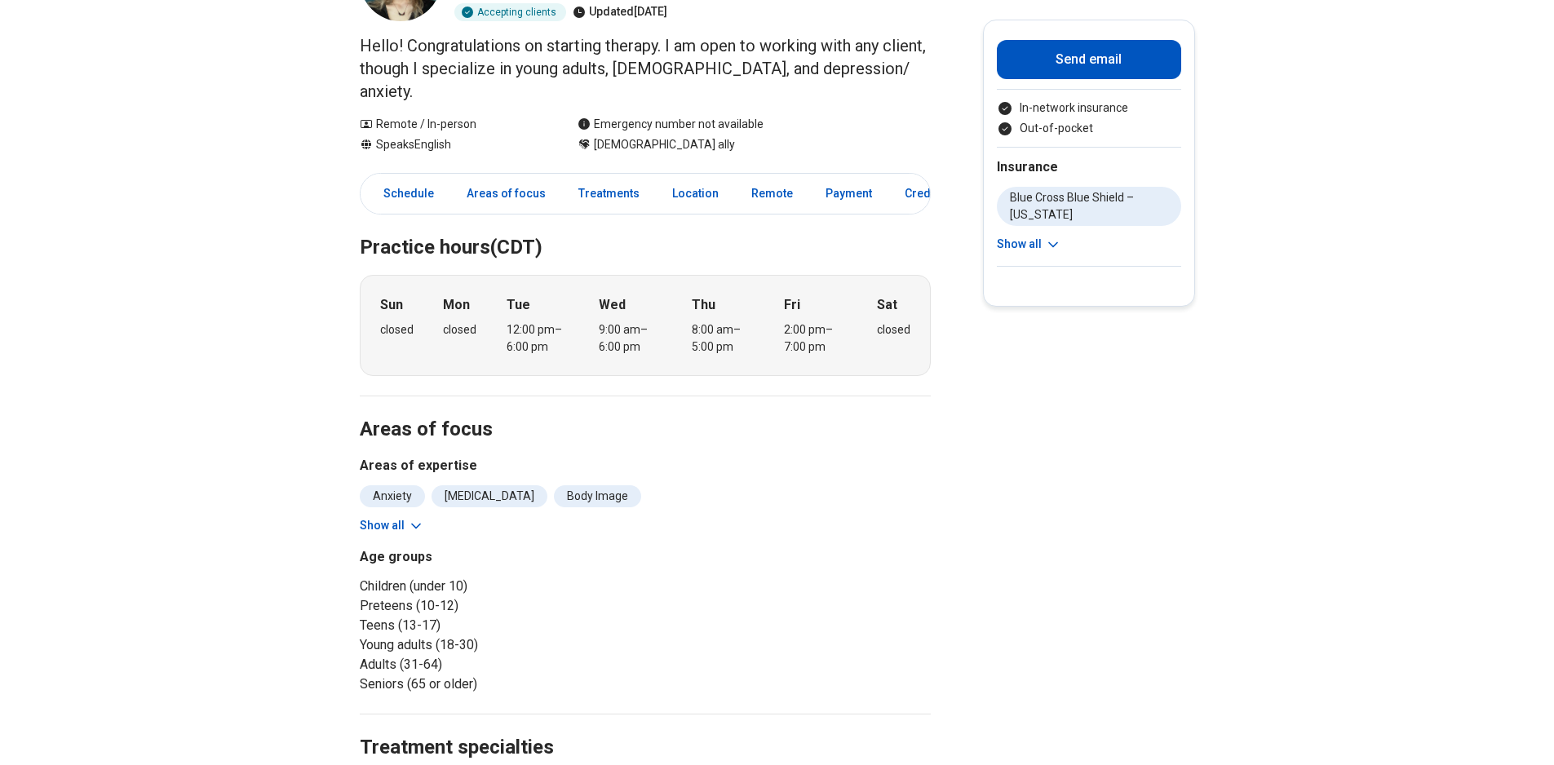
scroll to position [163, 0]
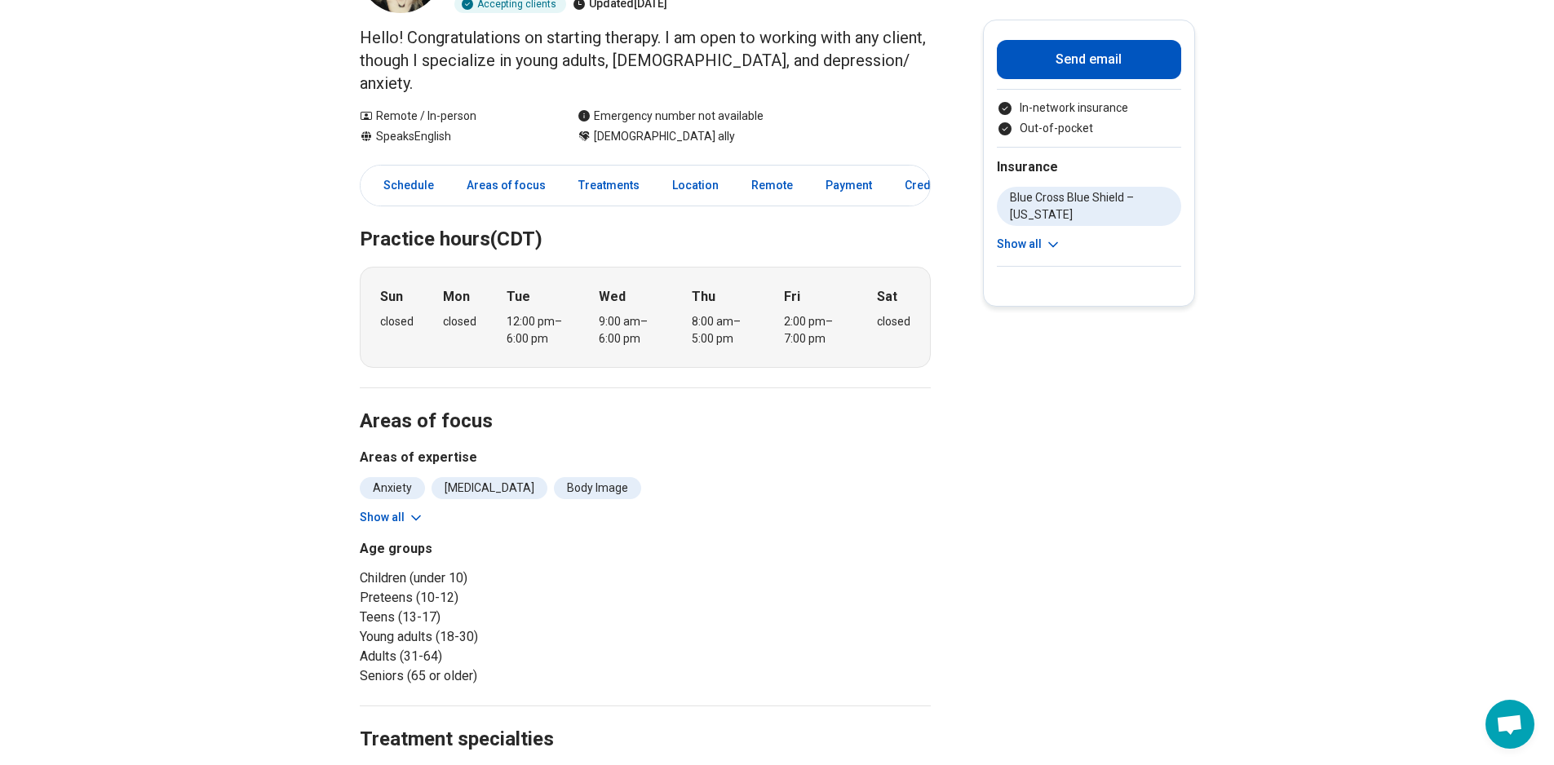
click at [403, 509] on button "Show all" at bounding box center [392, 517] width 64 height 17
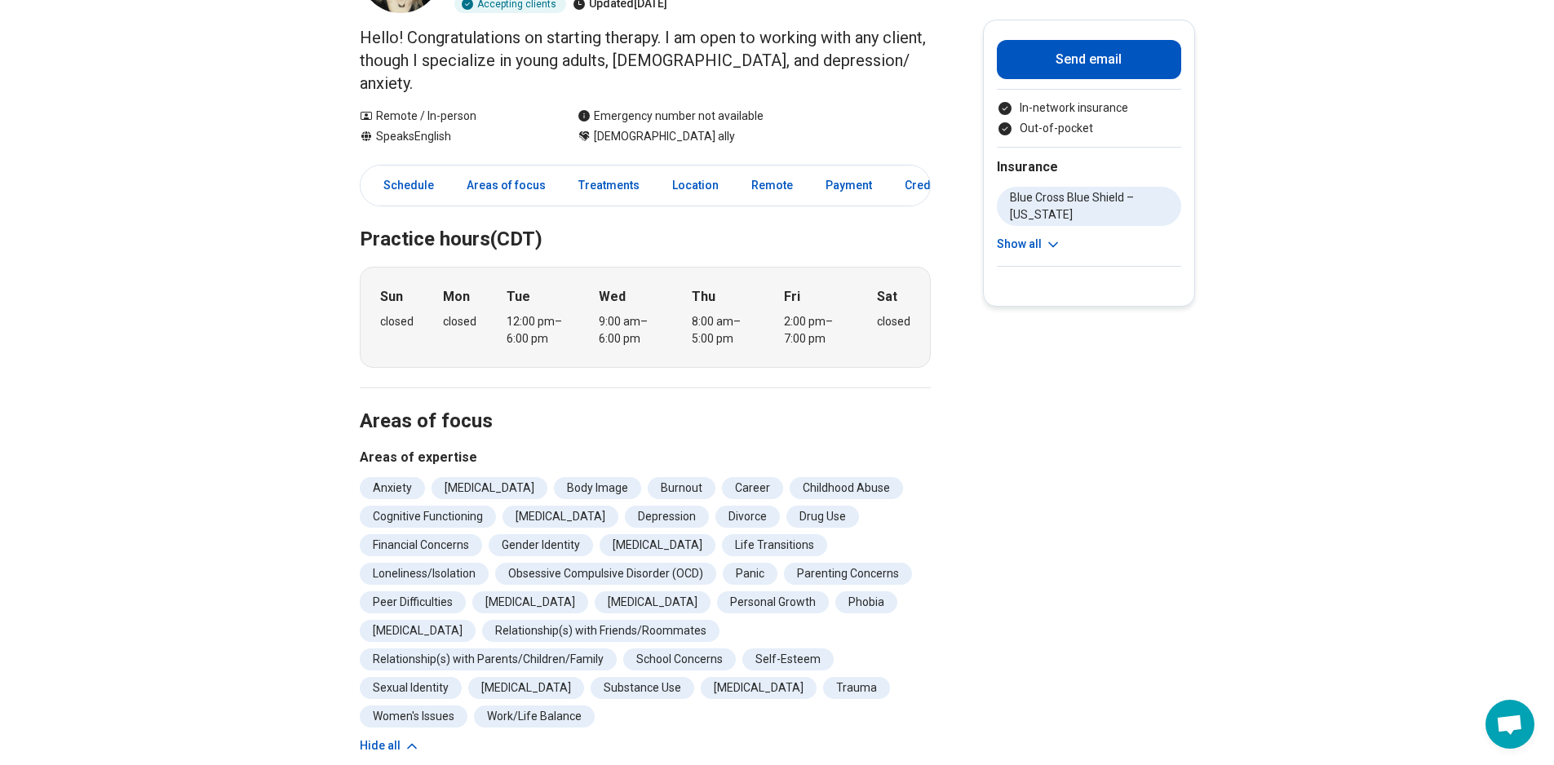
scroll to position [82, 0]
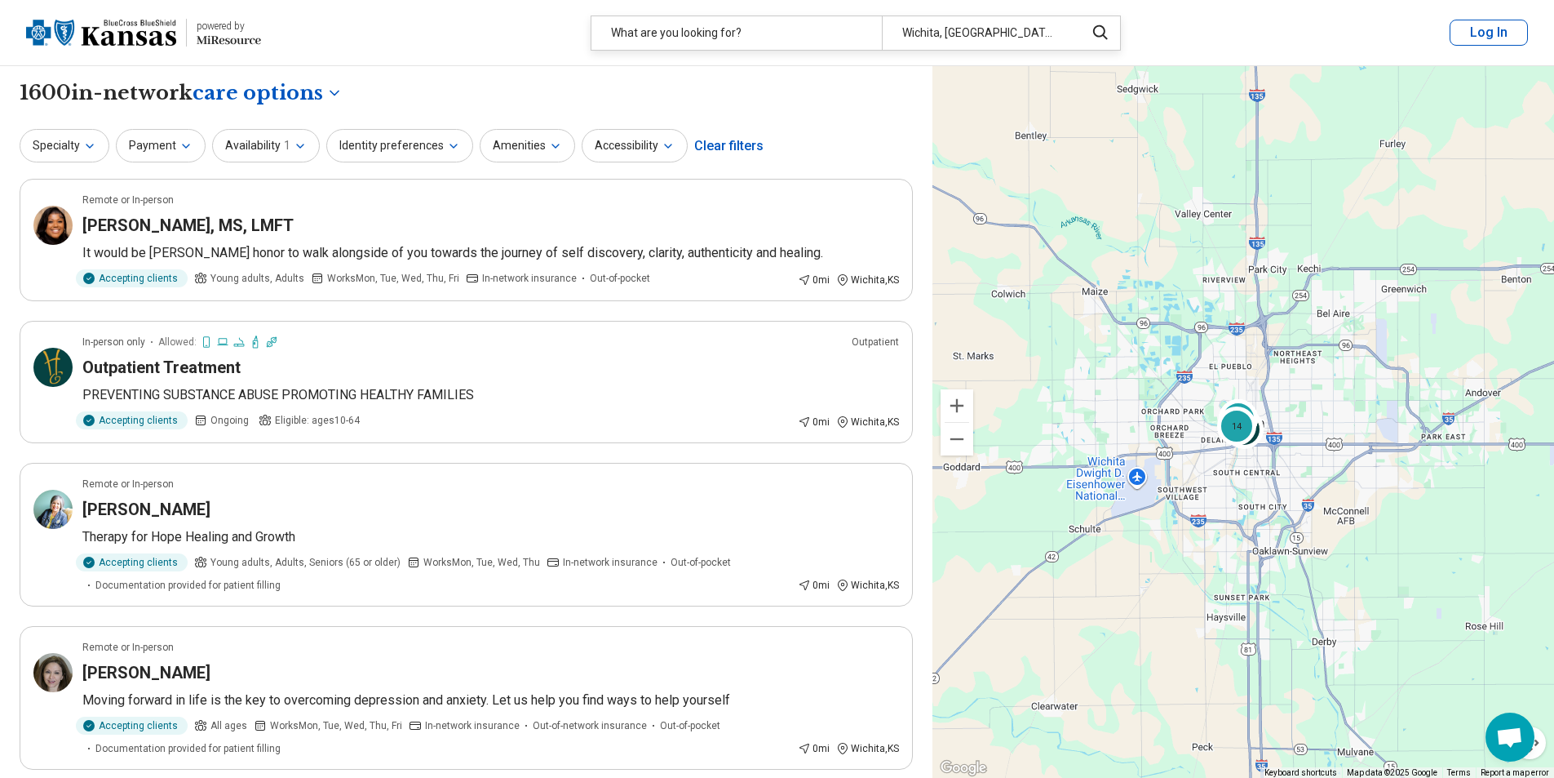
select select "***"
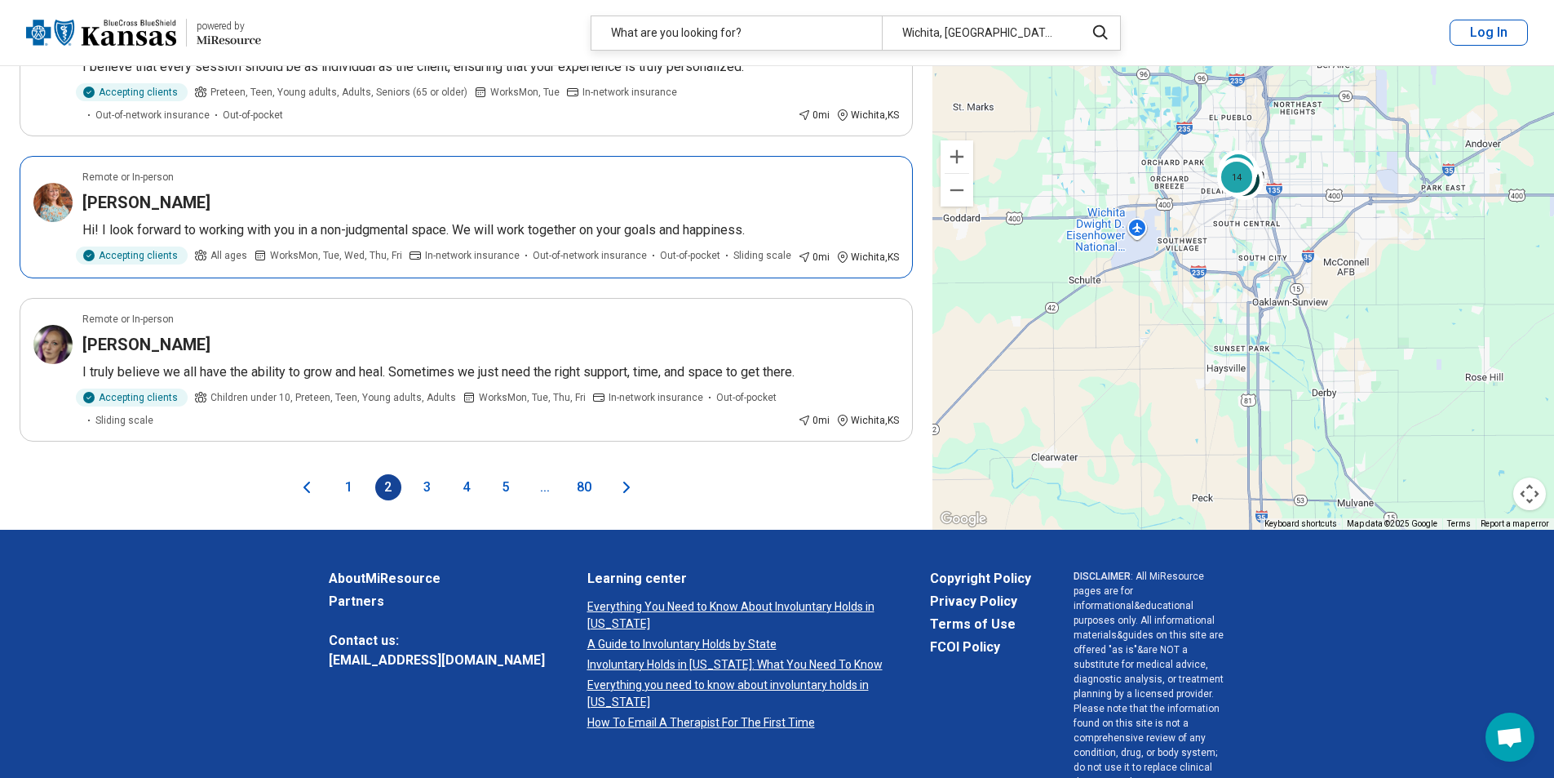
scroll to position [2981, 0]
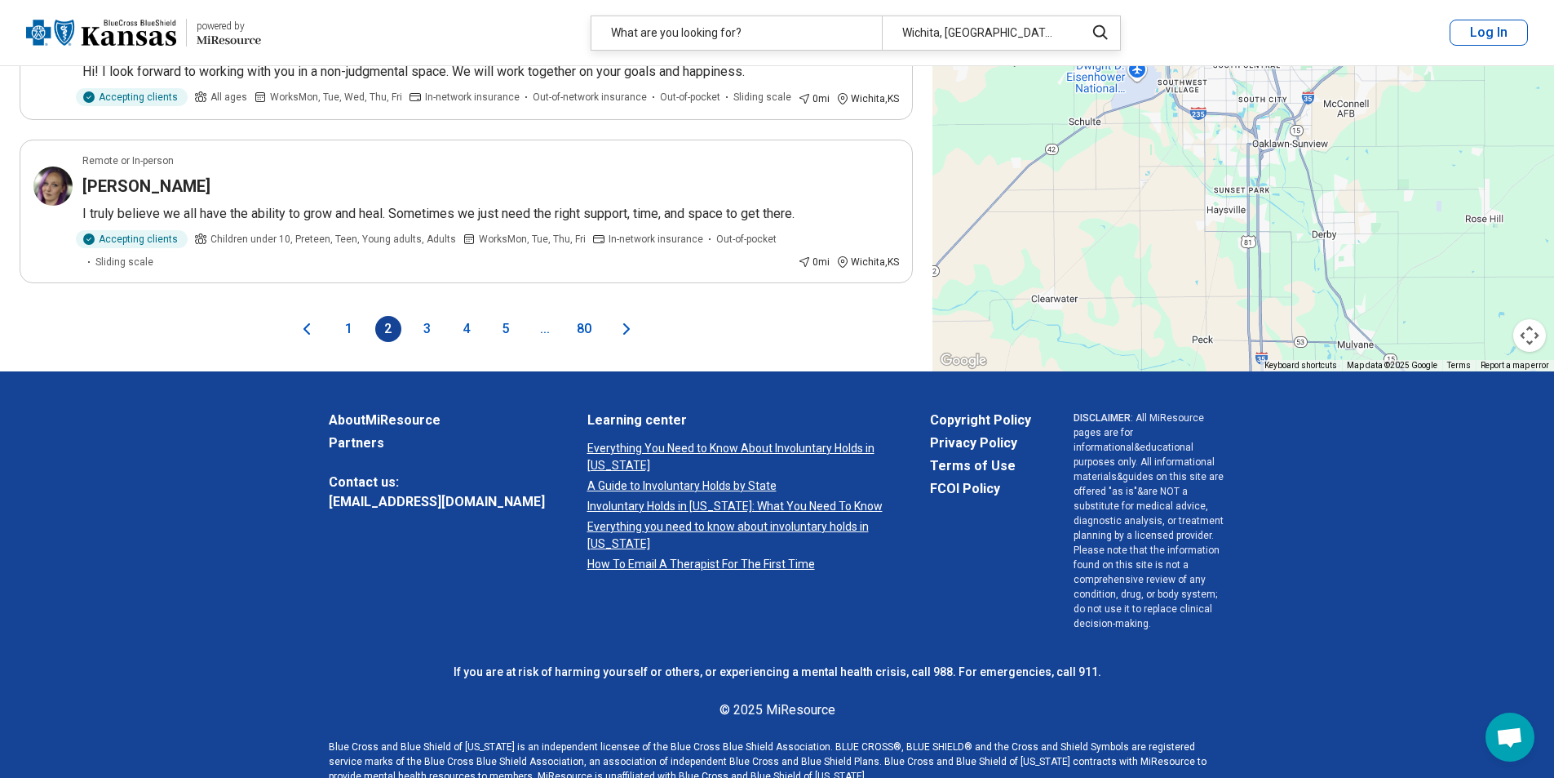
click at [349, 342] on button "1" at bounding box center [349, 329] width 26 height 26
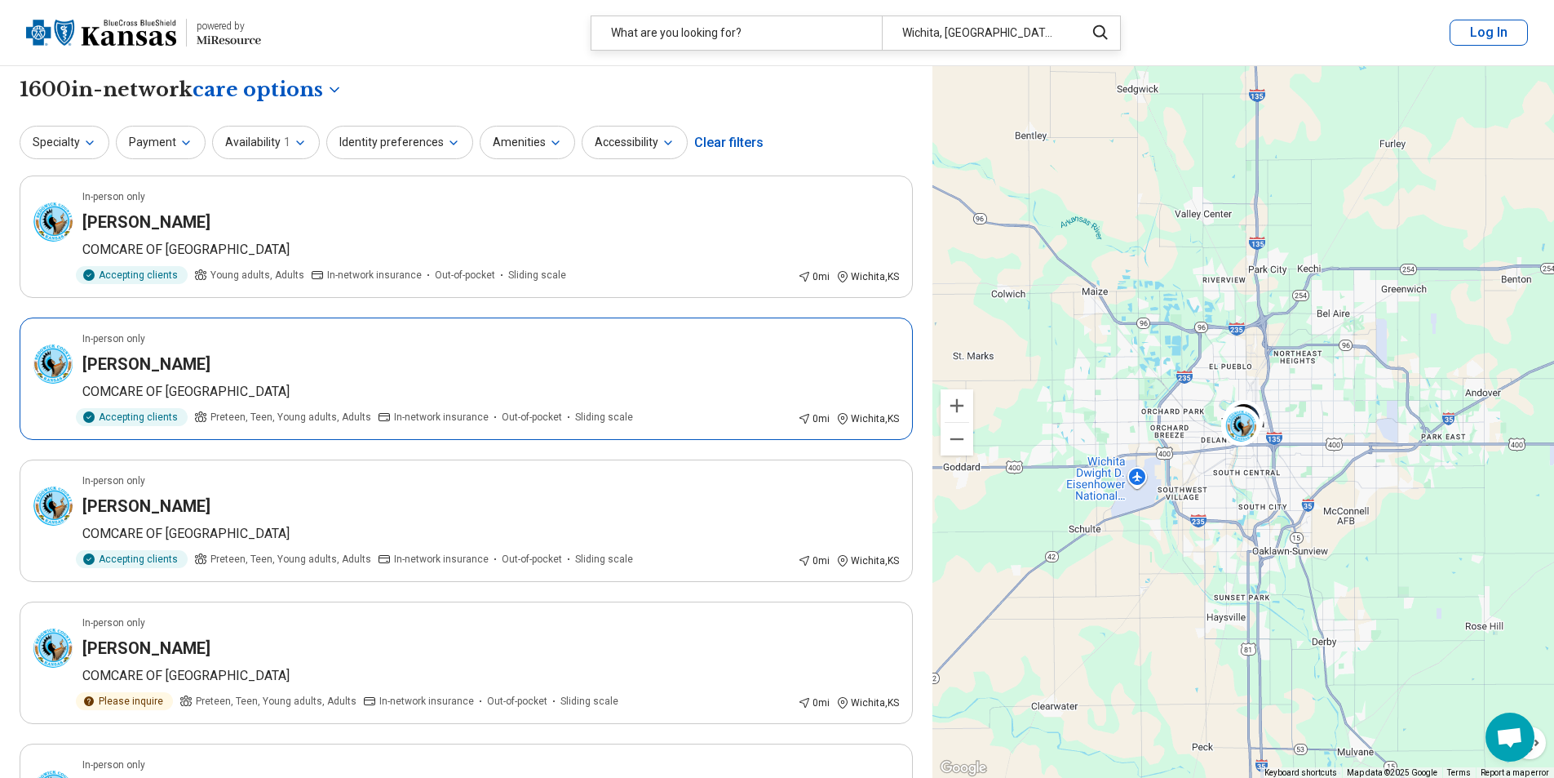
scroll to position [0, 0]
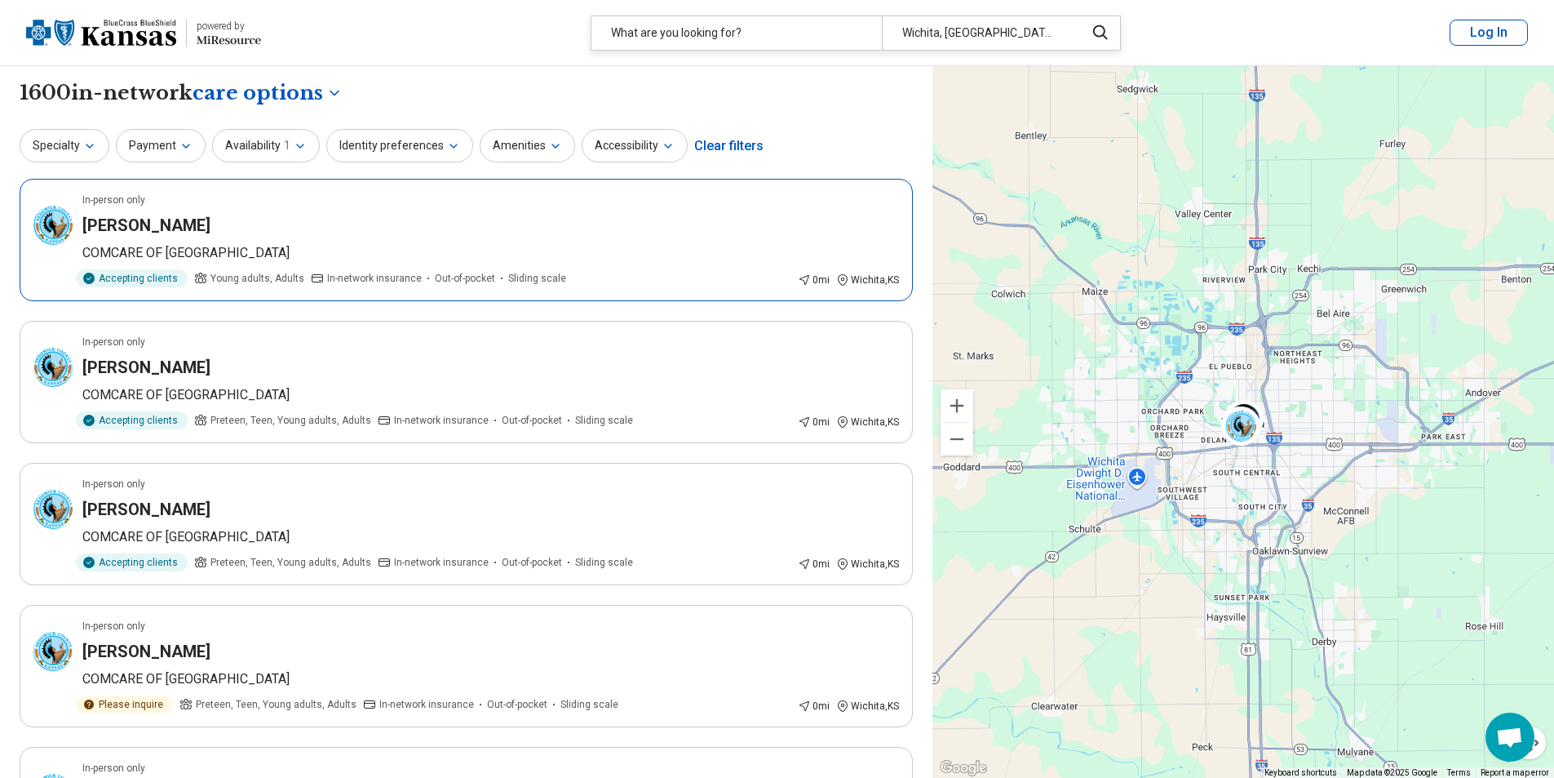
click at [384, 272] on span "In-network insurance" at bounding box center [374, 278] width 95 height 15
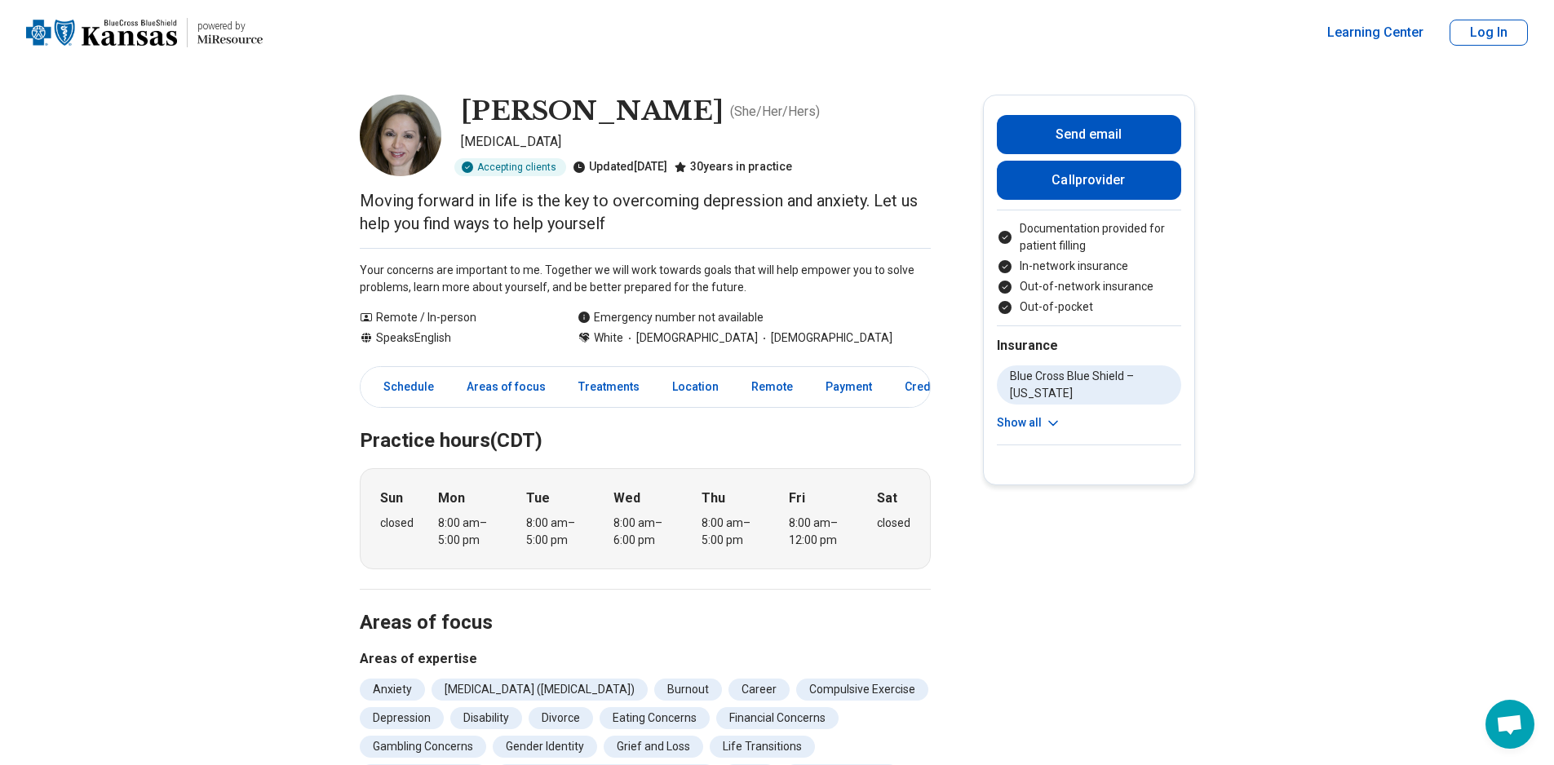
scroll to position [82, 0]
